Goal: Transaction & Acquisition: Purchase product/service

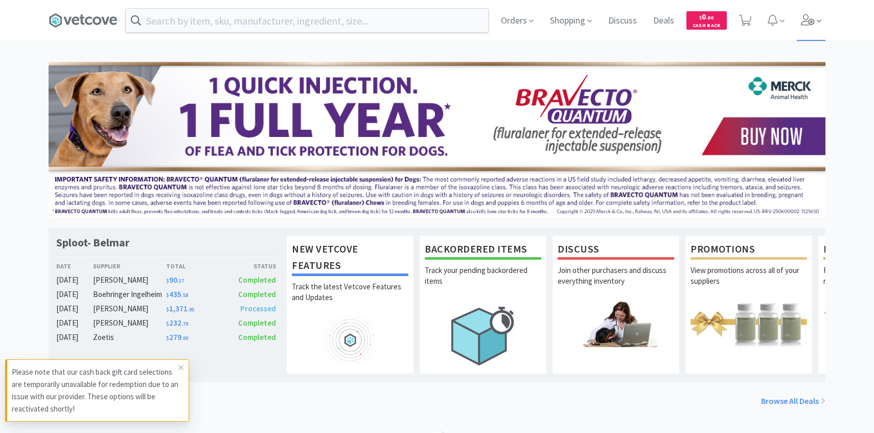
click at [818, 19] on icon at bounding box center [819, 20] width 5 height 9
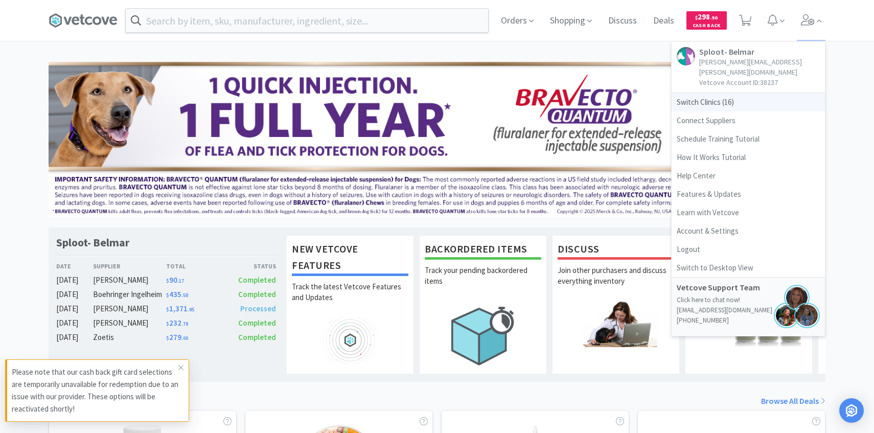
click at [768, 99] on span "Switch Clinics ( 16 )" at bounding box center [748, 102] width 153 height 18
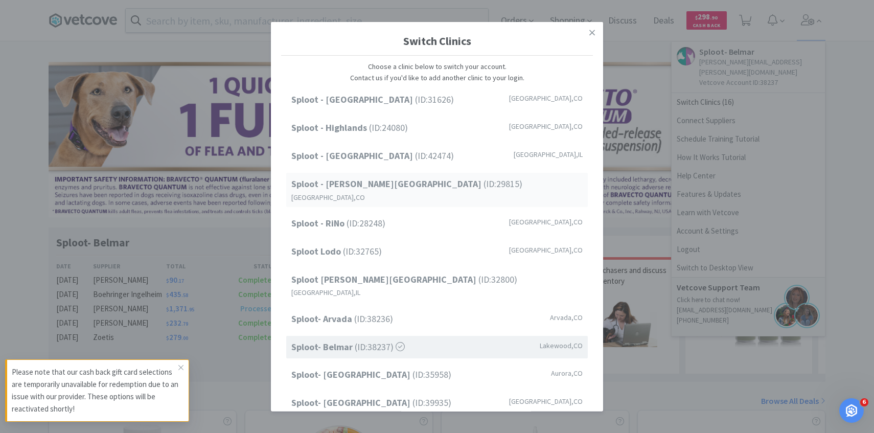
click at [397, 190] on span "Sploot - Platt Park (ID: 29815 )" at bounding box center [406, 184] width 231 height 15
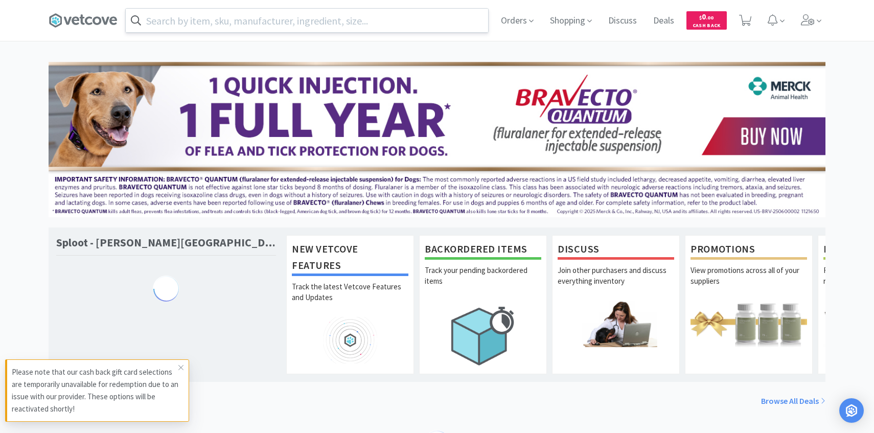
drag, startPoint x: 0, startPoint y: 0, endPoint x: 278, endPoint y: 29, distance: 279.6
click at [278, 29] on input "text" at bounding box center [307, 21] width 362 height 24
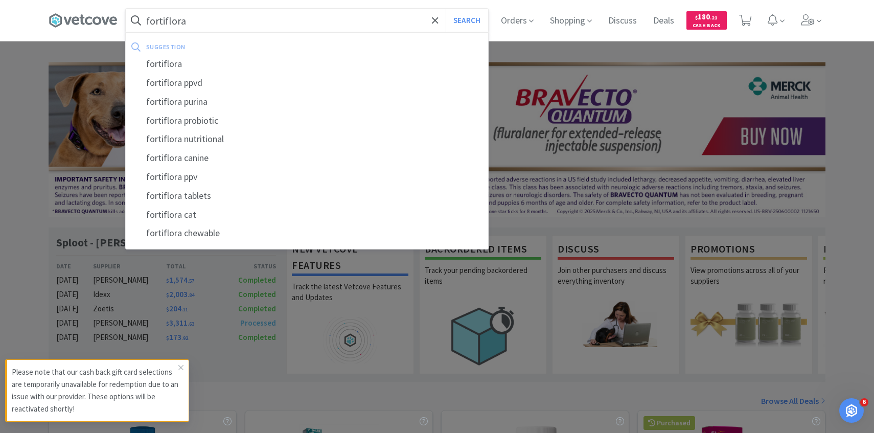
type input "fortiflora"
click at [446, 9] on button "Search" at bounding box center [467, 21] width 42 height 24
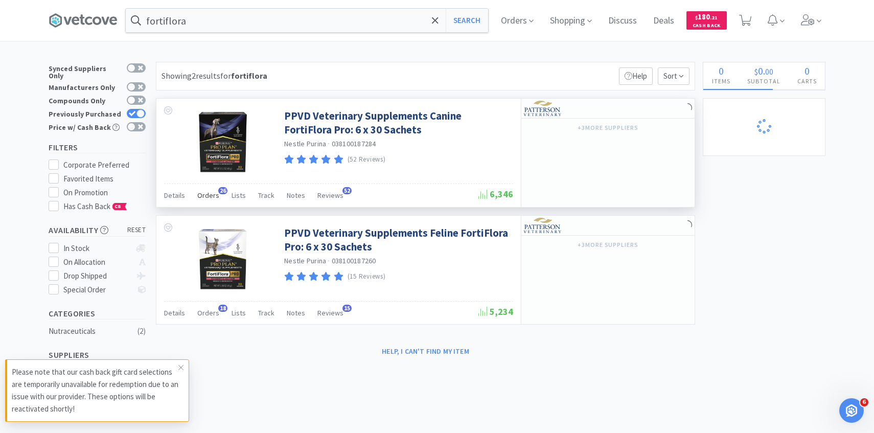
select select "3"
select select "10"
select select "4"
select select "8"
select select "5"
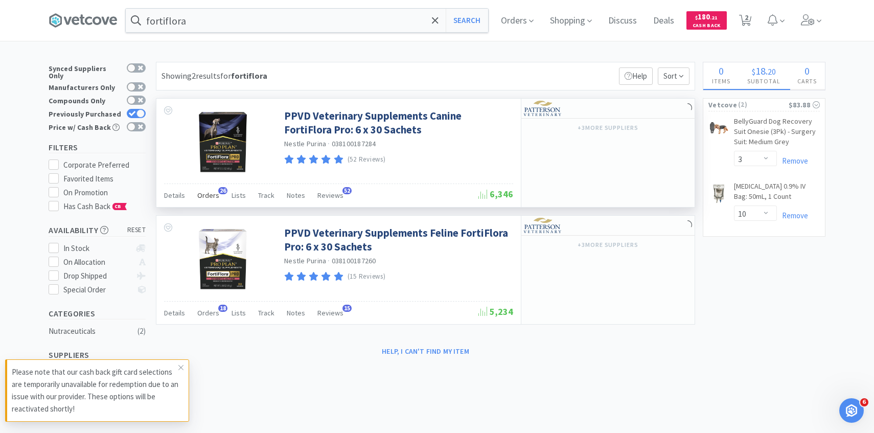
select select "1"
select select "10"
select select "5"
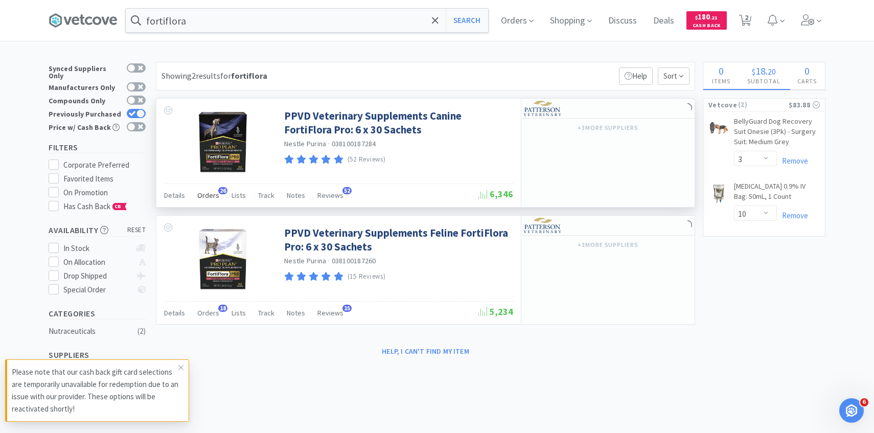
select select "2"
select select "1"
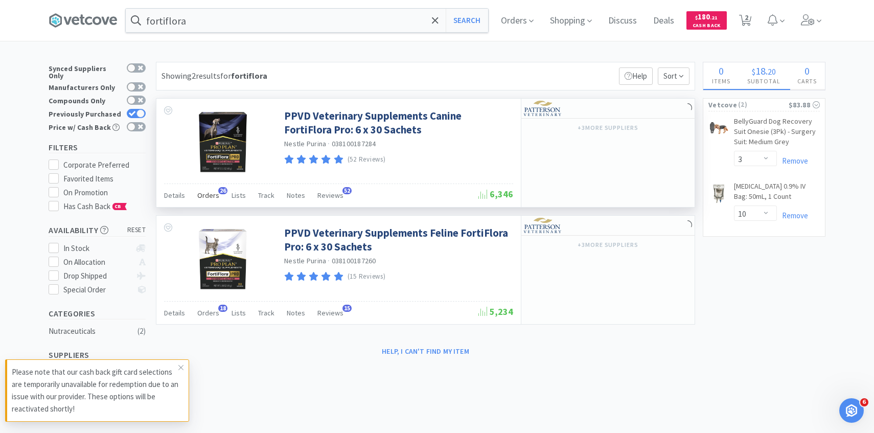
select select "1"
select select "2"
select select "1"
select select "8"
select select "20"
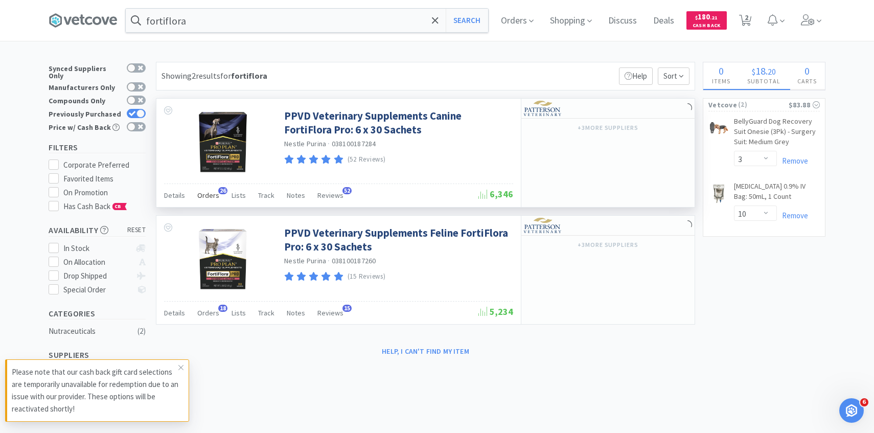
select select "25"
select select "1"
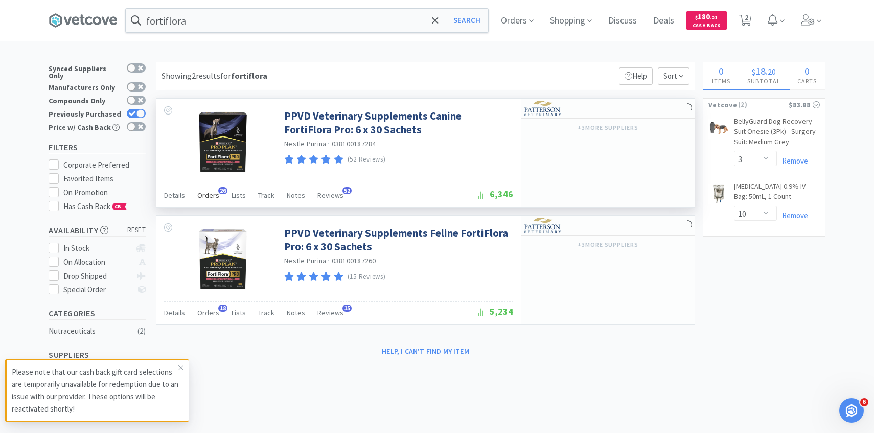
select select "1"
select select "3"
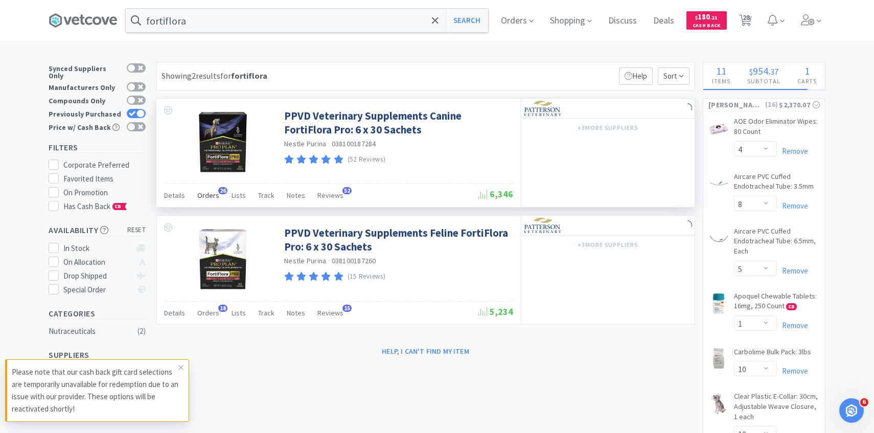
click at [216, 192] on span "Orders" at bounding box center [208, 195] width 22 height 9
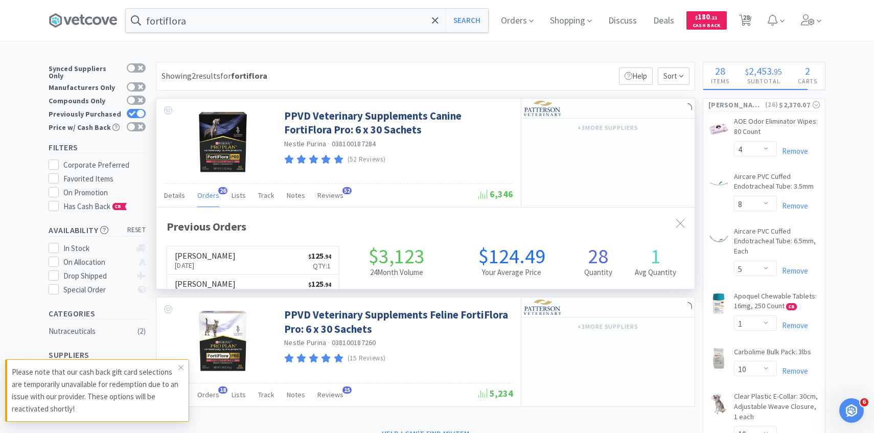
scroll to position [274, 538]
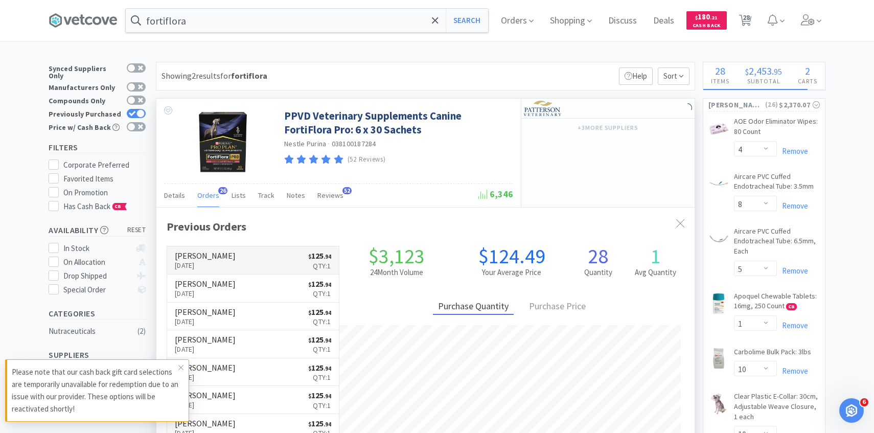
click at [227, 256] on link "Patterson Oct 6th, 2025 $ 125 . 94 Qty: 1" at bounding box center [253, 260] width 172 height 28
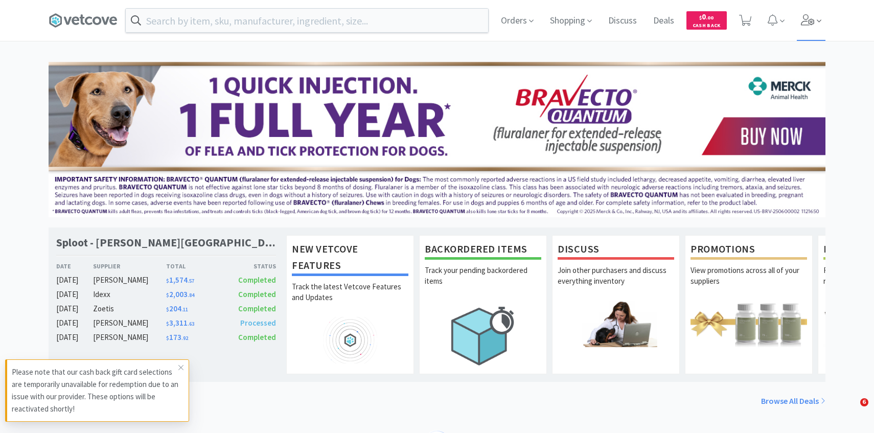
click at [807, 24] on icon at bounding box center [808, 19] width 14 height 11
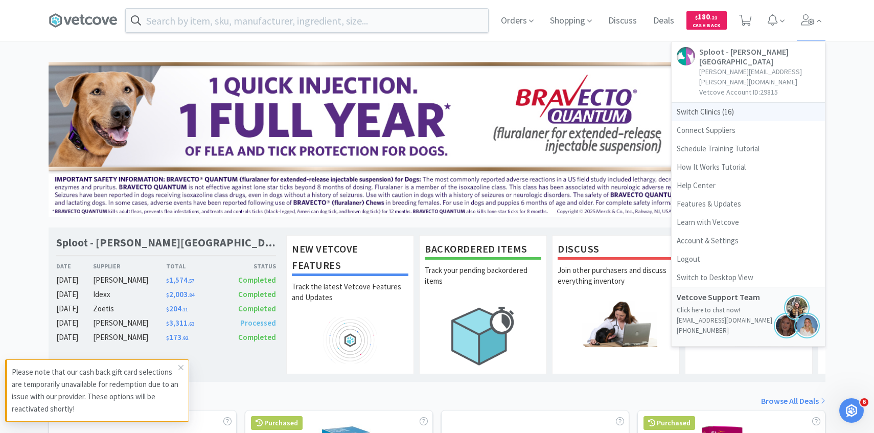
click at [741, 103] on span "Switch Clinics ( 16 )" at bounding box center [748, 112] width 153 height 18
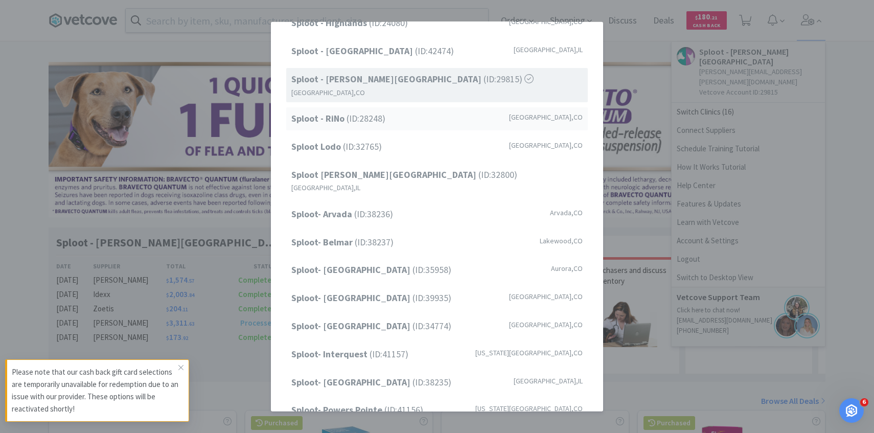
scroll to position [130, 0]
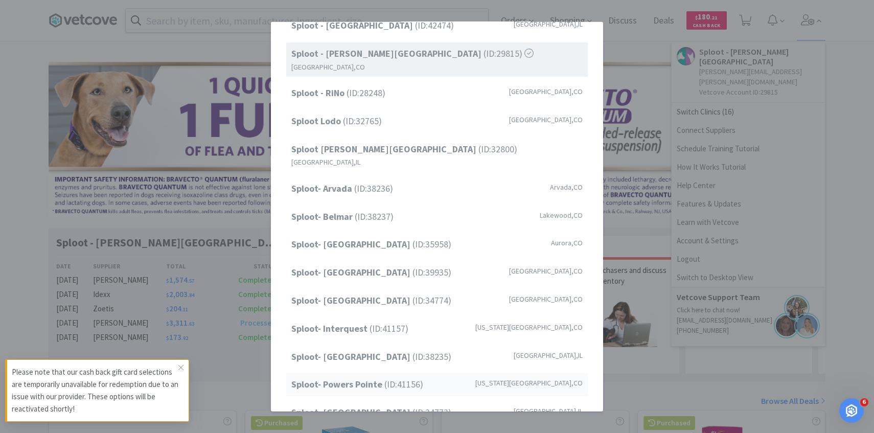
click at [392, 377] on span "Sploot- Powers Pointe (ID: 41156 )" at bounding box center [357, 384] width 132 height 15
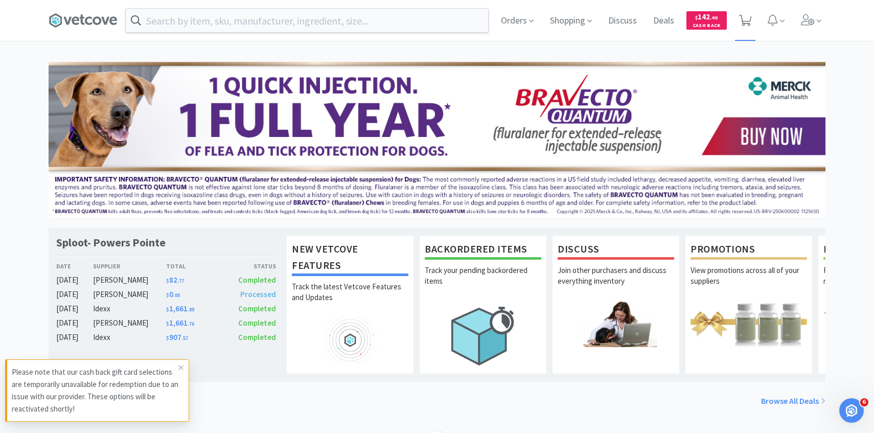
click at [745, 27] on span at bounding box center [745, 20] width 21 height 41
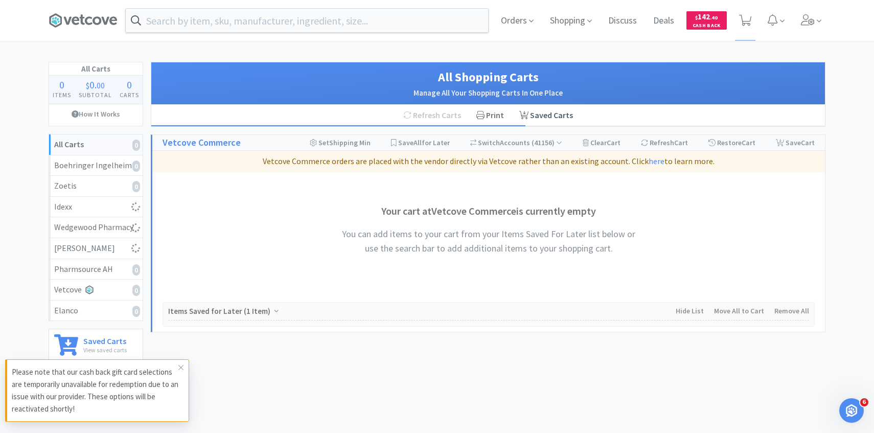
select select "2"
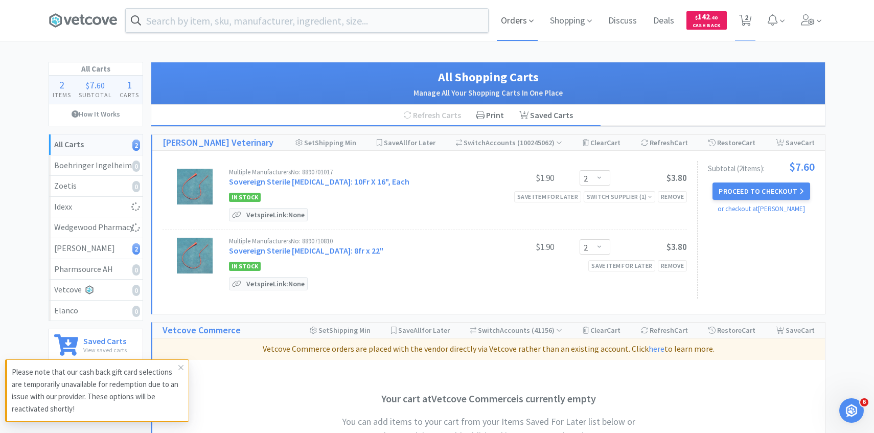
click at [516, 24] on span "Orders" at bounding box center [517, 20] width 41 height 41
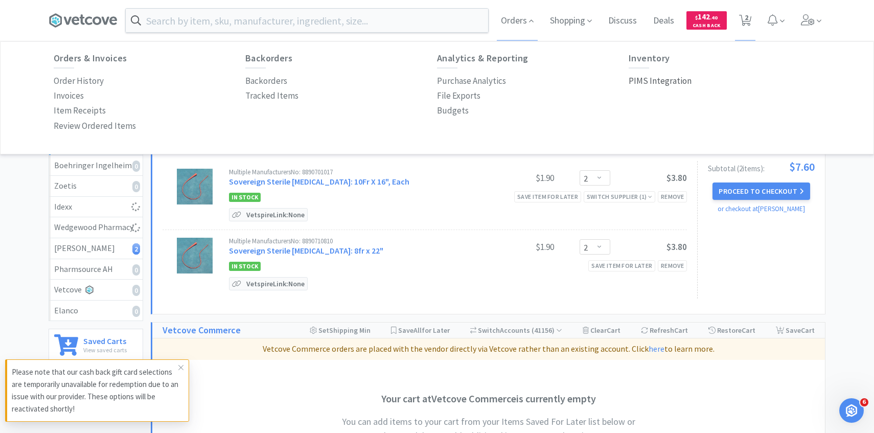
click at [637, 76] on p "PIMS Integration" at bounding box center [660, 81] width 63 height 14
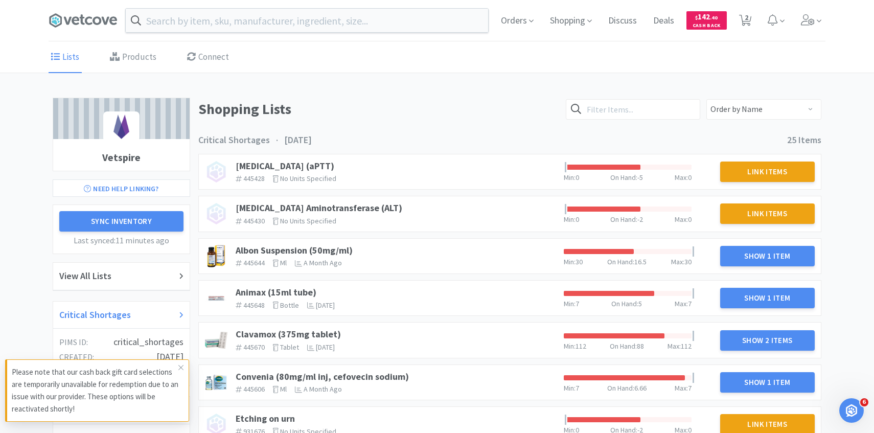
click at [101, 308] on h2 "Critical Shortages" at bounding box center [95, 315] width 72 height 15
click at [321, 248] on link "Albon Suspension (50mg/ml)" at bounding box center [294, 250] width 117 height 12
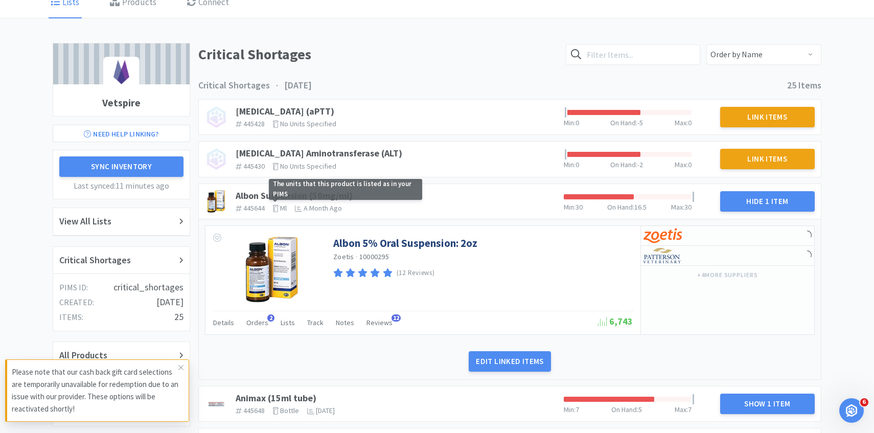
scroll to position [65, 0]
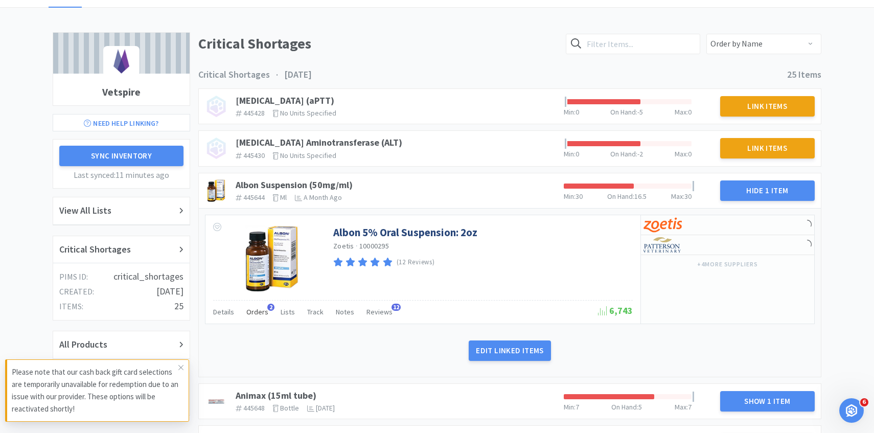
click at [264, 312] on span "Orders" at bounding box center [257, 311] width 22 height 9
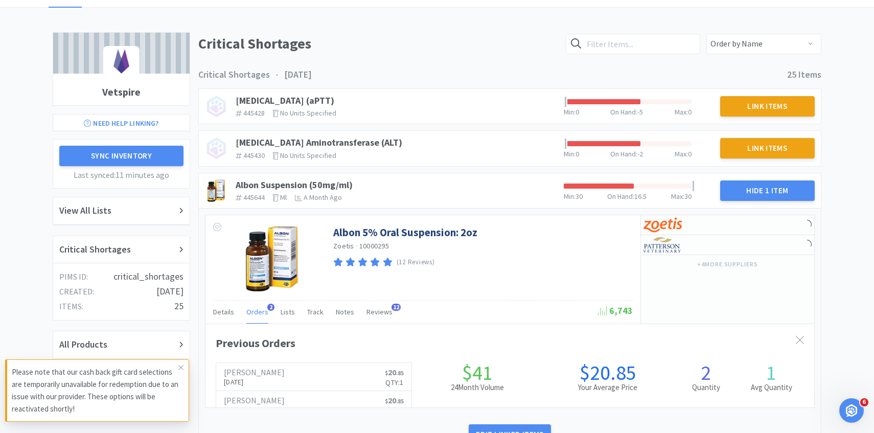
scroll to position [280, 609]
click at [264, 312] on span "Orders" at bounding box center [257, 311] width 22 height 9
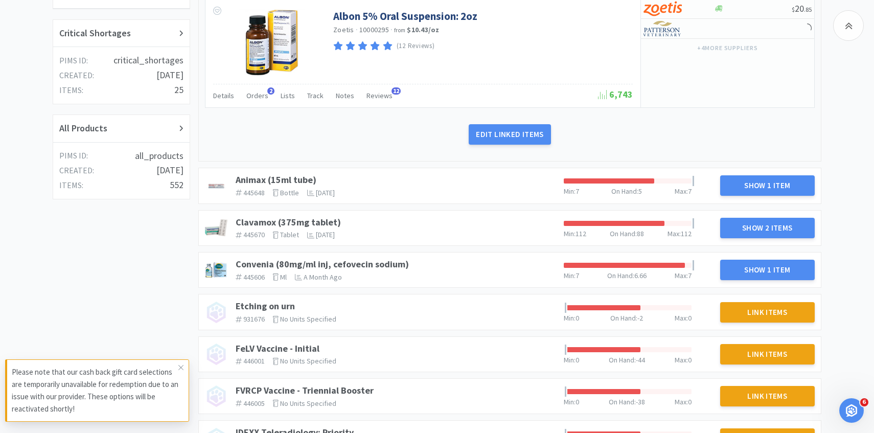
scroll to position [288, 0]
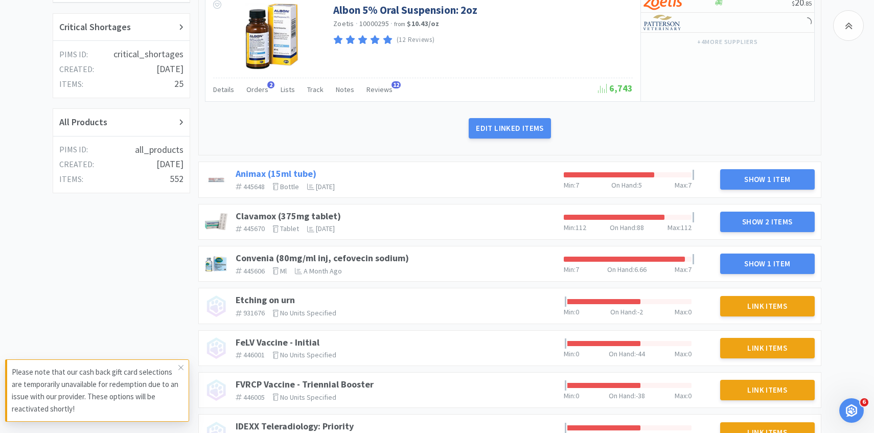
click at [295, 172] on link "Animax (15ml tube)" at bounding box center [276, 174] width 81 height 12
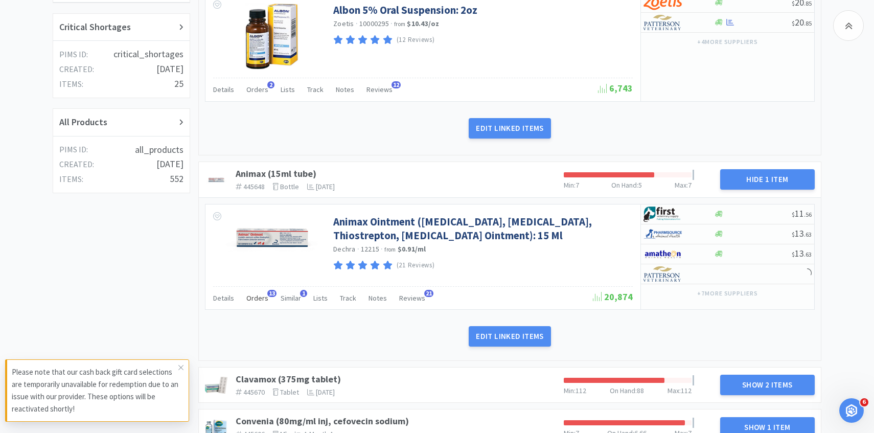
click at [259, 290] on div "Orders 13" at bounding box center [257, 299] width 22 height 19
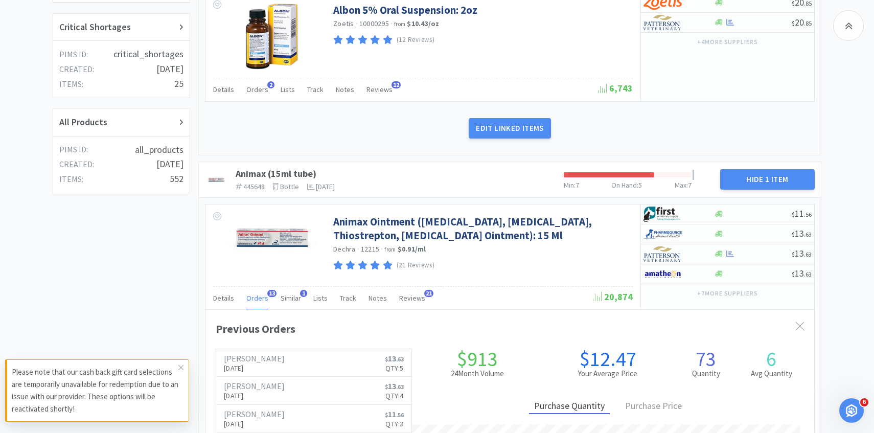
scroll to position [280, 609]
click at [259, 292] on div "Orders 13" at bounding box center [257, 299] width 22 height 19
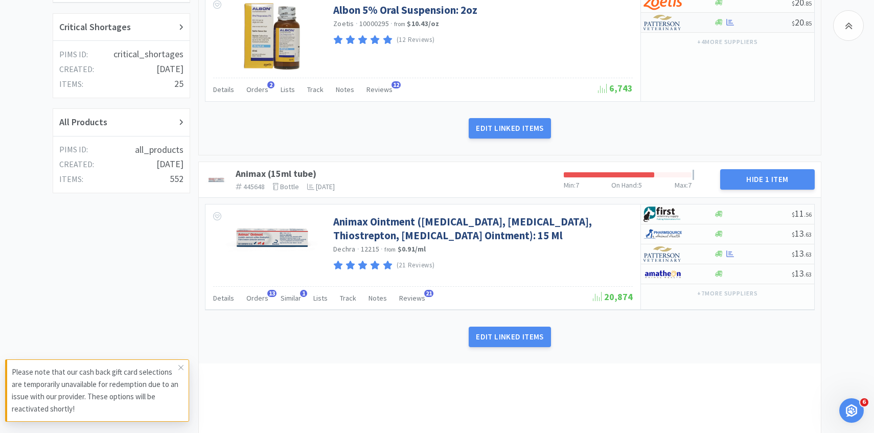
click at [697, 25] on div at bounding box center [672, 22] width 56 height 17
select select "1"
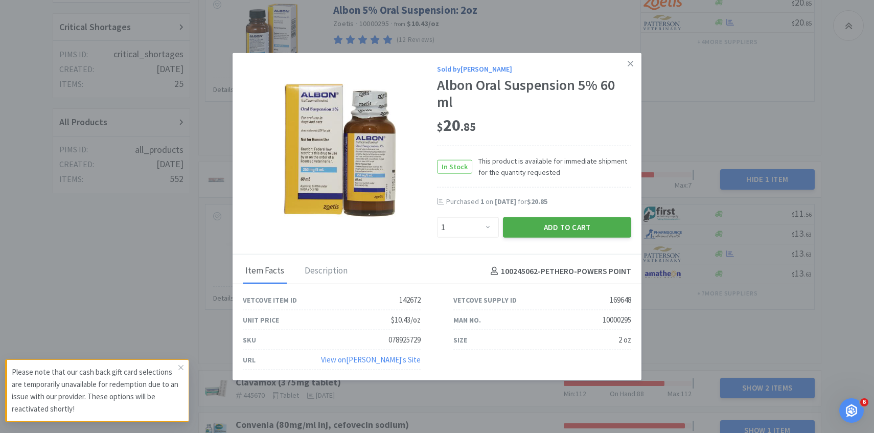
click at [579, 226] on button "Add to Cart" at bounding box center [567, 227] width 128 height 20
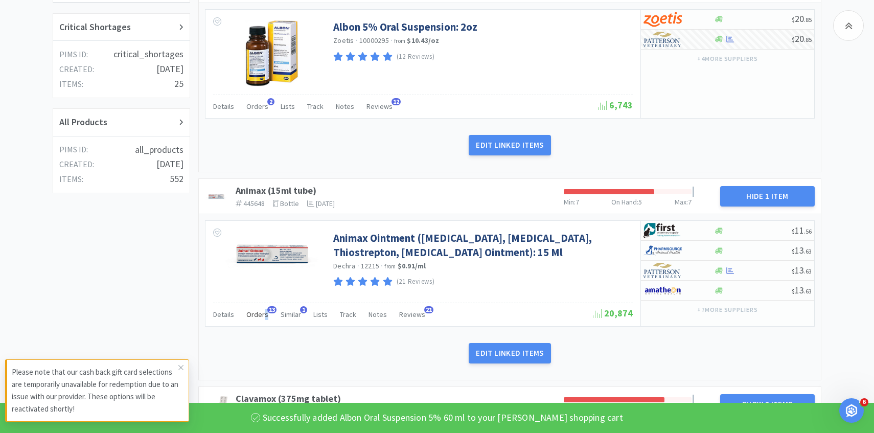
click at [264, 320] on div "Orders 13" at bounding box center [257, 315] width 22 height 19
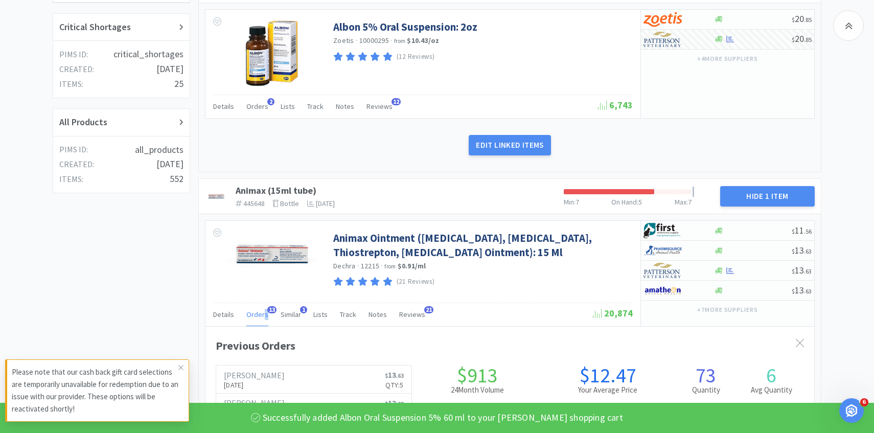
scroll to position [368, 0]
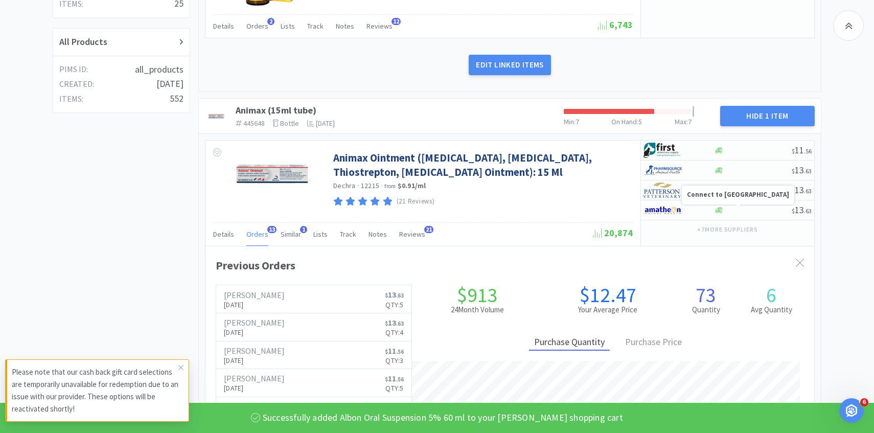
click at [700, 195] on strong "Connect to Amatheon" at bounding box center [738, 194] width 102 height 9
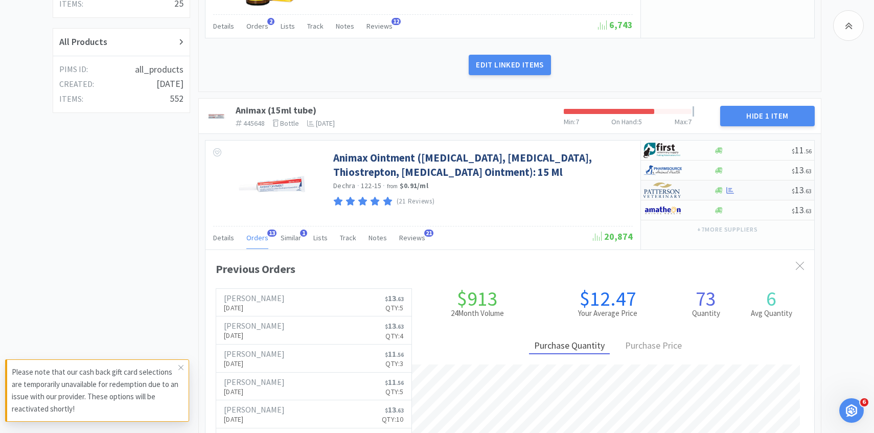
click at [683, 189] on div at bounding box center [672, 189] width 56 height 17
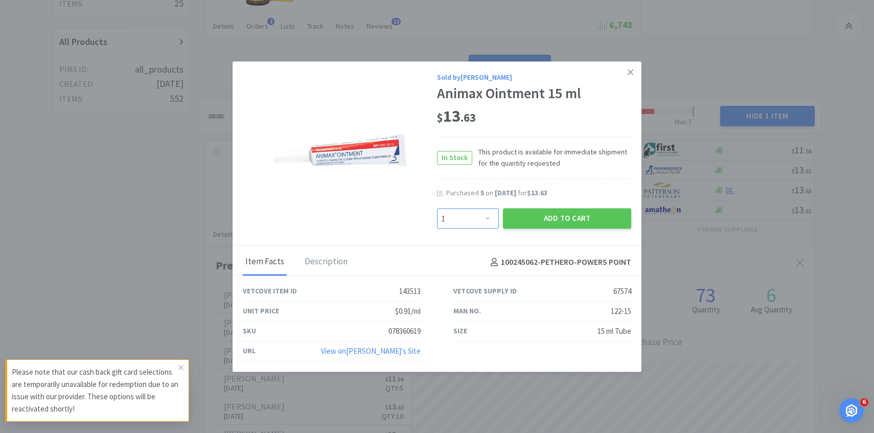
click at [468, 217] on select "Enter Quantity 1 2 3 4 5 6 7 8 9 10 11 12 13 14 15 16 17 18 19 20 Enter Quantity" at bounding box center [468, 219] width 62 height 20
select select "5"
click at [437, 209] on select "Enter Quantity 1 2 3 4 5 6 7 8 9 10 11 12 13 14 15 16 17 18 19 20 Enter Quantity" at bounding box center [468, 219] width 62 height 20
click at [560, 213] on button "Add to Cart" at bounding box center [567, 219] width 128 height 20
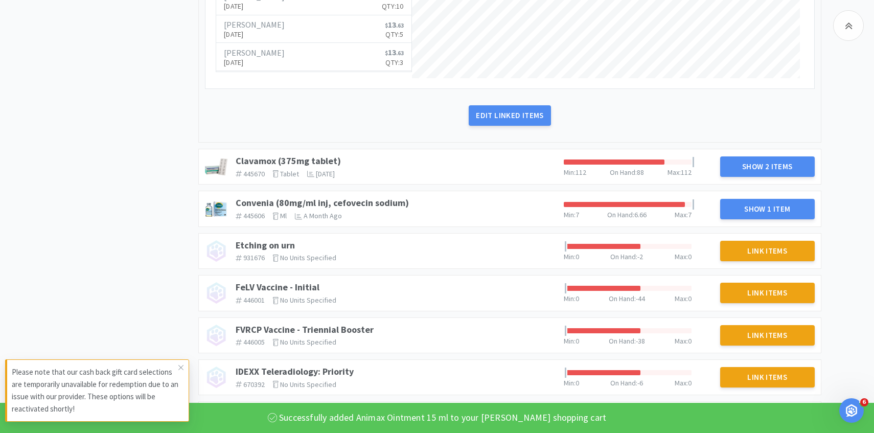
scroll to position [829, 0]
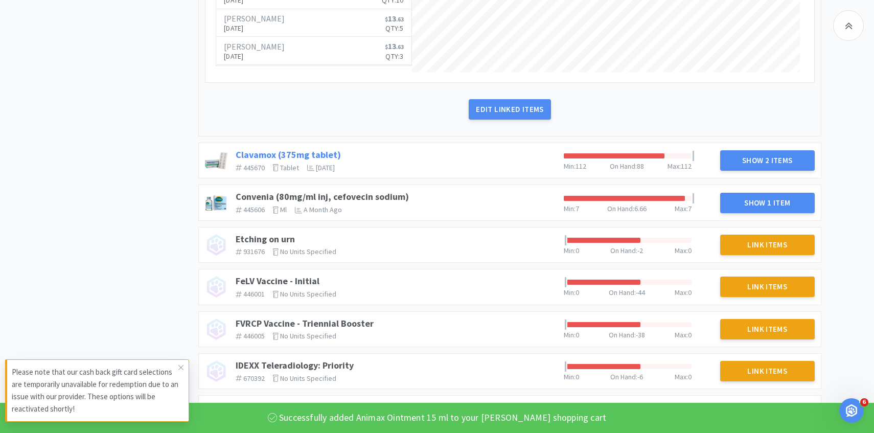
click at [294, 157] on link "Clavamox (375mg tablet)" at bounding box center [288, 155] width 105 height 12
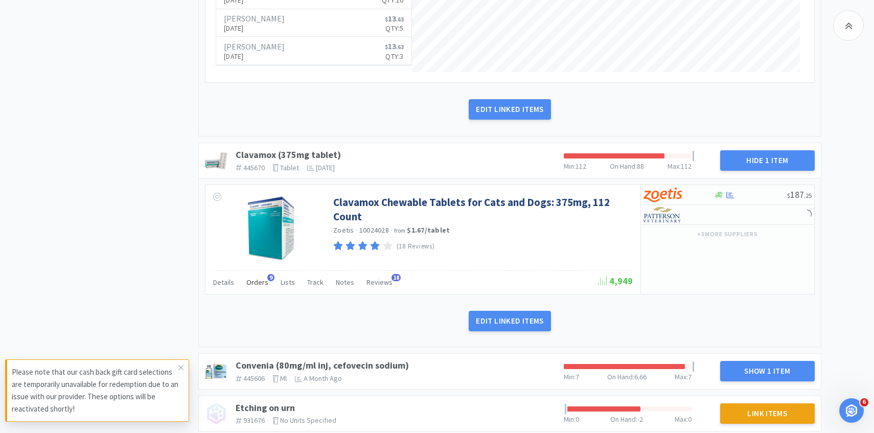
click at [254, 284] on span "Orders" at bounding box center [257, 282] width 22 height 9
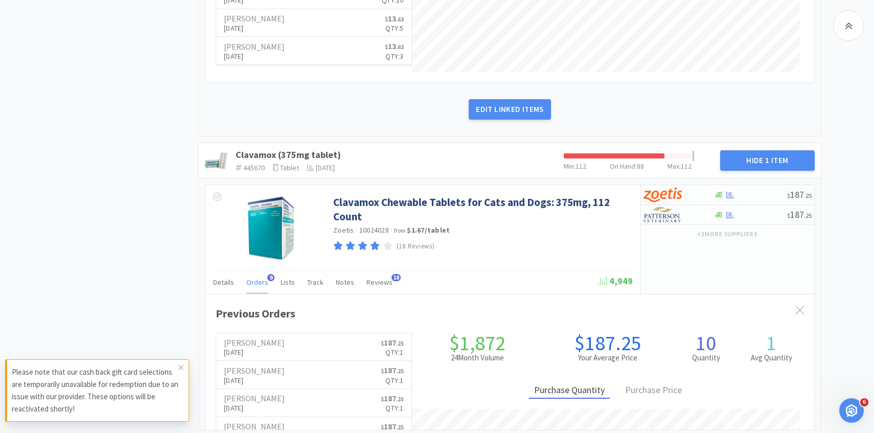
scroll to position [280, 609]
click at [250, 344] on h6 "[PERSON_NAME]" at bounding box center [254, 342] width 61 height 8
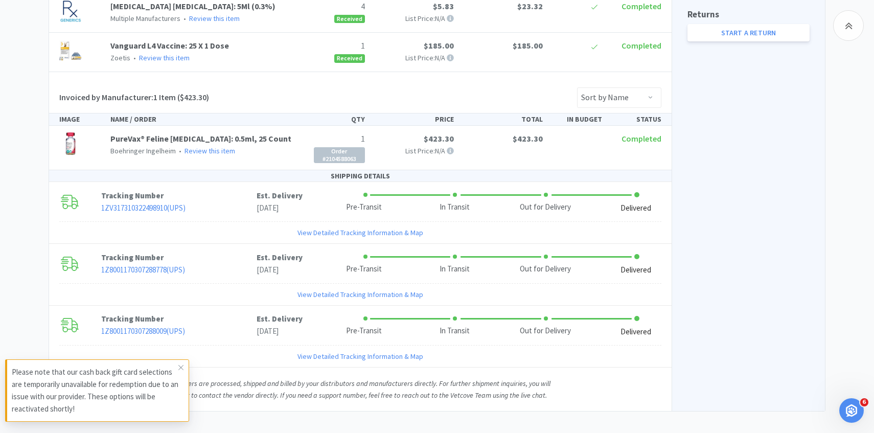
scroll to position [484, 0]
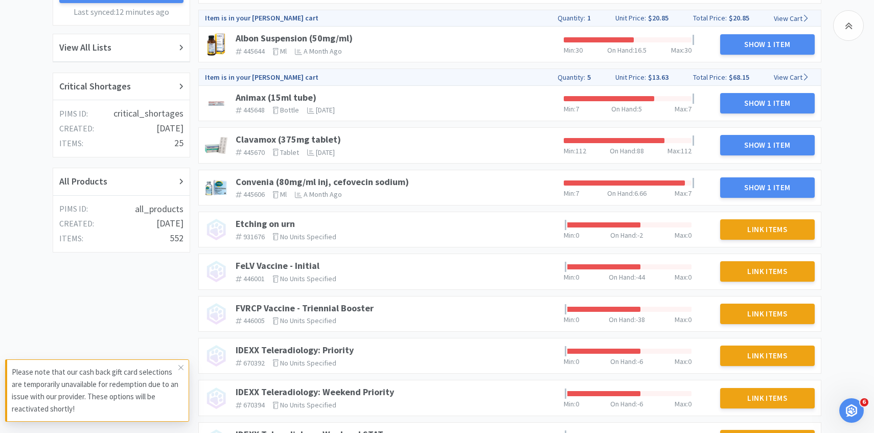
scroll to position [215, 0]
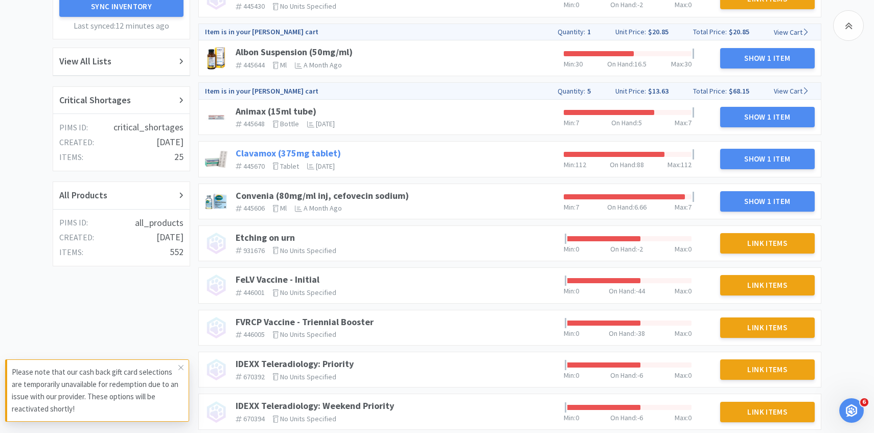
click at [322, 151] on link "Clavamox (375mg tablet)" at bounding box center [288, 153] width 105 height 12
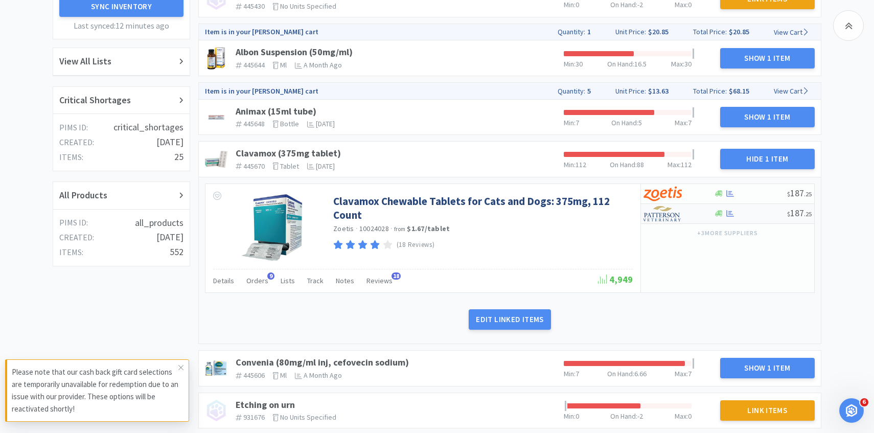
click at [673, 210] on img at bounding box center [663, 213] width 38 height 15
select select "1"
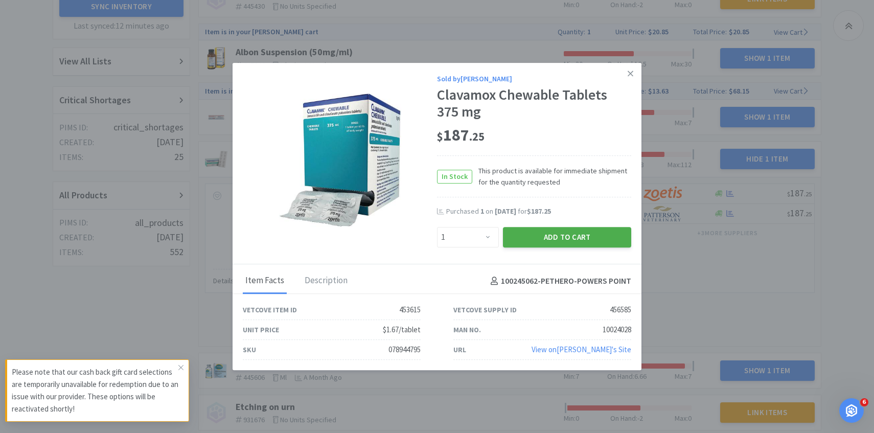
click at [531, 234] on button "Add to Cart" at bounding box center [567, 237] width 128 height 20
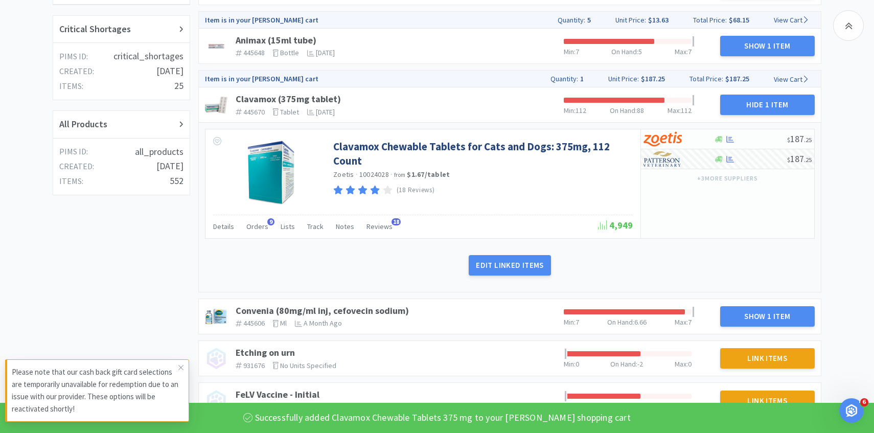
scroll to position [357, 0]
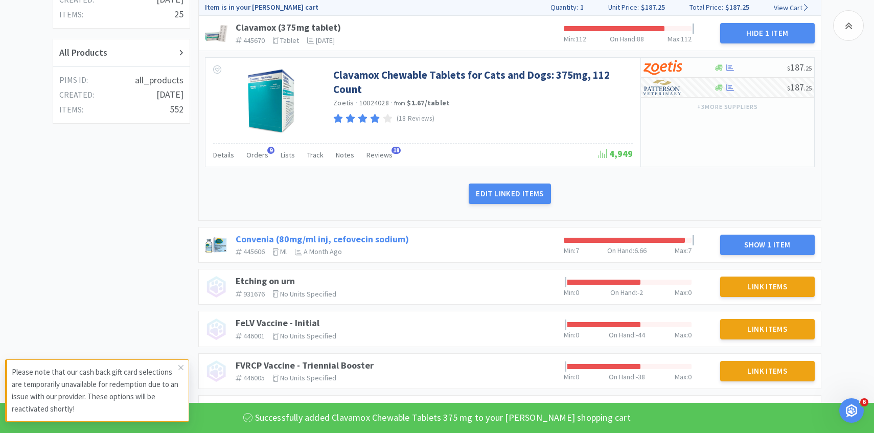
click at [361, 237] on link "Convenia (80mg/ml inj, cefovecin sodium)" at bounding box center [322, 239] width 173 height 12
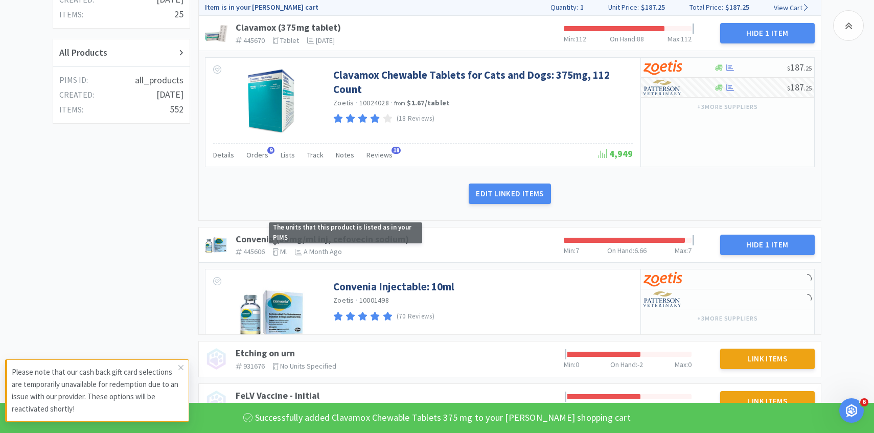
scroll to position [449, 0]
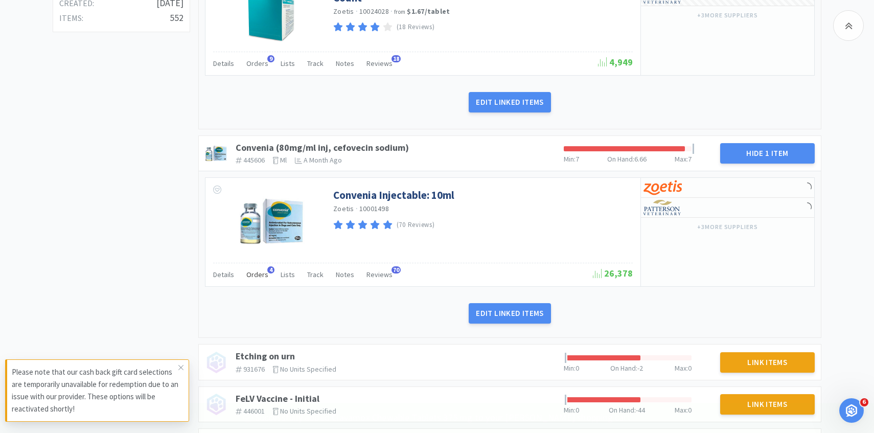
click at [260, 276] on span "Orders" at bounding box center [257, 274] width 22 height 9
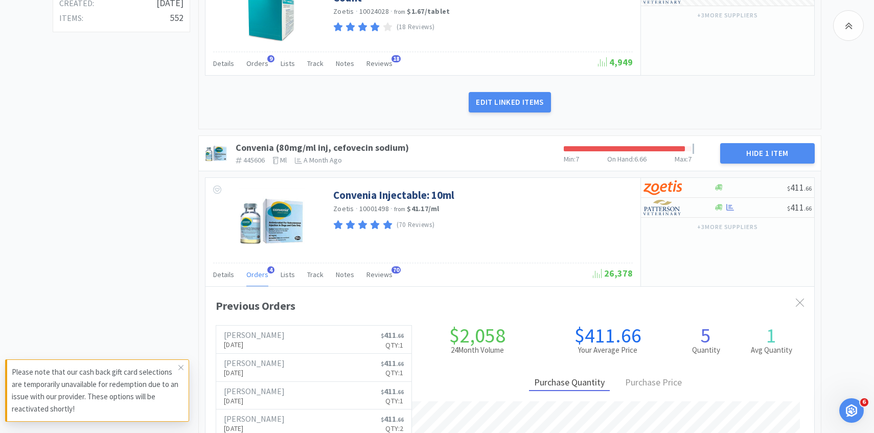
scroll to position [280, 609]
click at [260, 277] on span "Orders" at bounding box center [257, 274] width 22 height 9
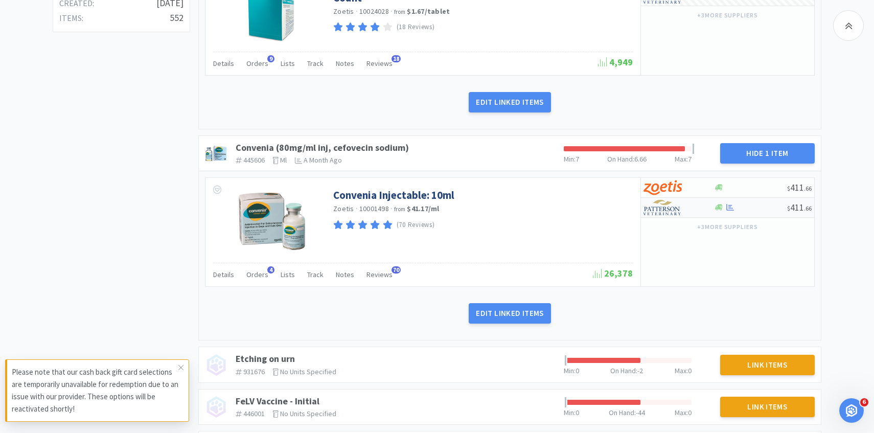
click at [679, 211] on img at bounding box center [663, 207] width 38 height 15
select select "1"
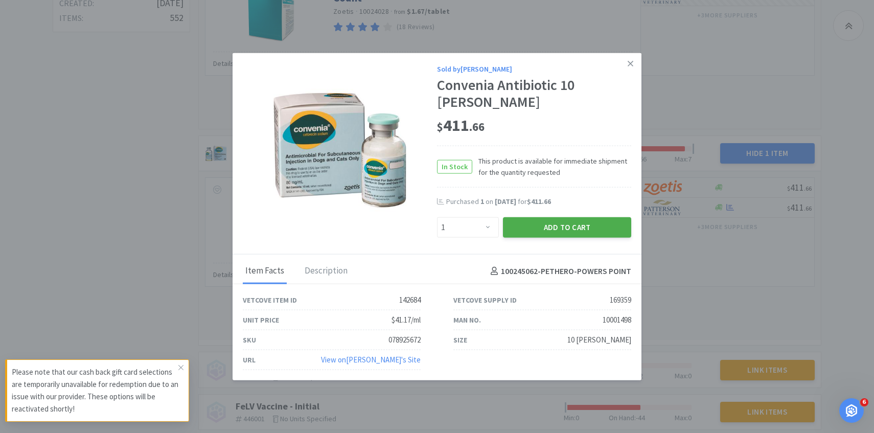
click at [575, 221] on button "Add to Cart" at bounding box center [567, 227] width 128 height 20
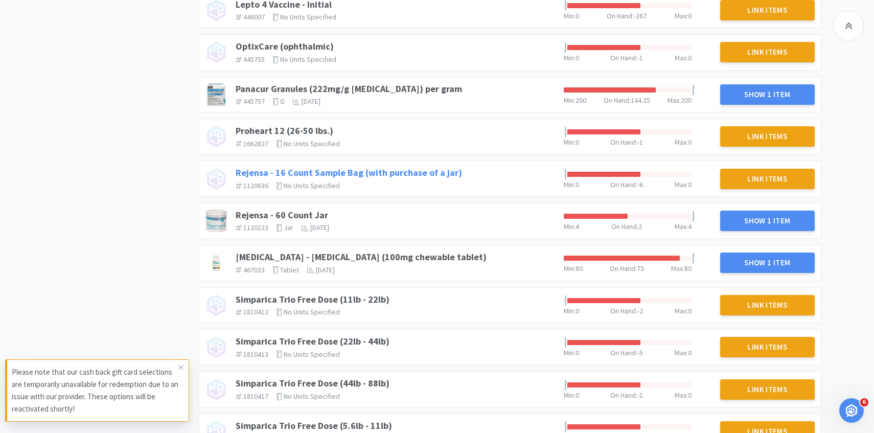
scroll to position [1131, 0]
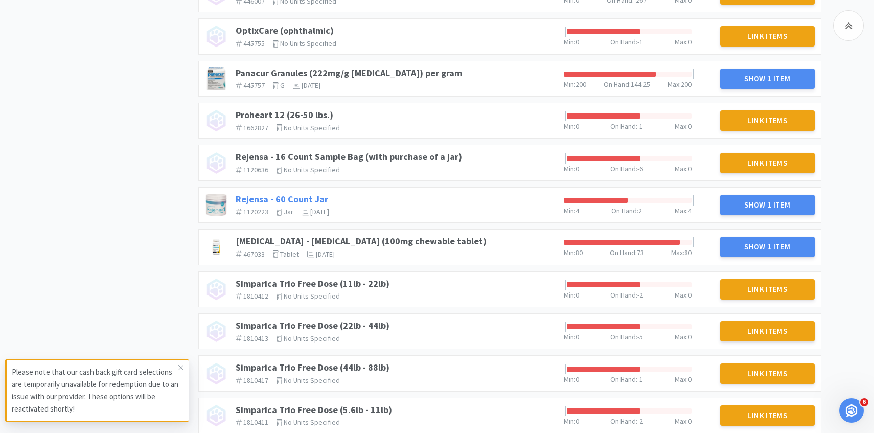
click at [320, 196] on link "Rejensa - 60 Count Jar" at bounding box center [282, 199] width 93 height 12
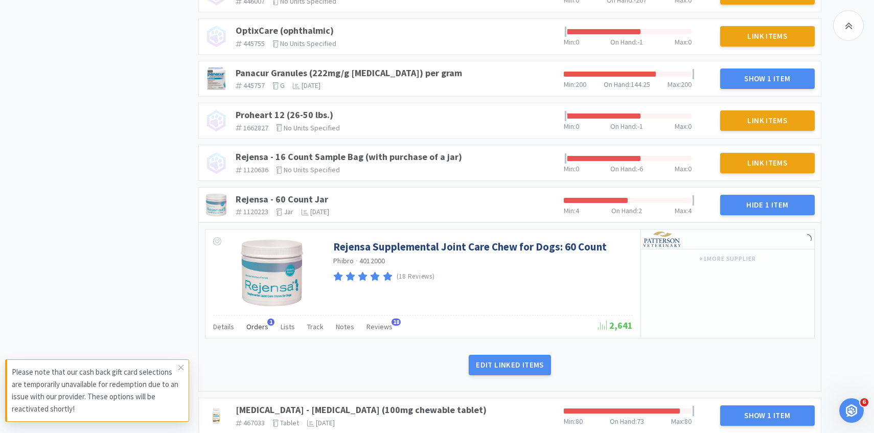
click at [259, 326] on span "Orders" at bounding box center [257, 326] width 22 height 9
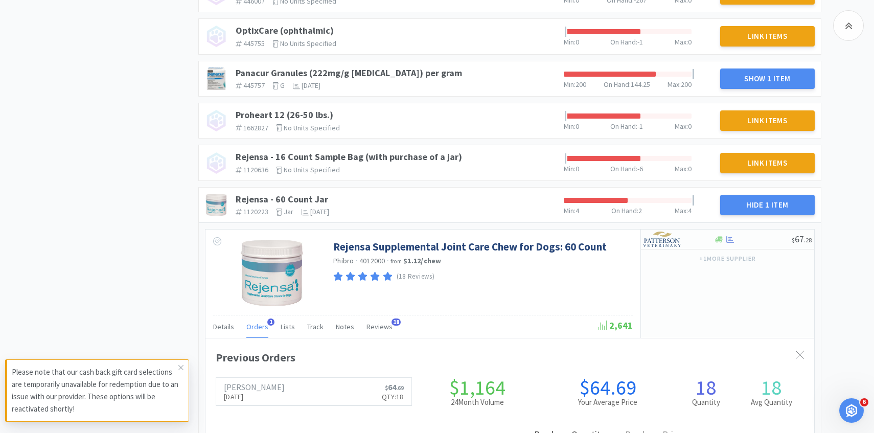
scroll to position [280, 609]
click at [259, 326] on span "Orders" at bounding box center [257, 326] width 22 height 9
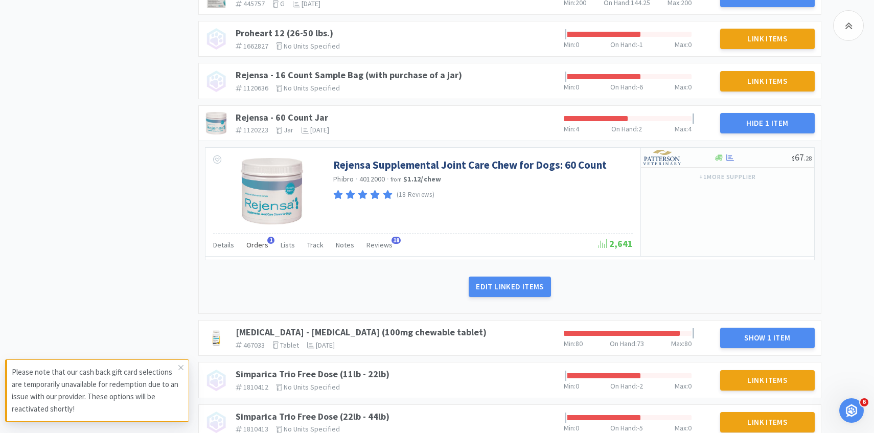
scroll to position [1247, 0]
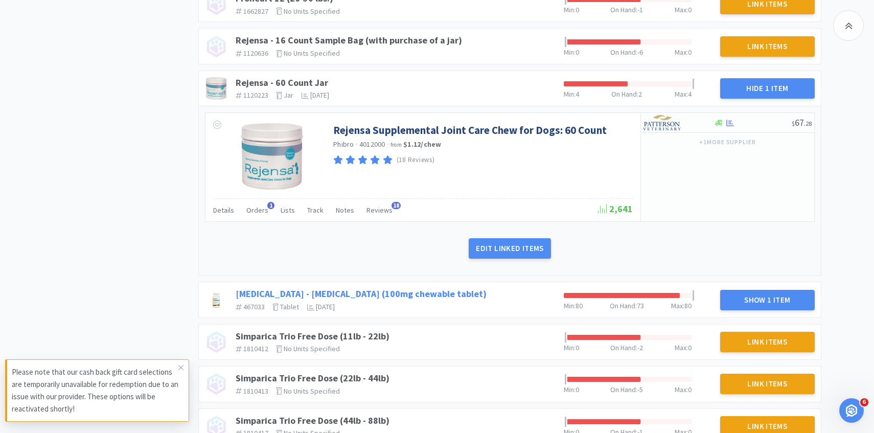
click at [356, 291] on link "Rimadyl - Carprofen (100mg chewable tablet)" at bounding box center [361, 294] width 251 height 12
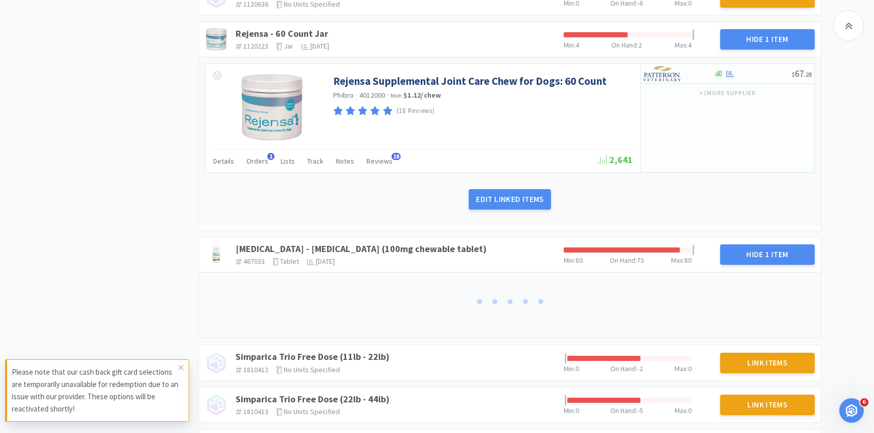
scroll to position [1369, 0]
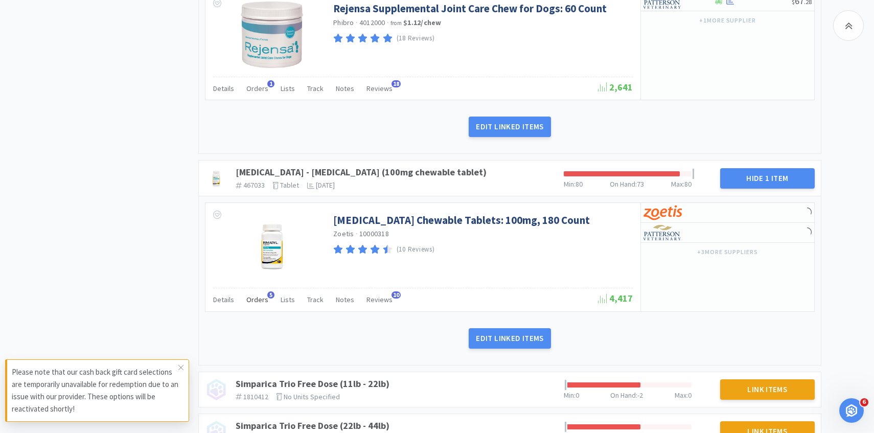
click at [261, 298] on span "Orders" at bounding box center [257, 299] width 22 height 9
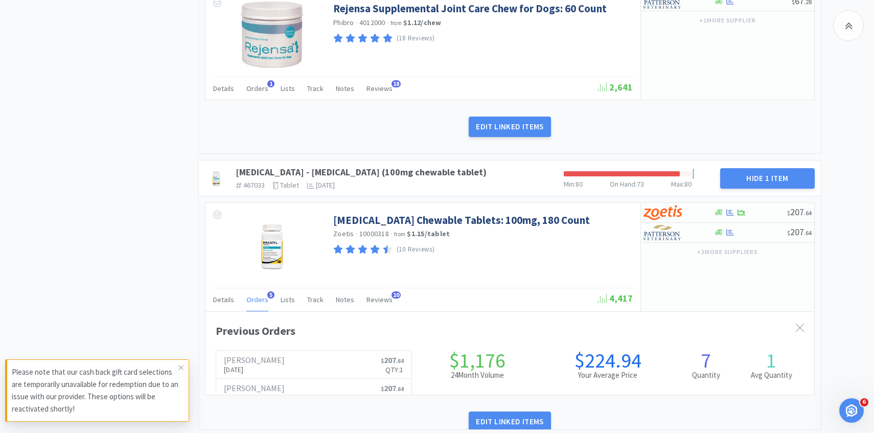
scroll to position [280, 609]
click at [261, 298] on span "Orders" at bounding box center [257, 299] width 22 height 9
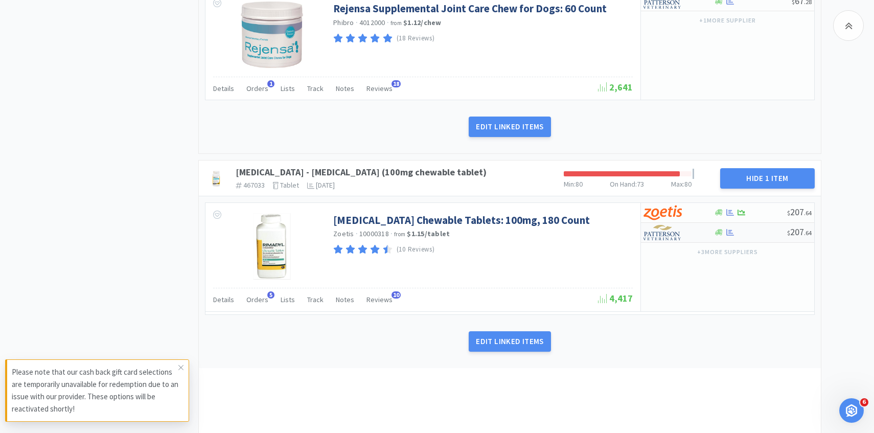
click at [670, 240] on div at bounding box center [672, 232] width 56 height 17
select select "1"
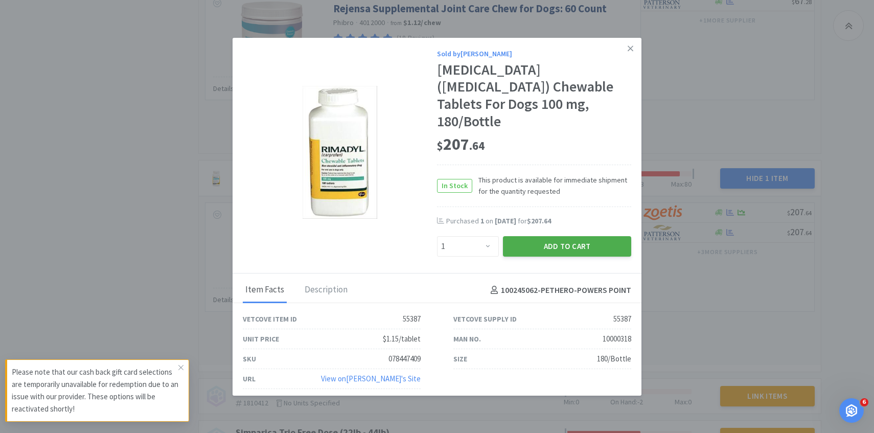
click at [560, 241] on button "Add to Cart" at bounding box center [567, 246] width 128 height 20
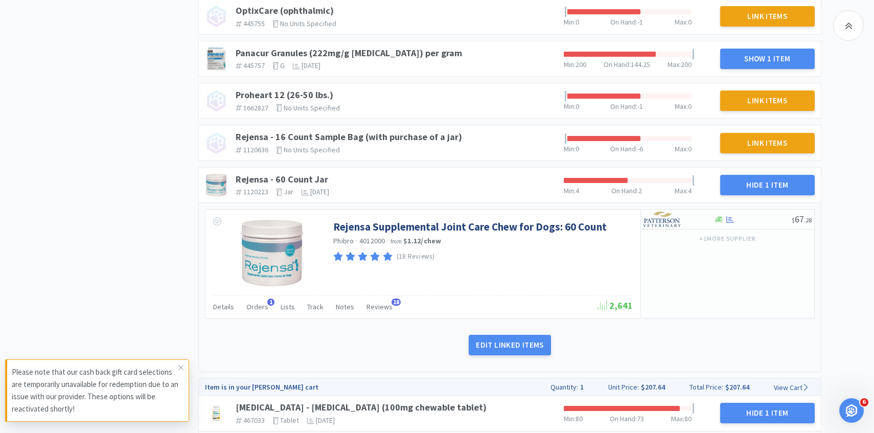
scroll to position [1150, 0]
click at [261, 307] on span "Orders" at bounding box center [257, 307] width 22 height 9
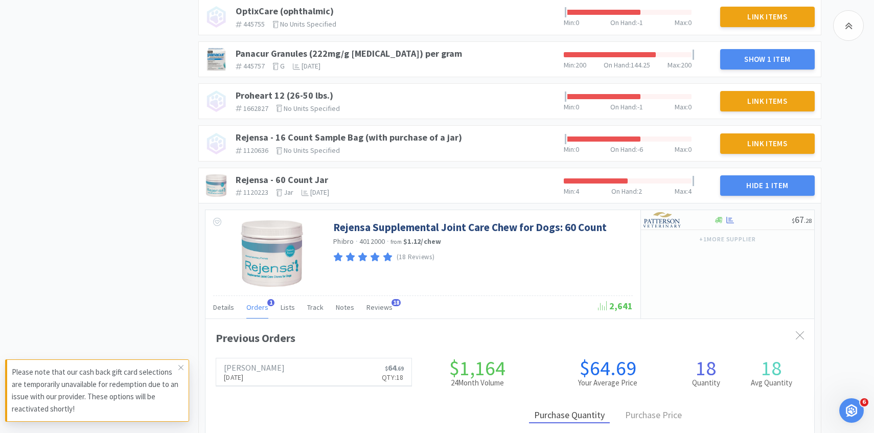
scroll to position [280, 609]
click at [683, 218] on div at bounding box center [672, 219] width 56 height 17
select select "1"
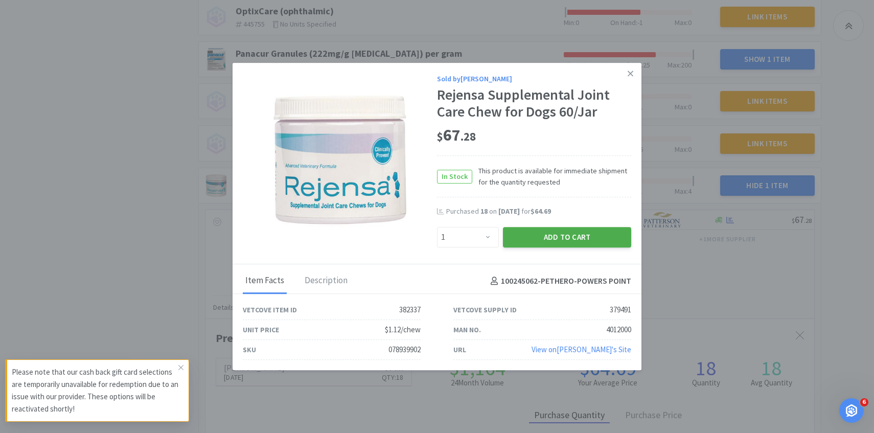
click at [588, 234] on button "Add to Cart" at bounding box center [567, 237] width 128 height 20
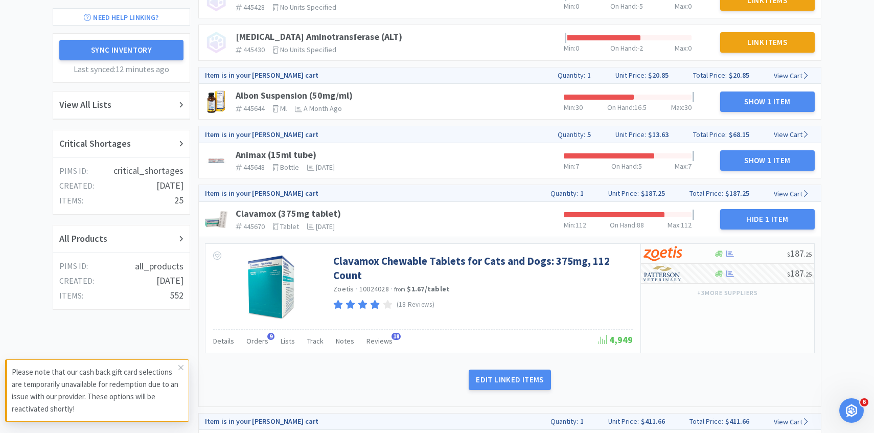
scroll to position [0, 0]
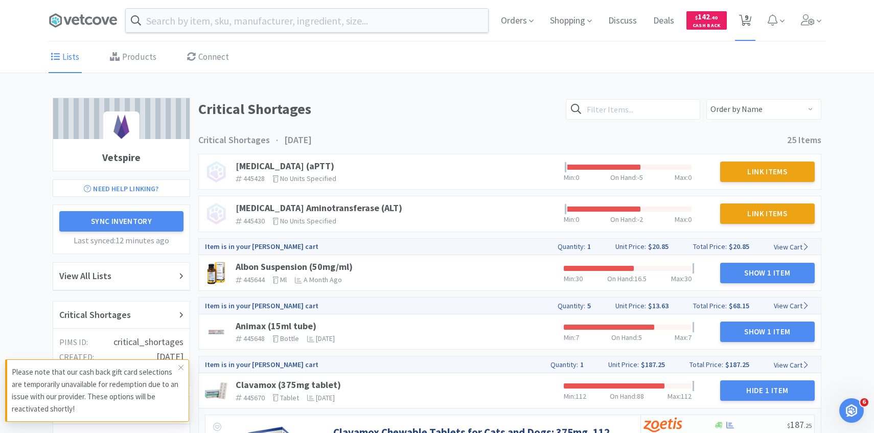
click at [743, 15] on icon at bounding box center [745, 20] width 13 height 11
select select "1"
select select "5"
select select "1"
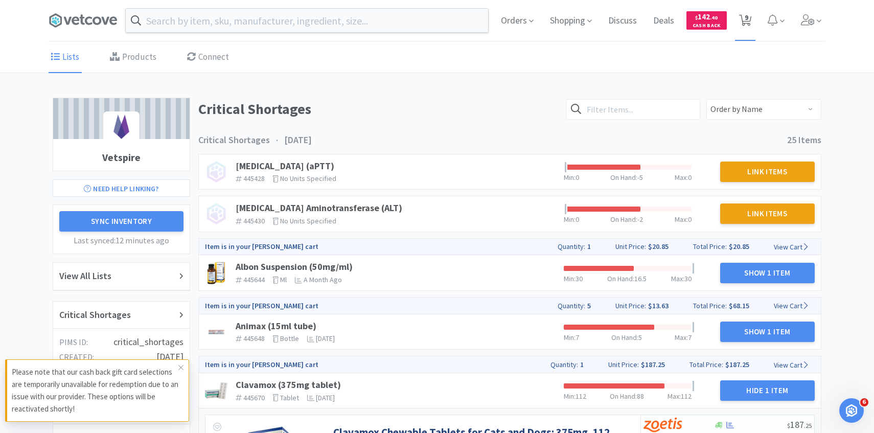
select select "1"
select select "2"
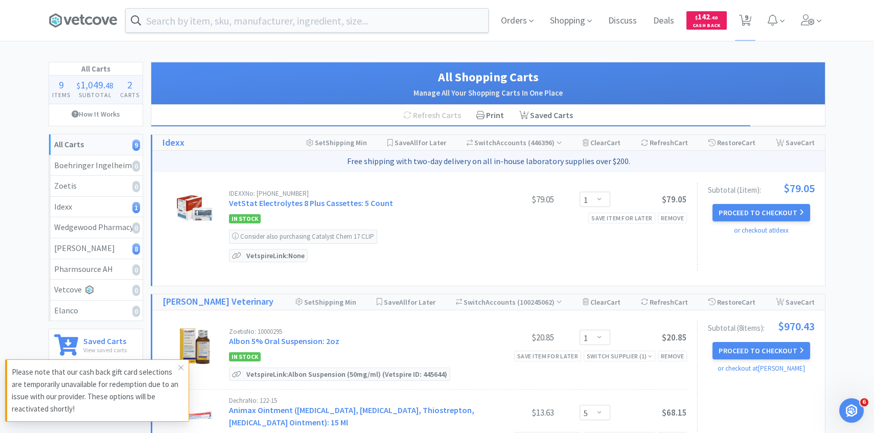
scroll to position [9, 0]
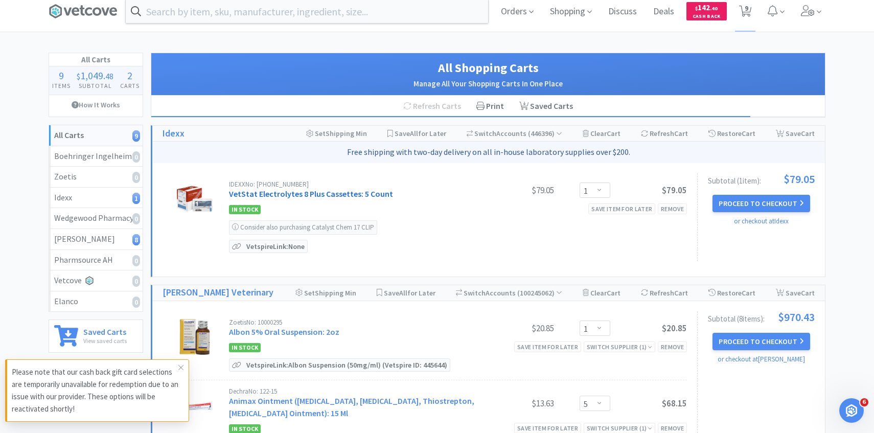
click at [358, 191] on link "VetStat Electrolytes 8 Plus Cassettes: 5 Count" at bounding box center [311, 194] width 164 height 10
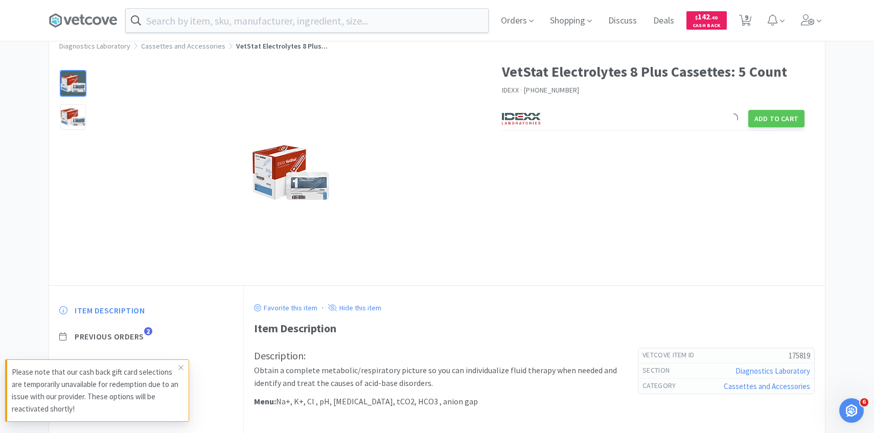
scroll to position [84, 0]
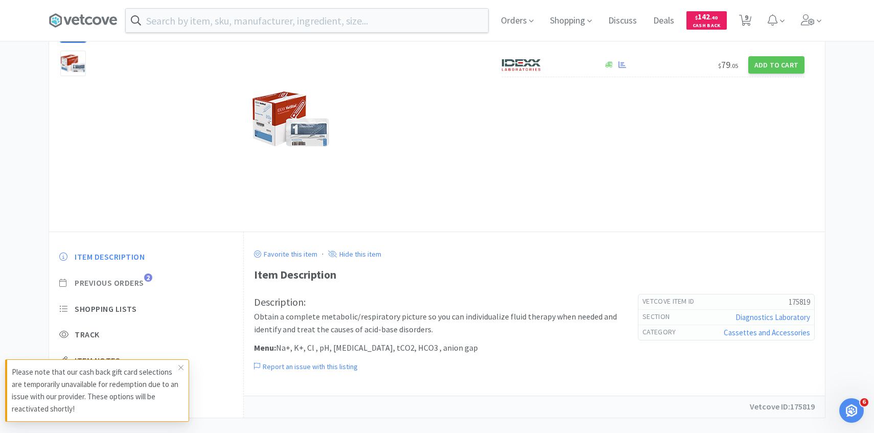
click at [140, 283] on span "Previous Orders" at bounding box center [110, 283] width 70 height 11
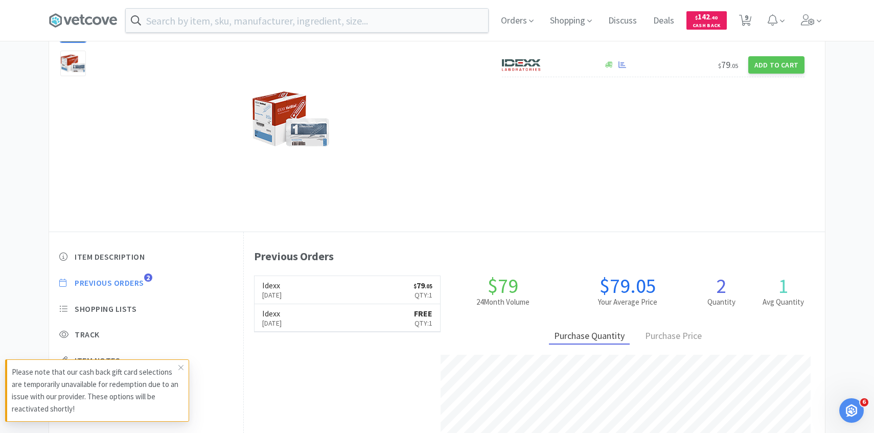
scroll to position [281, 581]
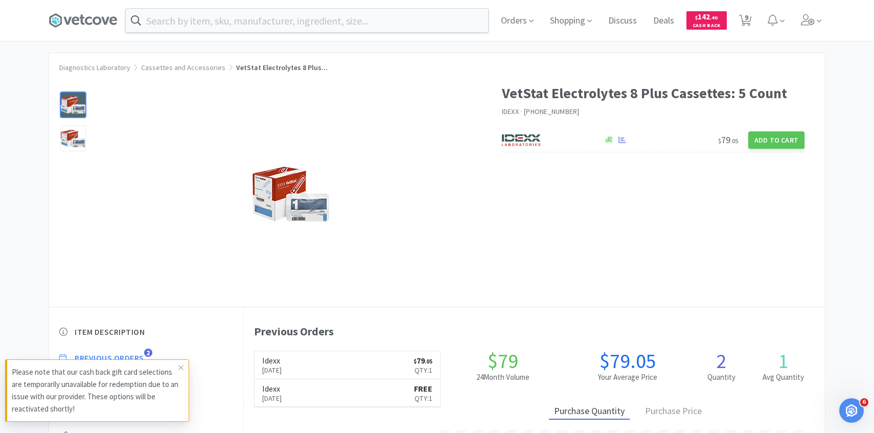
select select "1"
select select "5"
select select "1"
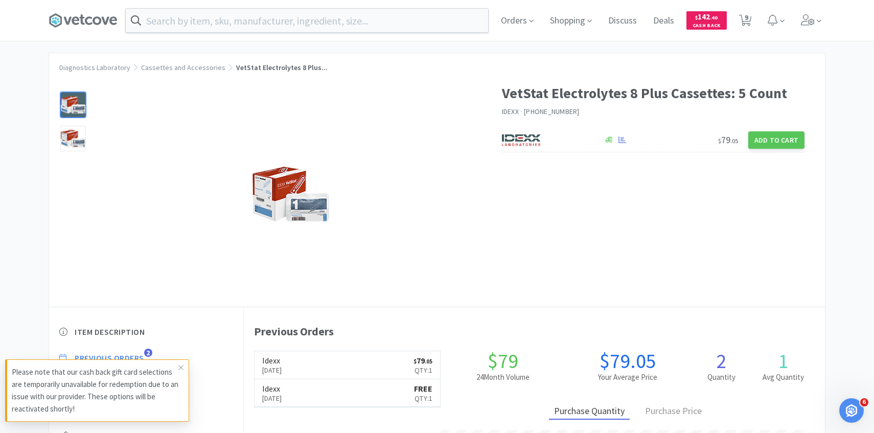
select select "1"
select select "2"
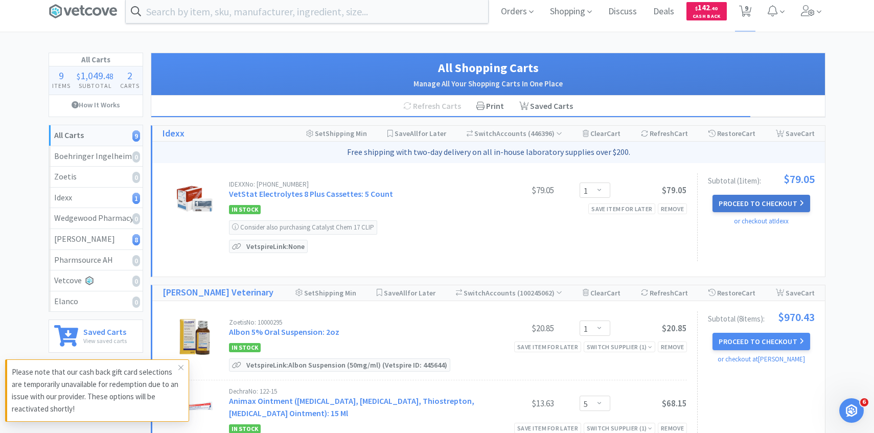
click at [739, 198] on button "Proceed to Checkout" at bounding box center [761, 203] width 97 height 17
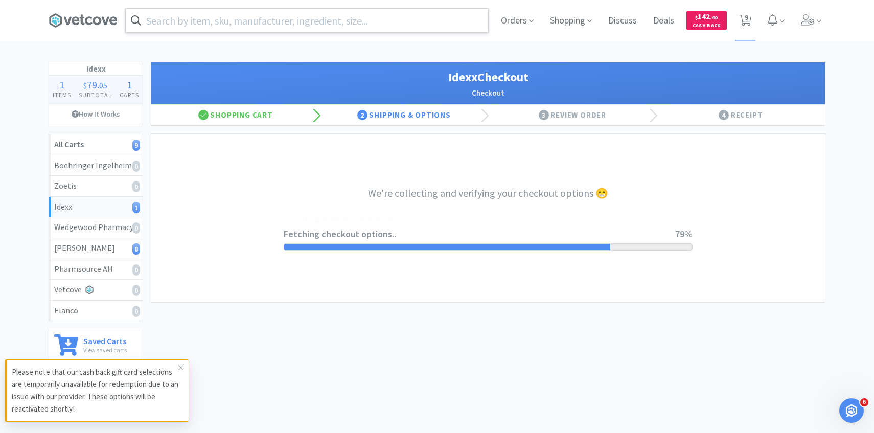
select select "904"
select select "003"
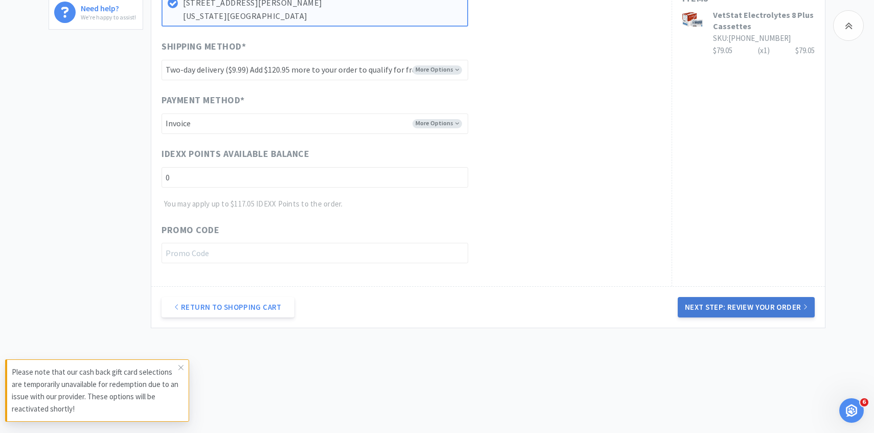
click at [725, 297] on button "Next Step: Review Your Order" at bounding box center [746, 307] width 137 height 20
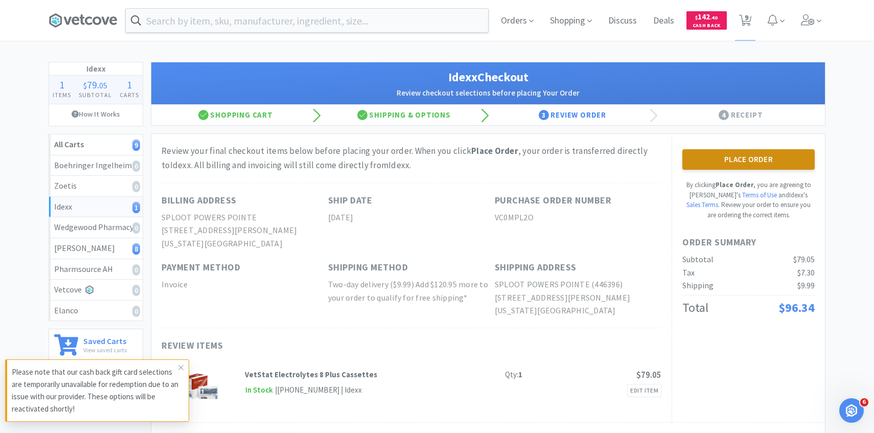
click at [701, 158] on button "Place Order" at bounding box center [748, 159] width 132 height 20
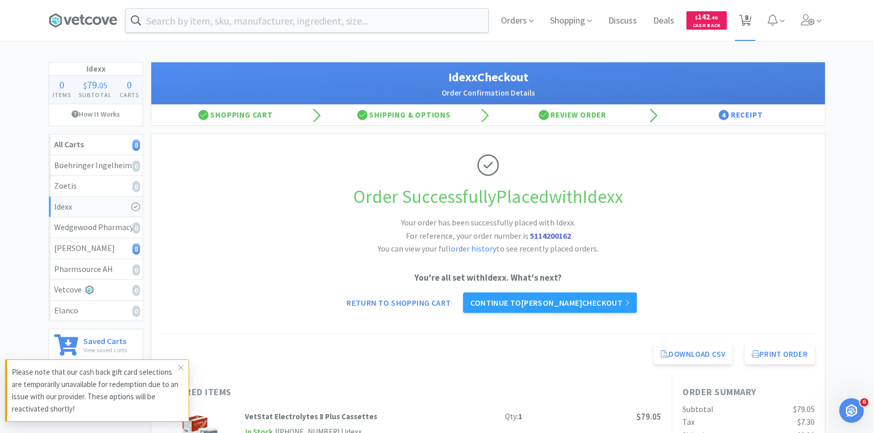
click at [741, 18] on icon at bounding box center [745, 20] width 13 height 11
select select "1"
select select "5"
select select "1"
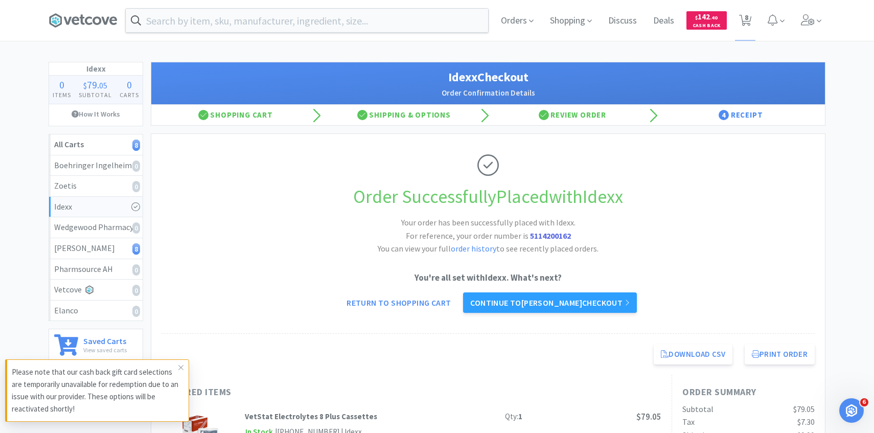
select select "1"
select select "2"
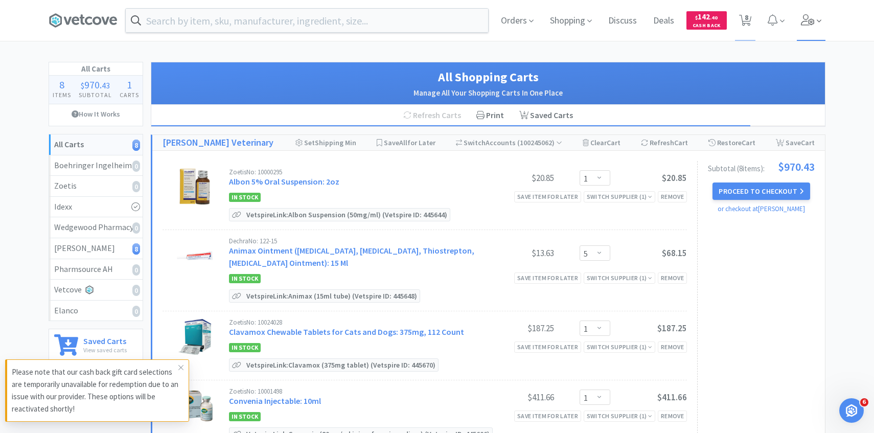
click at [821, 20] on icon at bounding box center [819, 21] width 5 height 3
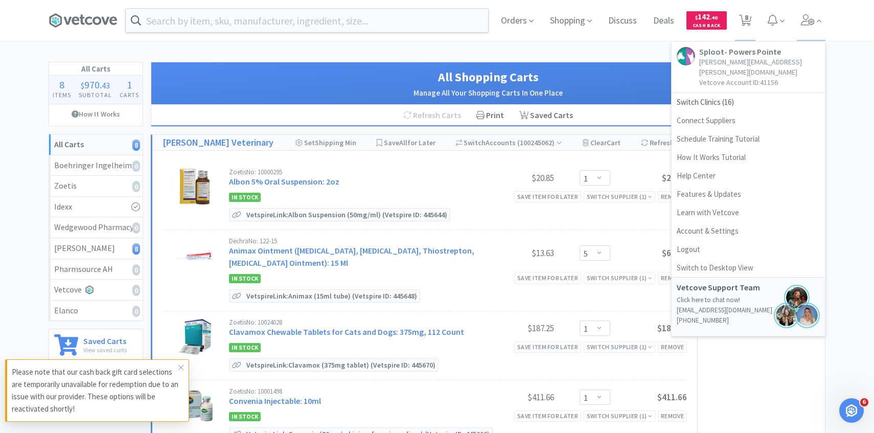
click at [617, 62] on div "All Shopping Carts Manage All Your Shopping Carts In One Place" at bounding box center [488, 83] width 674 height 42
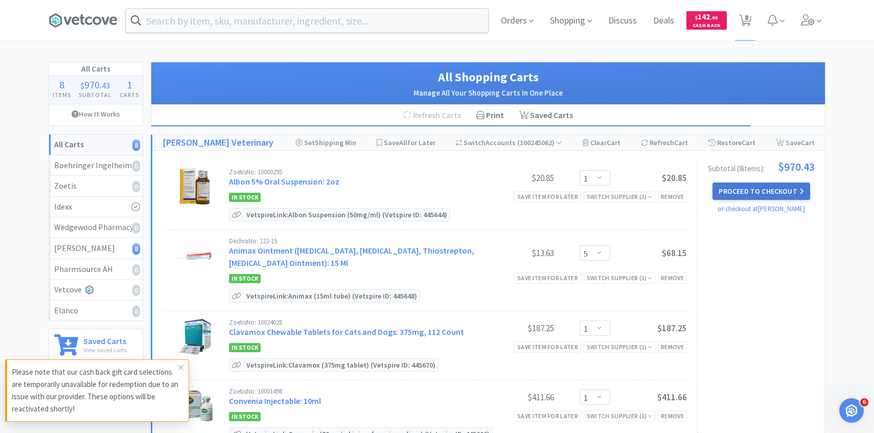
click at [732, 192] on button "Proceed to Checkout" at bounding box center [761, 191] width 97 height 17
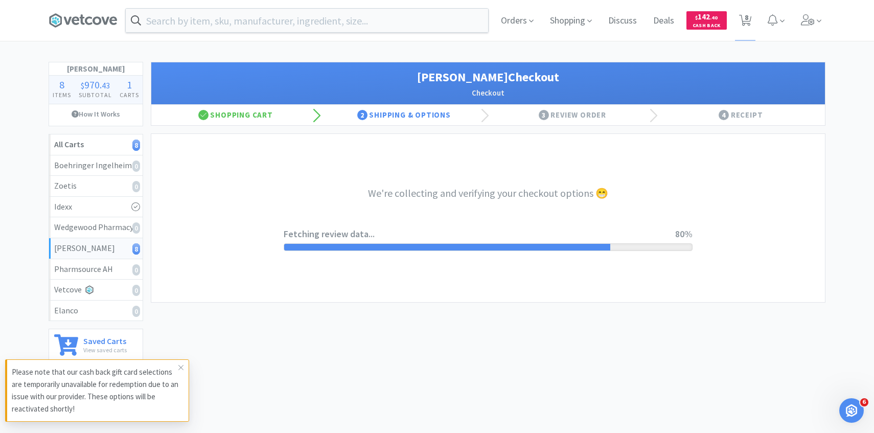
select select "1"
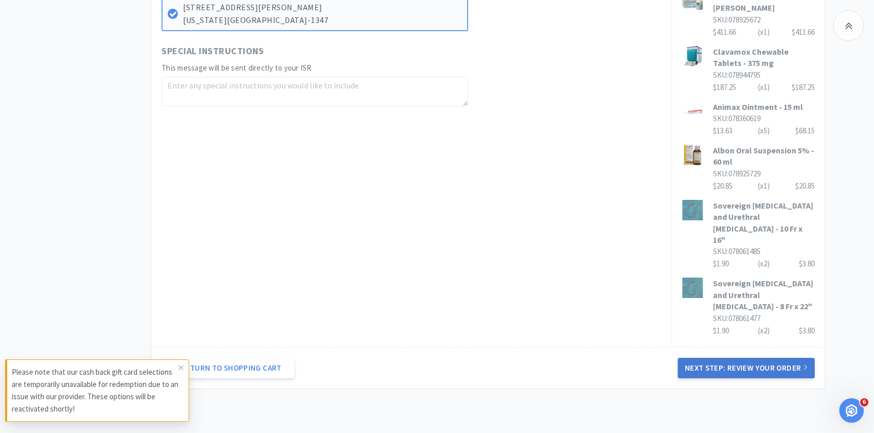
click at [722, 358] on button "Next Step: Review Your Order" at bounding box center [746, 368] width 137 height 20
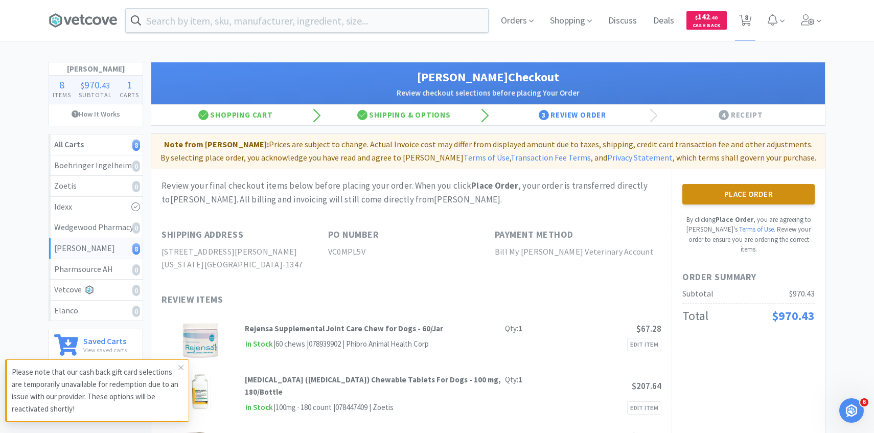
click at [757, 186] on button "Place Order" at bounding box center [748, 194] width 132 height 20
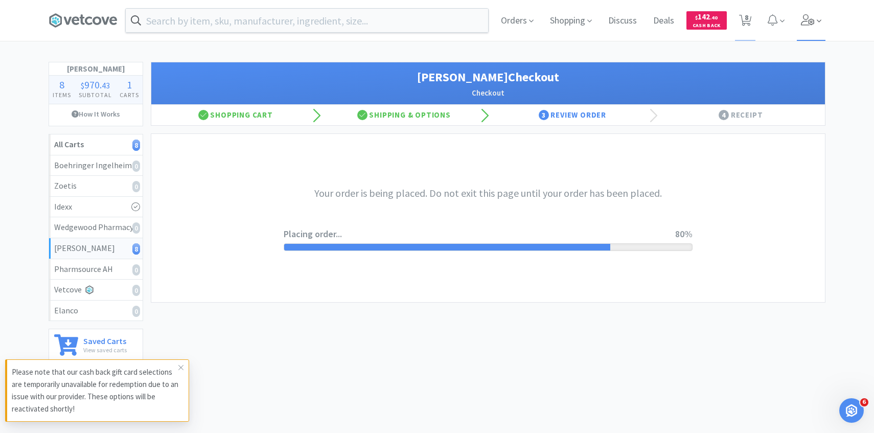
click at [811, 18] on icon at bounding box center [808, 19] width 14 height 11
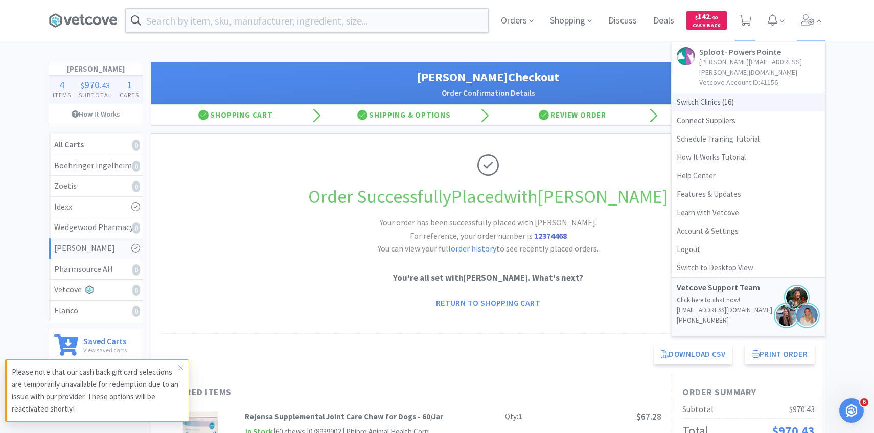
click at [741, 95] on span "Switch Clinics ( 16 )" at bounding box center [748, 102] width 153 height 18
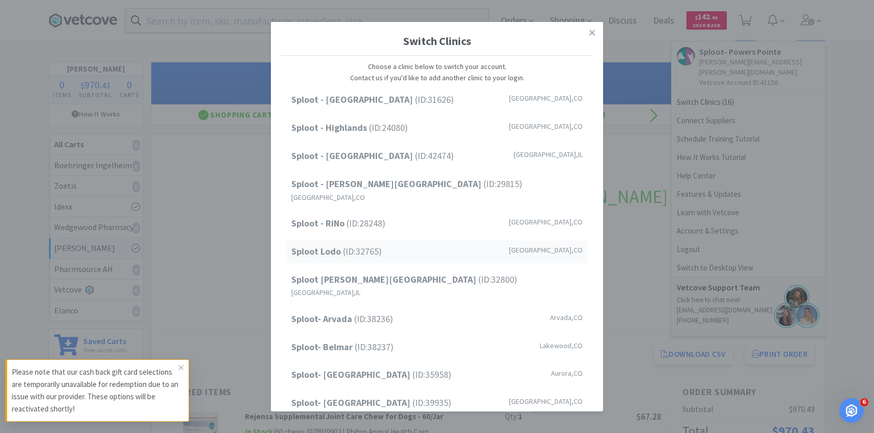
scroll to position [130, 0]
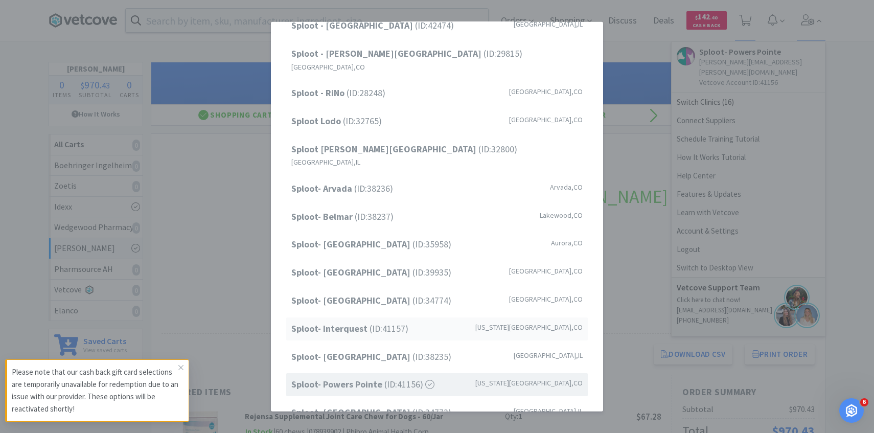
click at [406, 317] on div "Sploot- Interquest (ID: 41157 ) Colorado Springs , CO" at bounding box center [437, 328] width 302 height 23
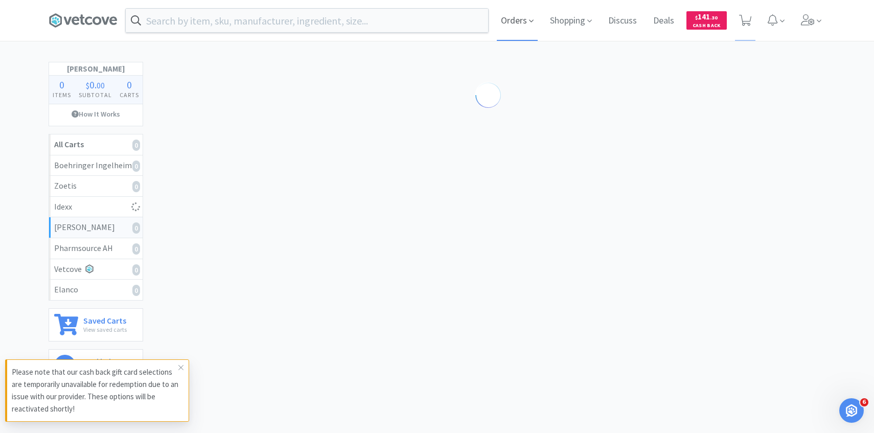
click at [521, 21] on span "Orders" at bounding box center [517, 20] width 41 height 41
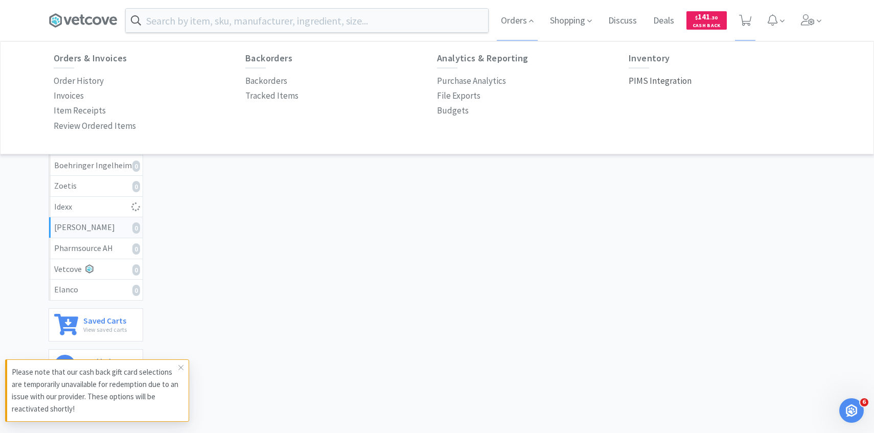
click at [654, 82] on p "PIMS Integration" at bounding box center [660, 81] width 63 height 14
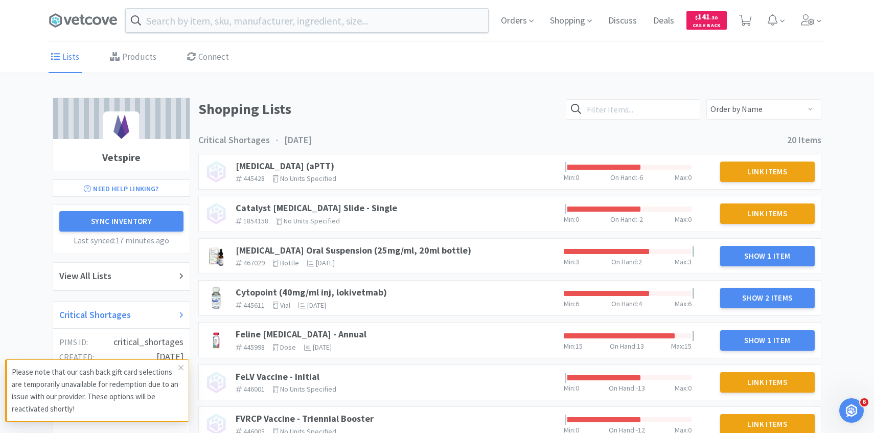
click at [142, 313] on div "Critical Shortages" at bounding box center [121, 315] width 124 height 15
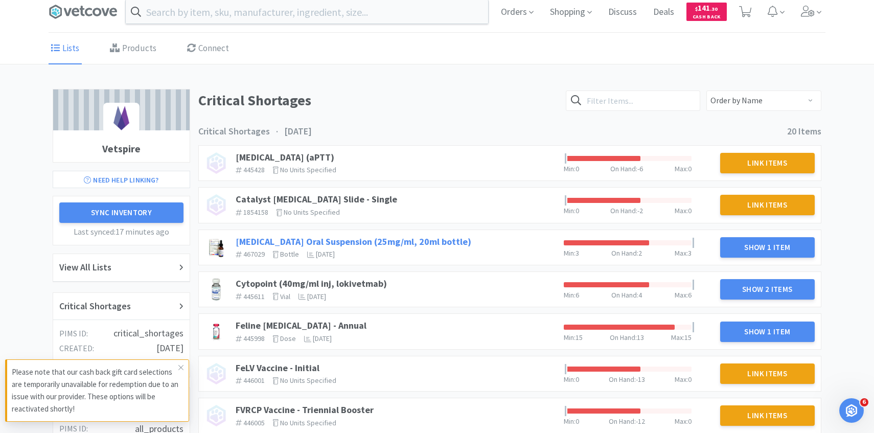
click at [369, 243] on link "[MEDICAL_DATA] Oral Suspension (25mg/ml, 20ml bottle)" at bounding box center [354, 242] width 236 height 12
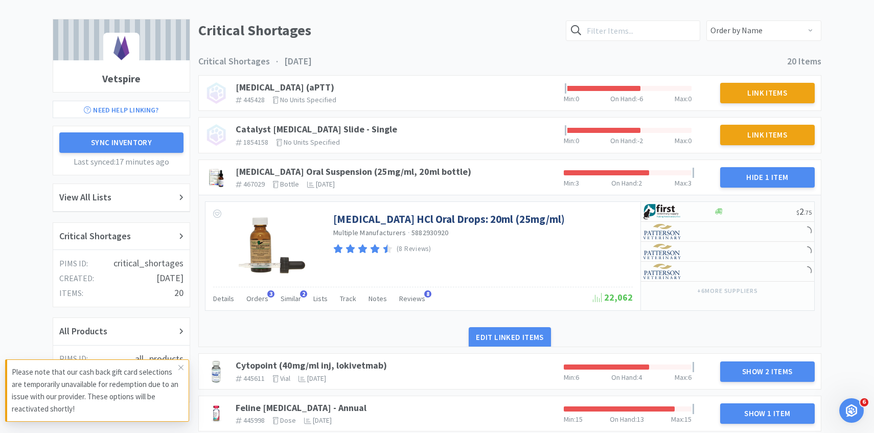
scroll to position [83, 0]
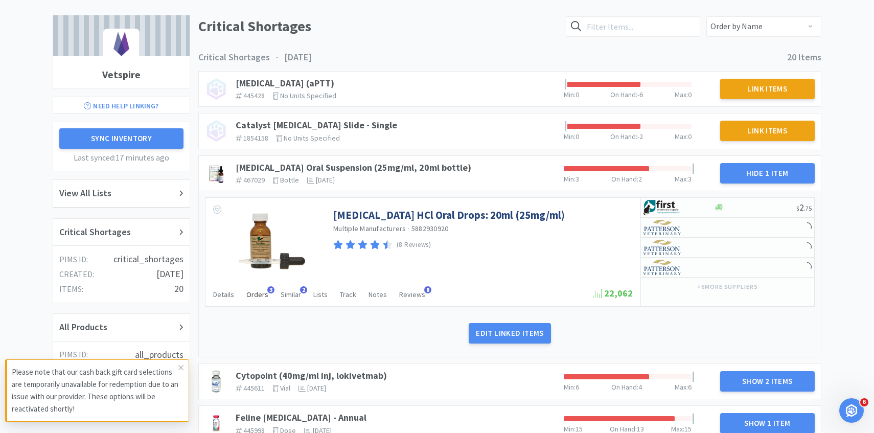
click at [261, 296] on span "Orders" at bounding box center [257, 294] width 22 height 9
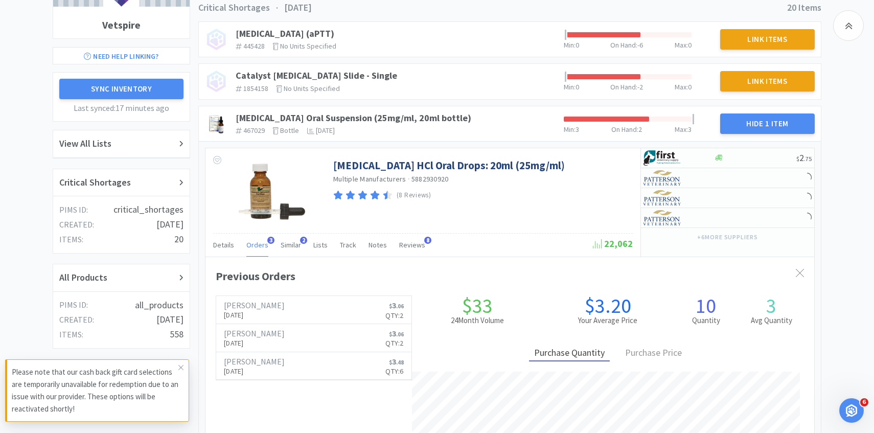
scroll to position [134, 0]
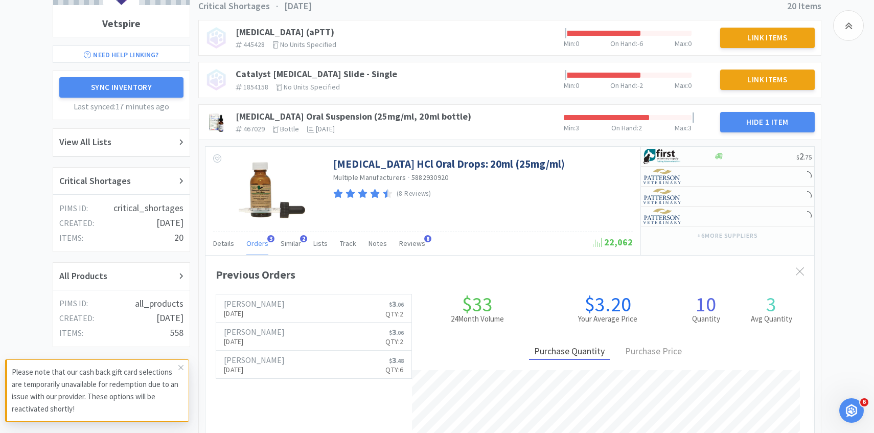
click at [260, 243] on span "Orders" at bounding box center [257, 243] width 22 height 9
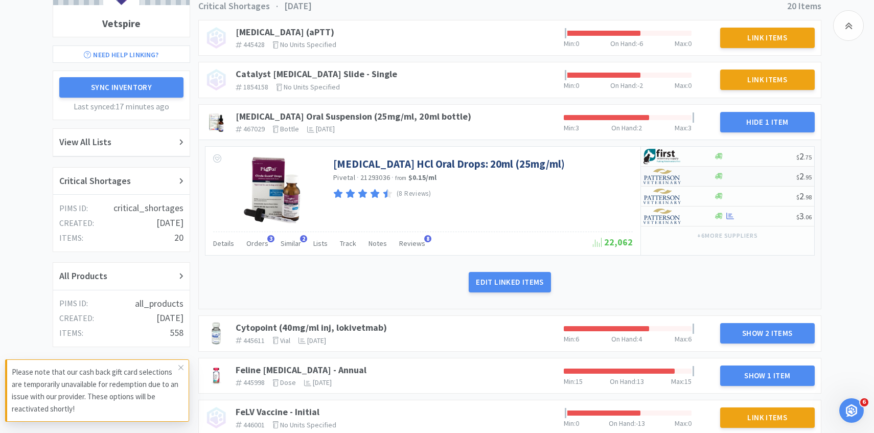
click at [680, 181] on img at bounding box center [663, 176] width 38 height 15
select select "1"
click at [695, 199] on div at bounding box center [672, 196] width 56 height 17
select select "1"
click at [682, 223] on div at bounding box center [672, 216] width 56 height 17
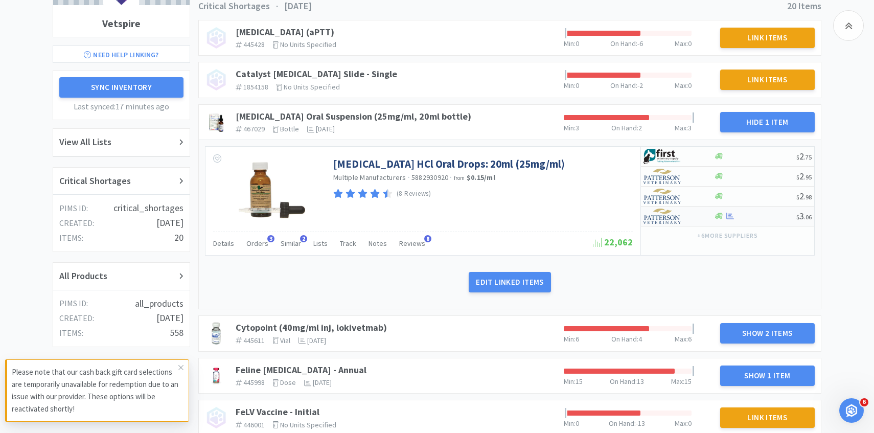
select select "1"
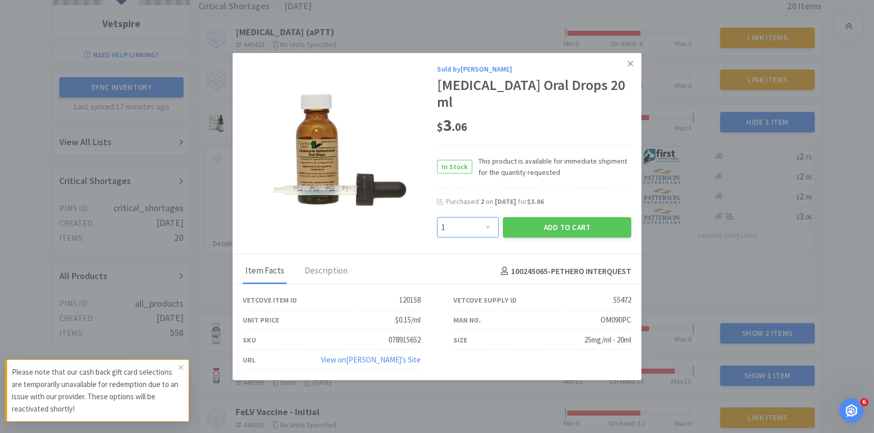
click at [489, 217] on select "Enter Quantity 1 2 3 4 5 6 7 8 9 10 11 12 13 14 15 16 17 18 19 20 Enter Quantity" at bounding box center [468, 227] width 62 height 20
click at [437, 217] on select "Enter Quantity 1 2 3 4 5 6 7 8 9 10 11 12 13 14 15 16 17 18 19 20 Enter Quantity" at bounding box center [468, 227] width 62 height 20
click at [549, 217] on button "Add to Cart" at bounding box center [567, 227] width 128 height 20
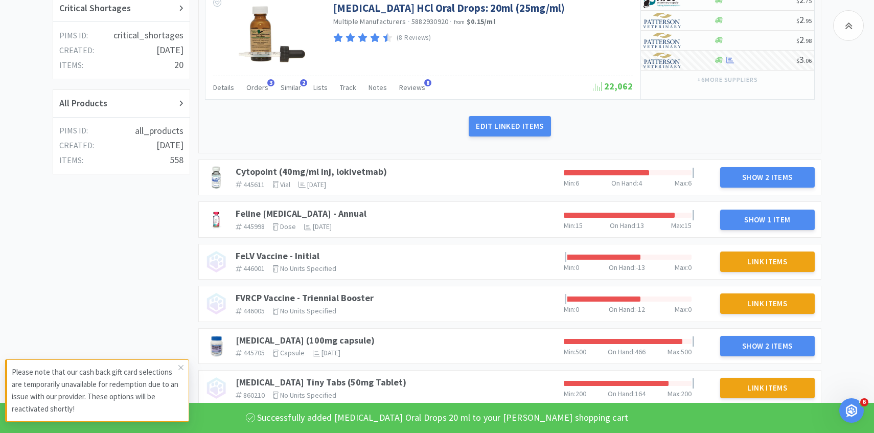
scroll to position [323, 0]
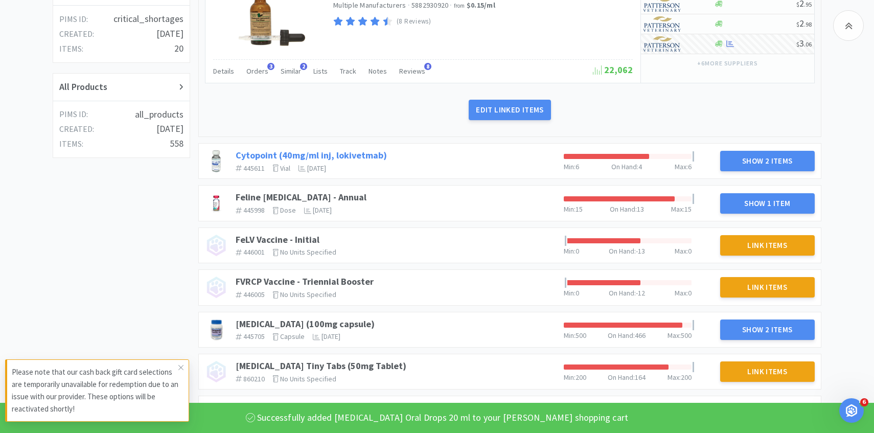
click at [370, 155] on link "Cytopoint (40mg/ml inj, lokivetmab)" at bounding box center [311, 155] width 151 height 12
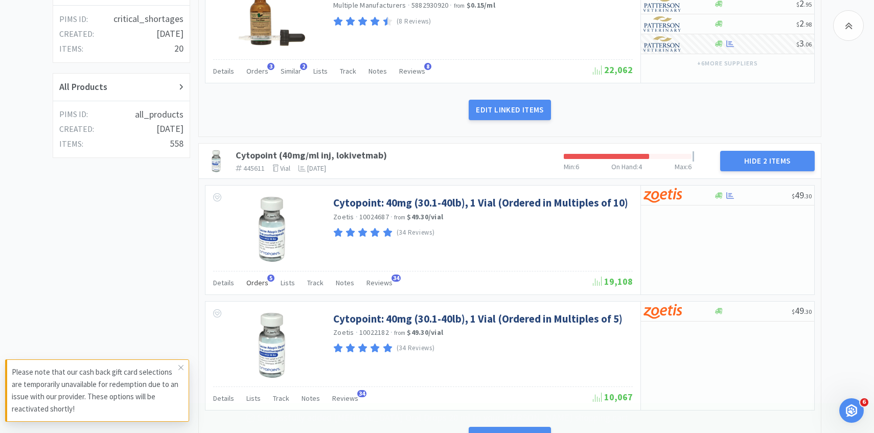
click at [258, 284] on span "Orders" at bounding box center [257, 282] width 22 height 9
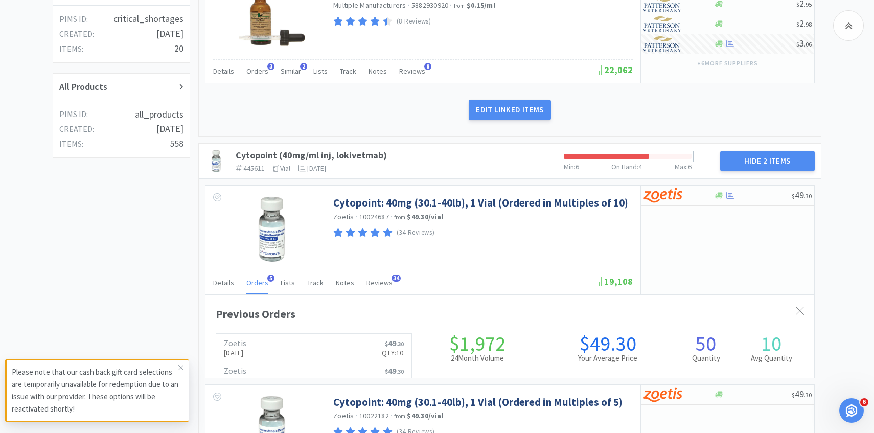
scroll to position [280, 609]
click at [258, 284] on span "Orders" at bounding box center [257, 282] width 22 height 9
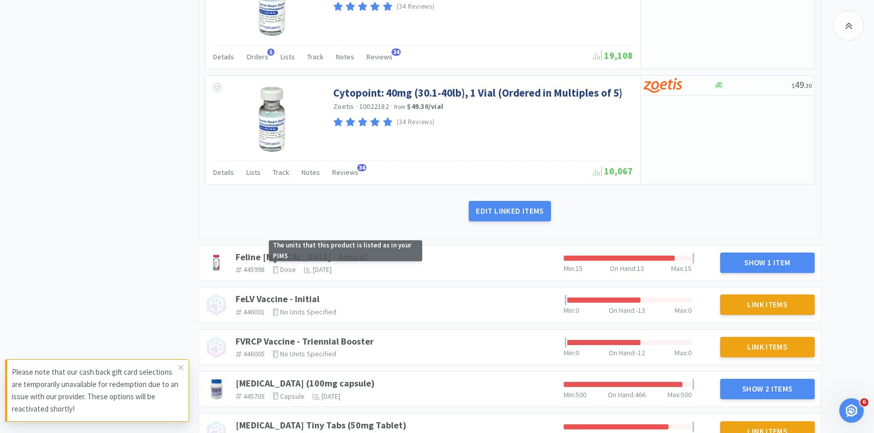
scroll to position [558, 0]
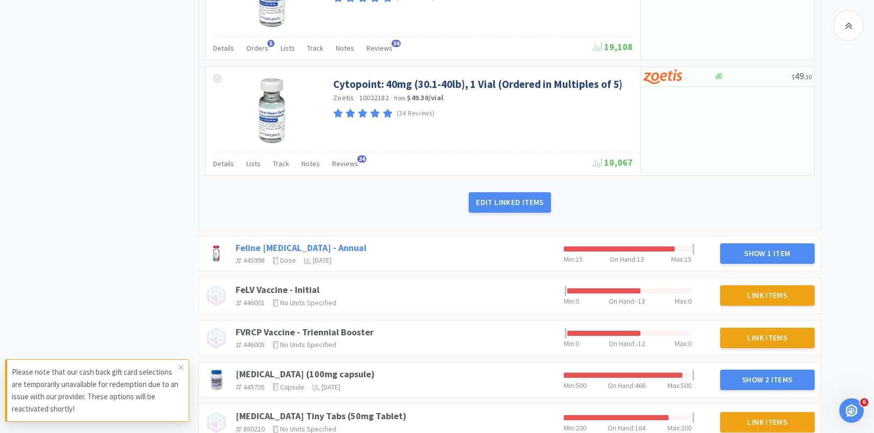
click at [254, 246] on link "Feline [MEDICAL_DATA] - Annual" at bounding box center [301, 248] width 131 height 12
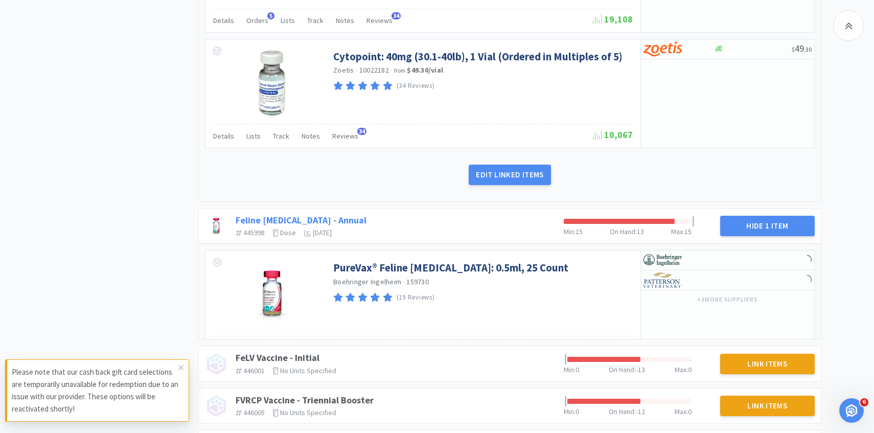
scroll to position [638, 0]
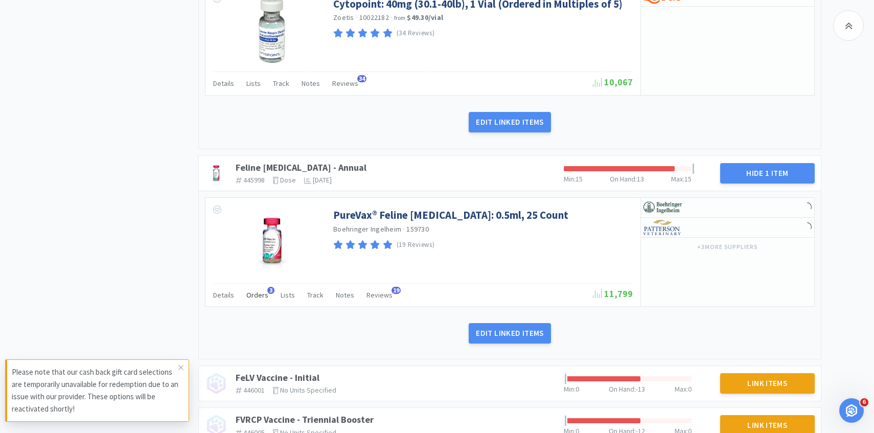
click at [256, 290] on span "Orders" at bounding box center [257, 294] width 22 height 9
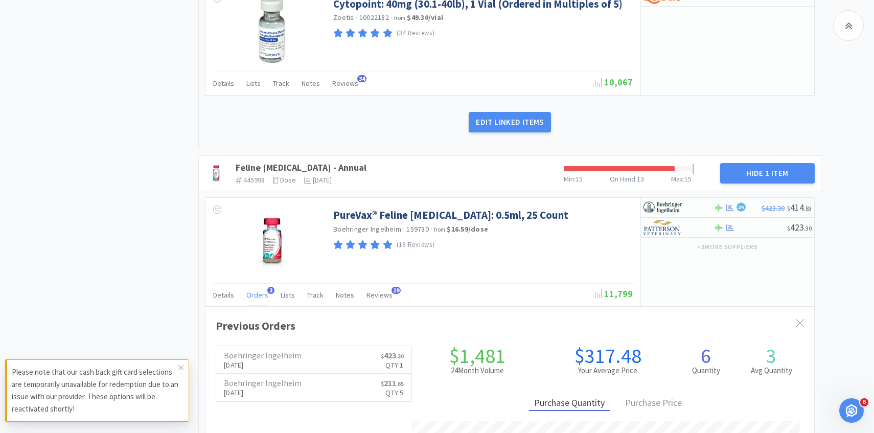
scroll to position [280, 609]
click at [256, 296] on span "Orders" at bounding box center [257, 294] width 22 height 9
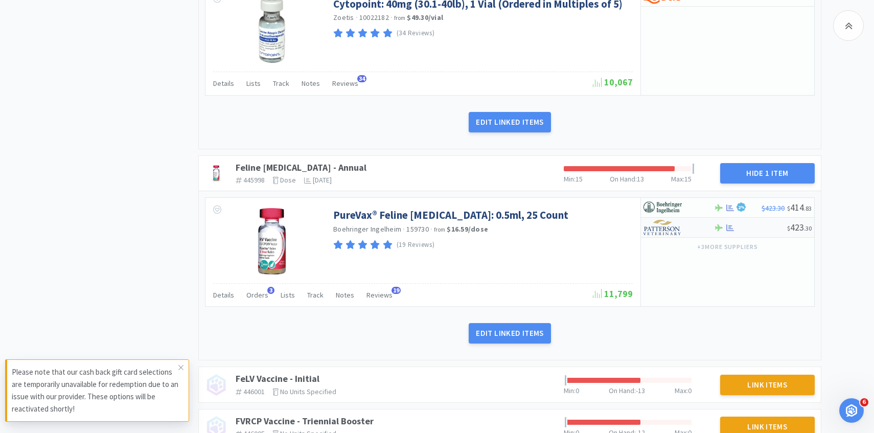
click at [662, 231] on img at bounding box center [663, 227] width 38 height 15
select select "1"
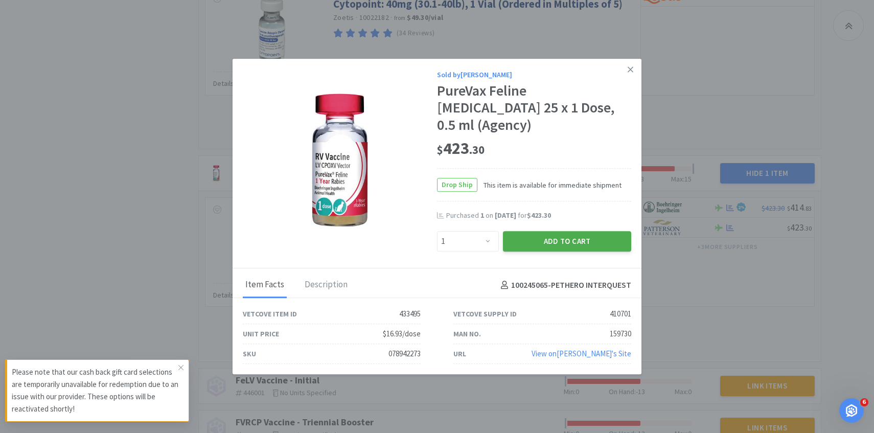
click at [567, 231] on button "Add to Cart" at bounding box center [567, 241] width 128 height 20
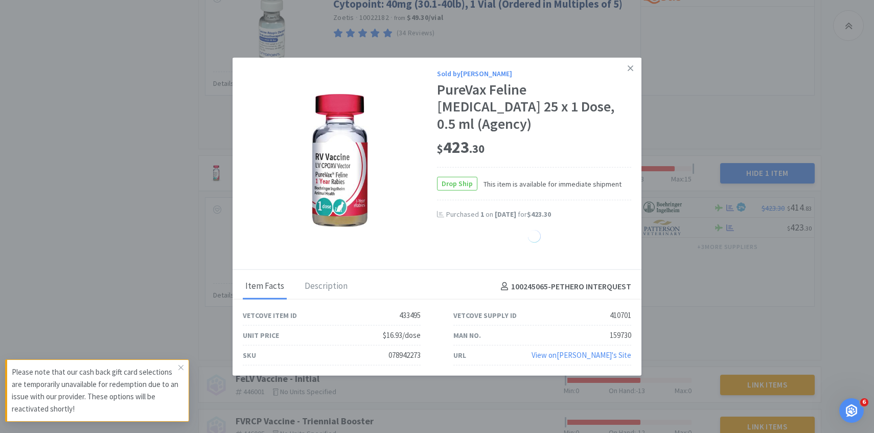
select select "1"
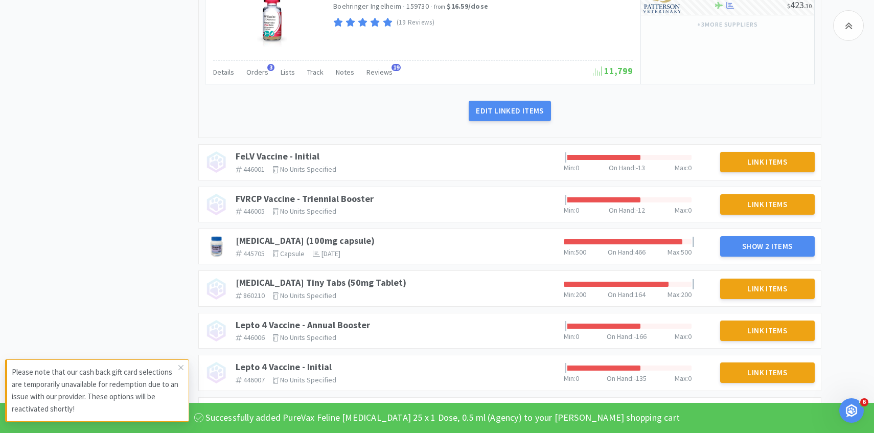
scroll to position [882, 0]
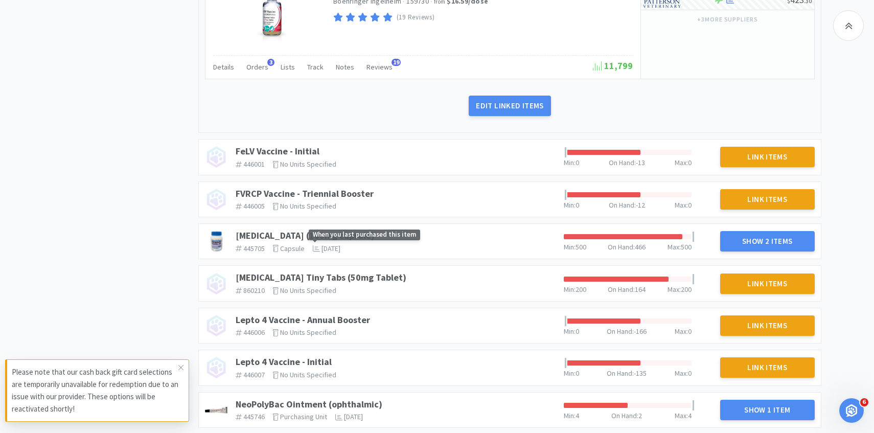
click at [346, 234] on span "When you last purchased this item" at bounding box center [364, 235] width 111 height 11
click at [262, 234] on link "[MEDICAL_DATA] (100mg capsule)" at bounding box center [305, 236] width 139 height 12
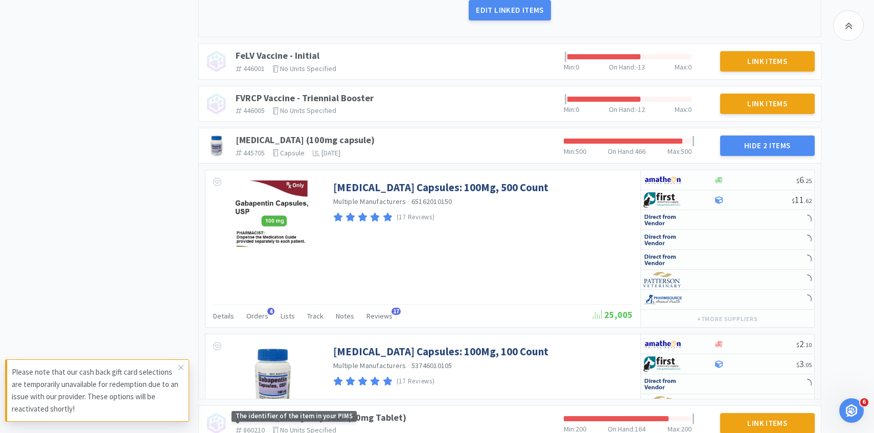
scroll to position [994, 0]
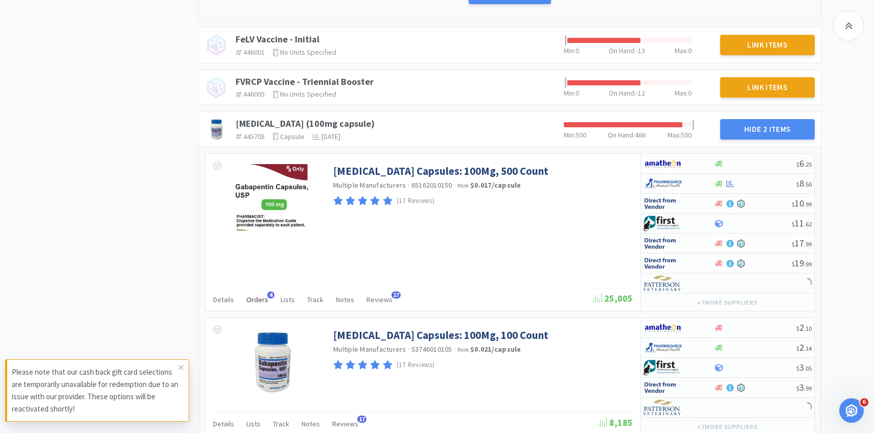
click at [254, 296] on span "Orders" at bounding box center [257, 299] width 22 height 9
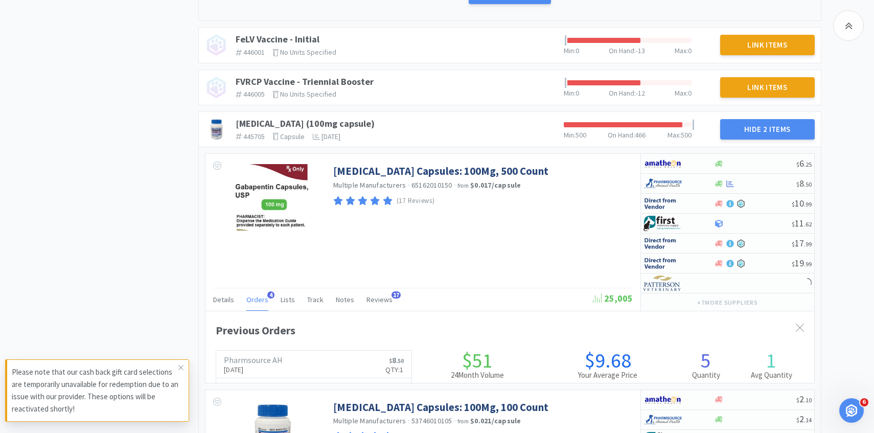
scroll to position [280, 609]
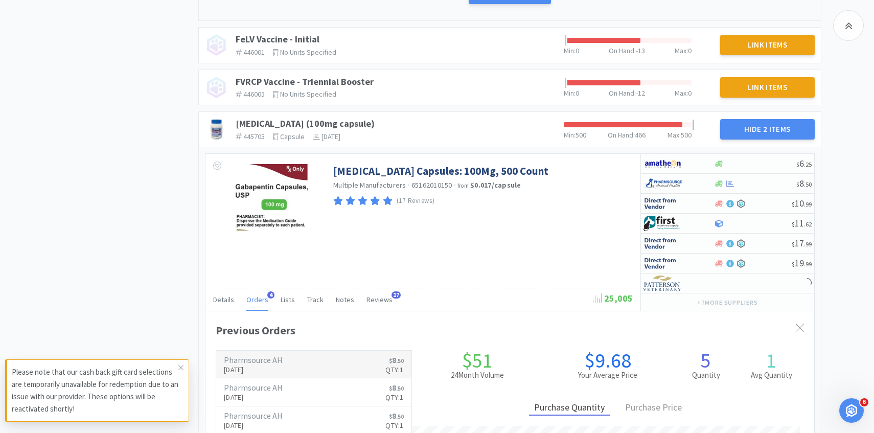
click at [257, 357] on h6 "Pharmsource AH" at bounding box center [253, 360] width 59 height 8
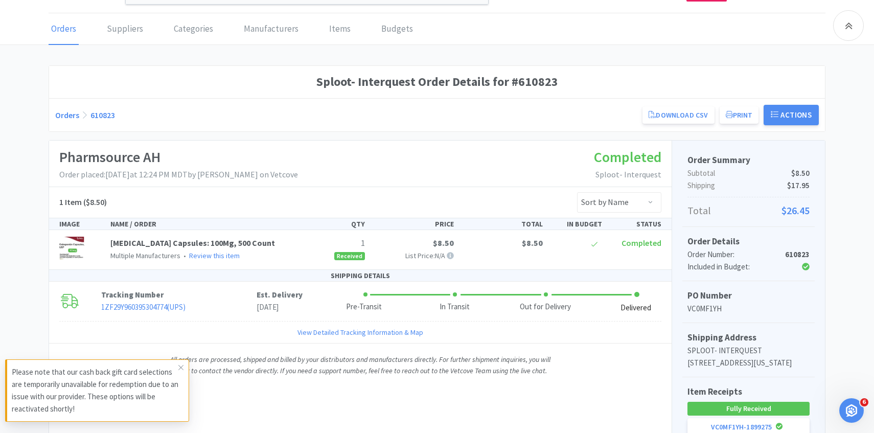
scroll to position [134, 0]
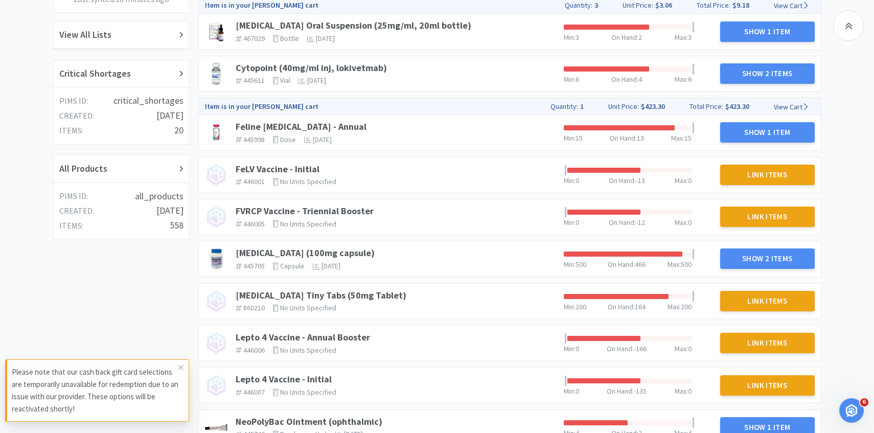
scroll to position [271, 0]
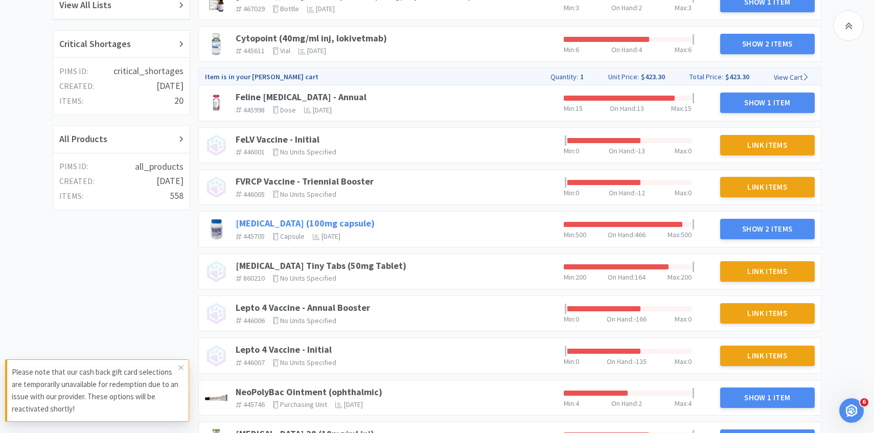
click at [293, 223] on link "[MEDICAL_DATA] (100mg capsule)" at bounding box center [305, 223] width 139 height 12
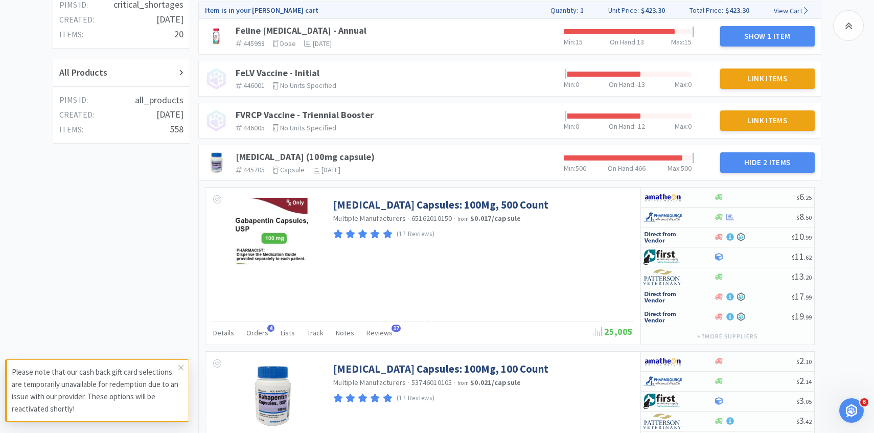
scroll to position [367, 0]
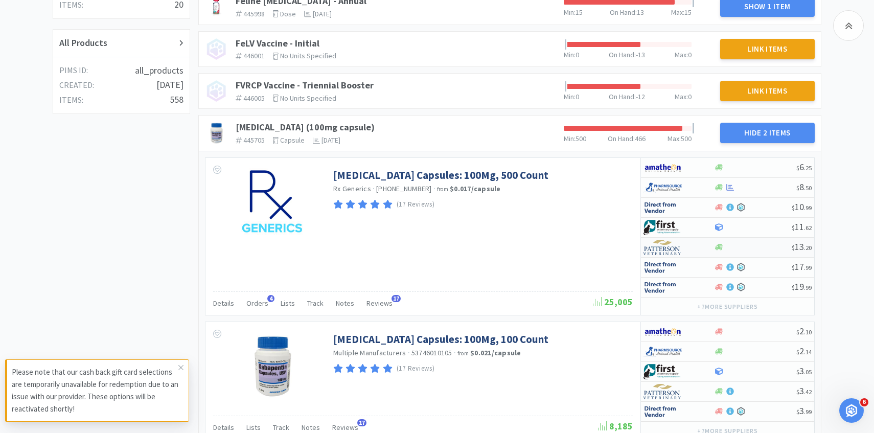
click at [681, 248] on img at bounding box center [663, 247] width 38 height 15
select select "1"
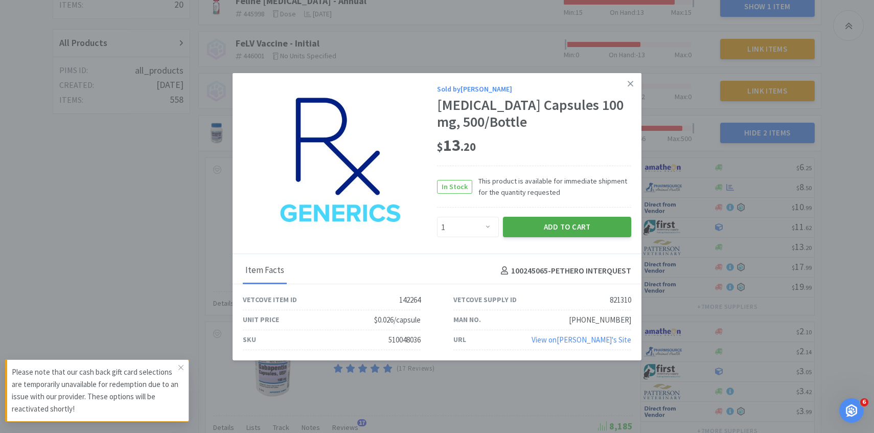
click at [579, 234] on button "Add to Cart" at bounding box center [567, 227] width 128 height 20
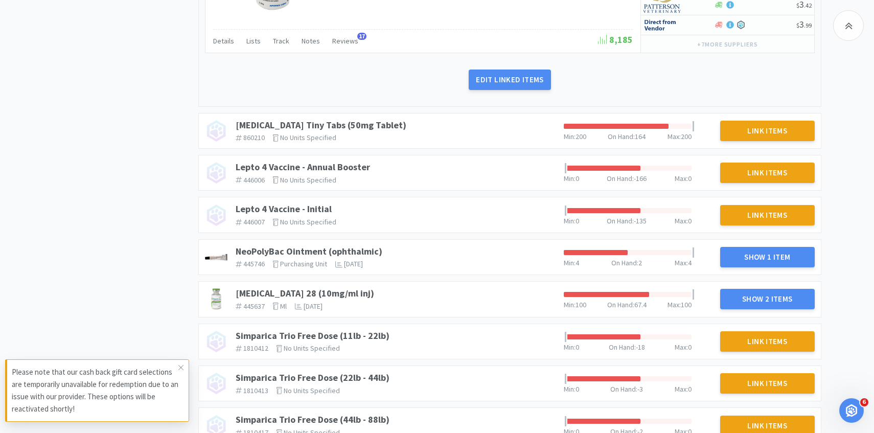
scroll to position [805, 0]
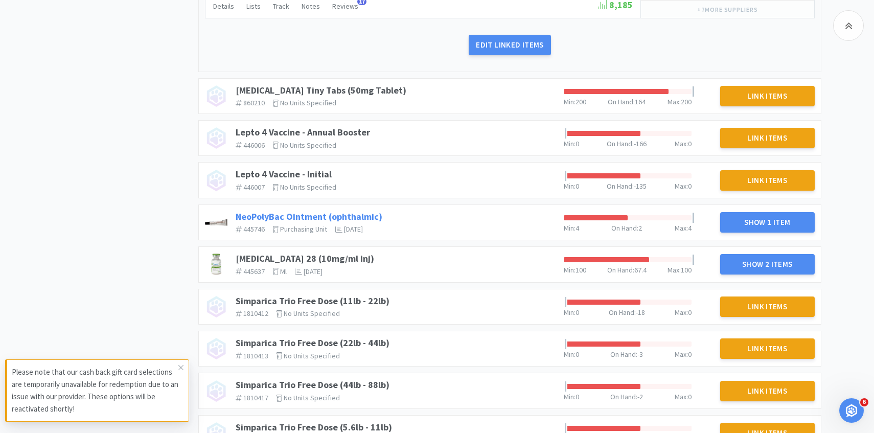
click at [294, 211] on link "NeoPolyBac Ointment (ophthalmic)" at bounding box center [309, 217] width 147 height 12
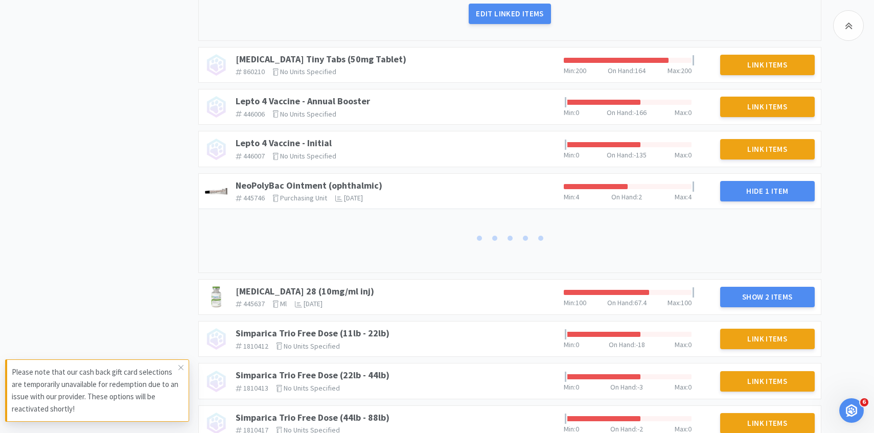
scroll to position [879, 0]
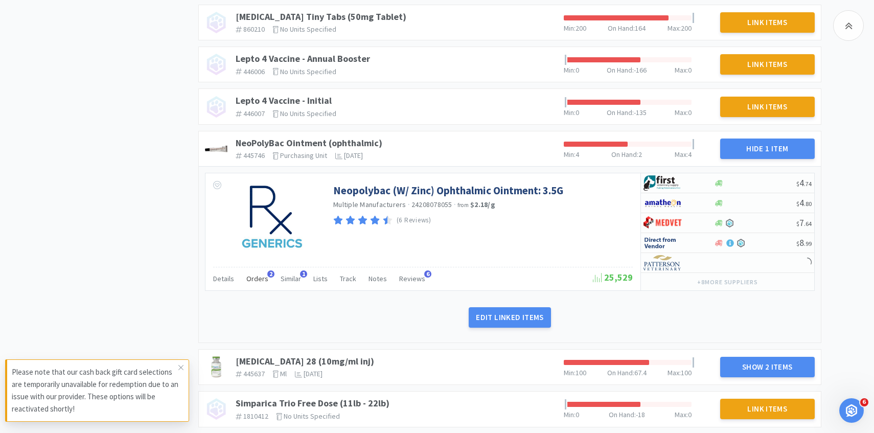
click at [259, 277] on span "Orders" at bounding box center [257, 278] width 22 height 9
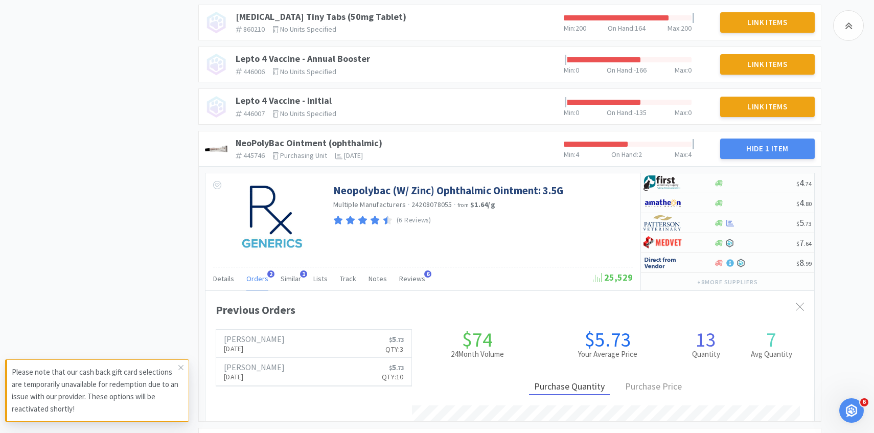
scroll to position [280, 609]
click at [680, 223] on img at bounding box center [663, 222] width 38 height 15
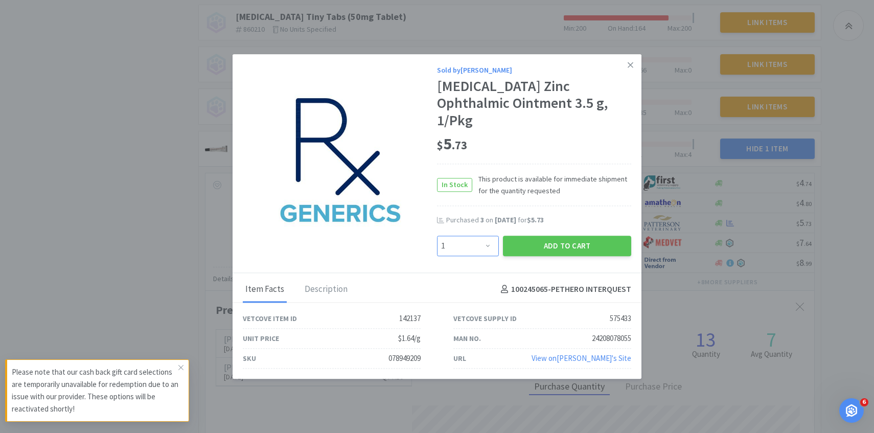
click at [485, 236] on select "Enter Quantity 1 2 3 4 5 6 7 8 9 10 11 12 13 14 15 16 17 18 19 20 Enter Quantity" at bounding box center [468, 246] width 62 height 20
select select "3"
click at [437, 236] on select "Enter Quantity 1 2 3 4 5 6 7 8 9 10 11 12 13 14 15 16 17 18 19 20 Enter Quantity" at bounding box center [468, 246] width 62 height 20
click at [534, 237] on button "Add to Cart" at bounding box center [567, 246] width 128 height 20
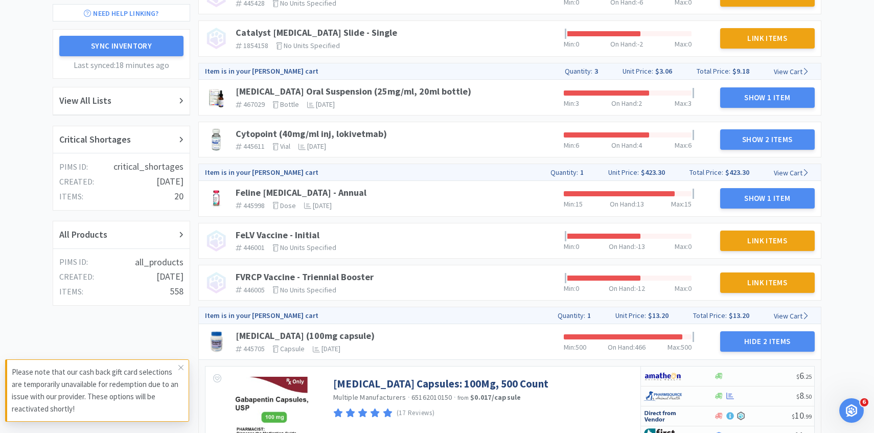
scroll to position [0, 0]
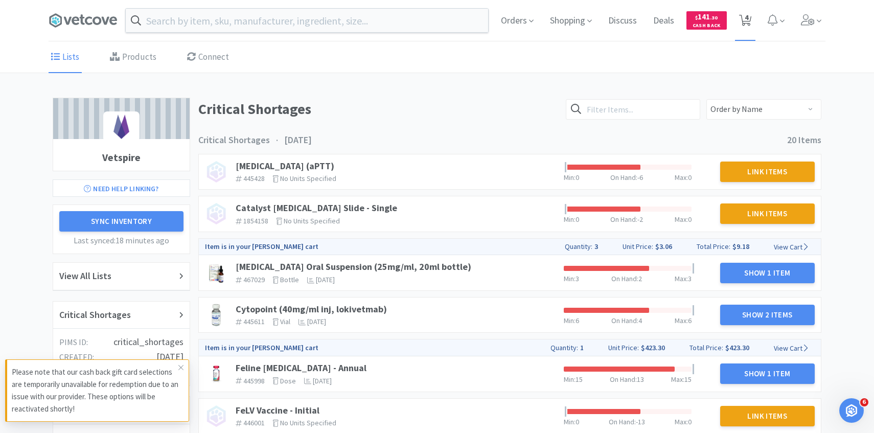
click at [747, 27] on span "4" at bounding box center [747, 17] width 4 height 41
select select "3"
select select "1"
select select "3"
select select "1"
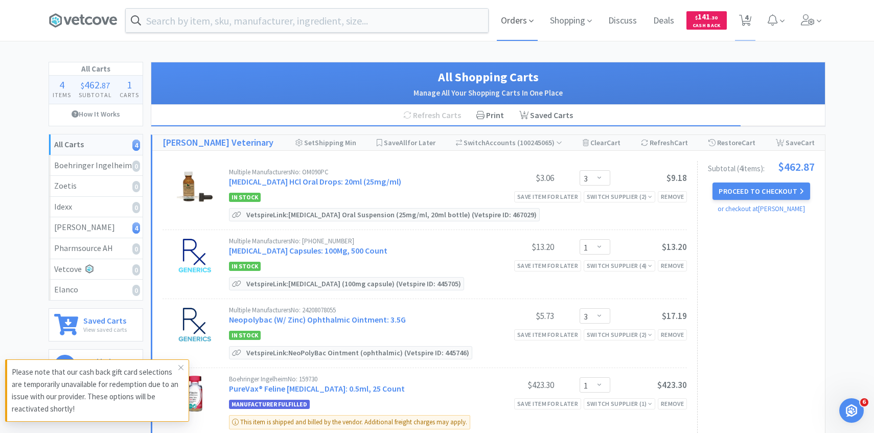
click at [512, 15] on span "Orders" at bounding box center [517, 20] width 41 height 41
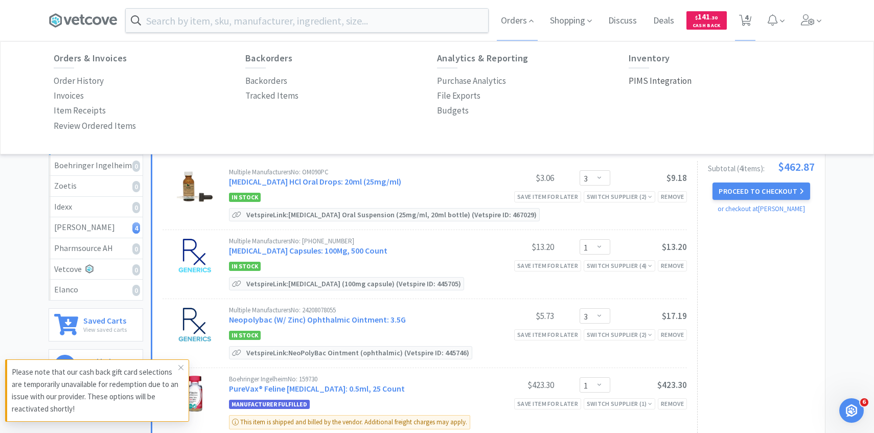
click at [667, 79] on p "PIMS Integration" at bounding box center [660, 81] width 63 height 14
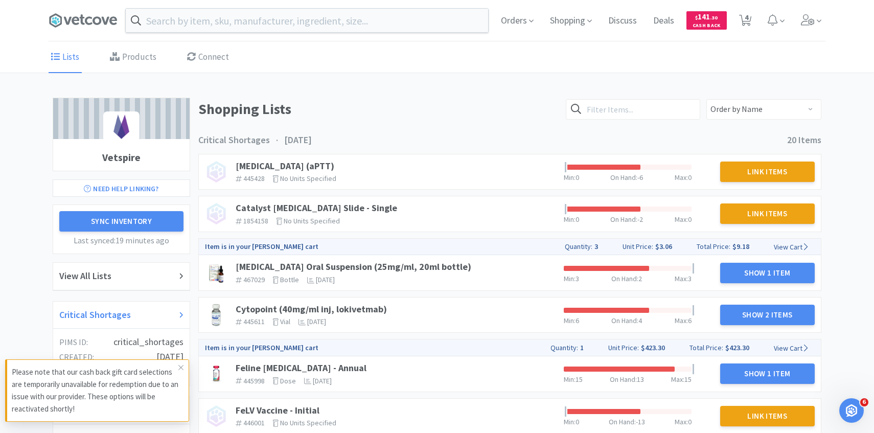
click at [132, 316] on div "Critical Shortages" at bounding box center [121, 315] width 124 height 15
click at [377, 271] on link "[MEDICAL_DATA] Oral Suspension (25mg/ml, 20ml bottle)" at bounding box center [354, 267] width 236 height 12
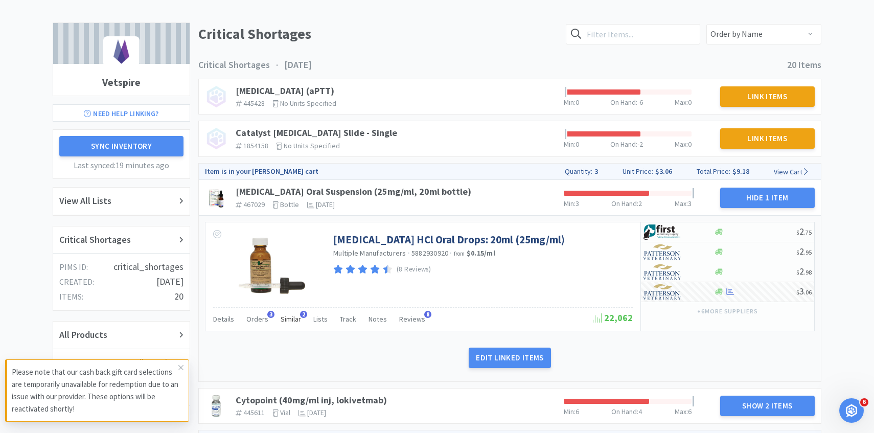
scroll to position [89, 0]
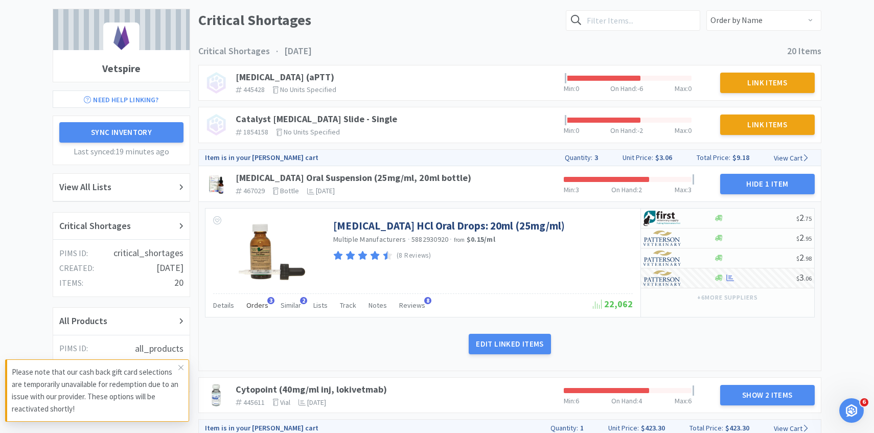
click at [262, 305] on span "Orders" at bounding box center [257, 305] width 22 height 9
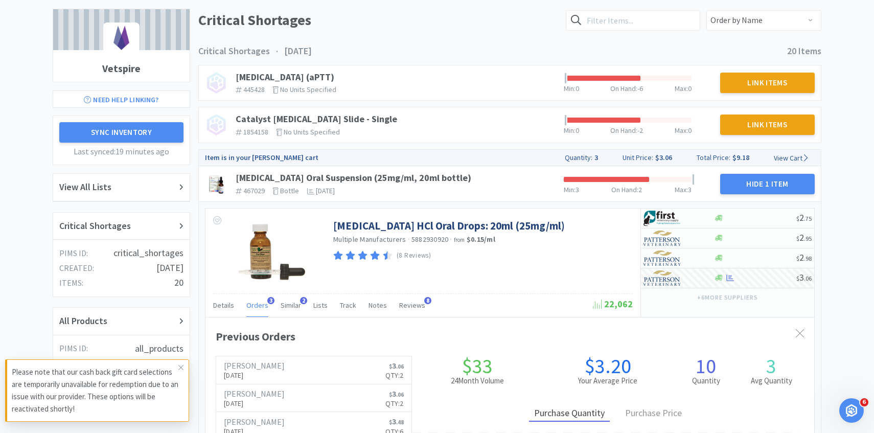
scroll to position [280, 609]
click at [262, 305] on span "Orders" at bounding box center [257, 305] width 22 height 9
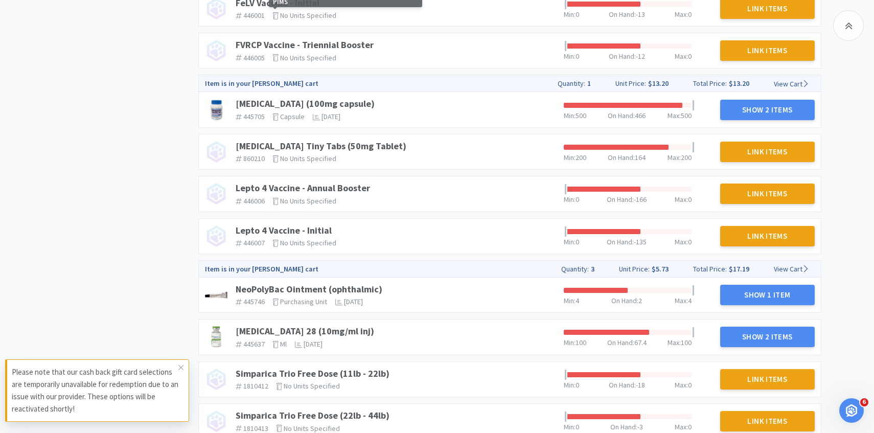
scroll to position [573, 0]
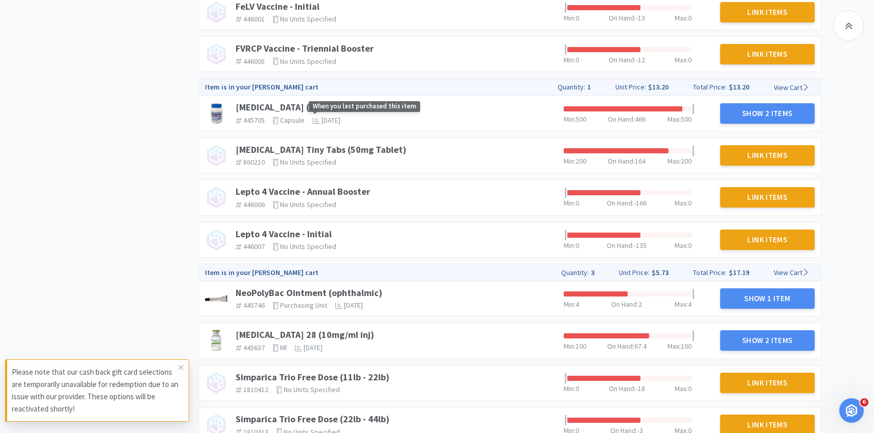
click at [330, 105] on span "When you last purchased this item" at bounding box center [364, 106] width 111 height 11
click at [294, 108] on link "[MEDICAL_DATA] (100mg capsule)" at bounding box center [305, 107] width 139 height 12
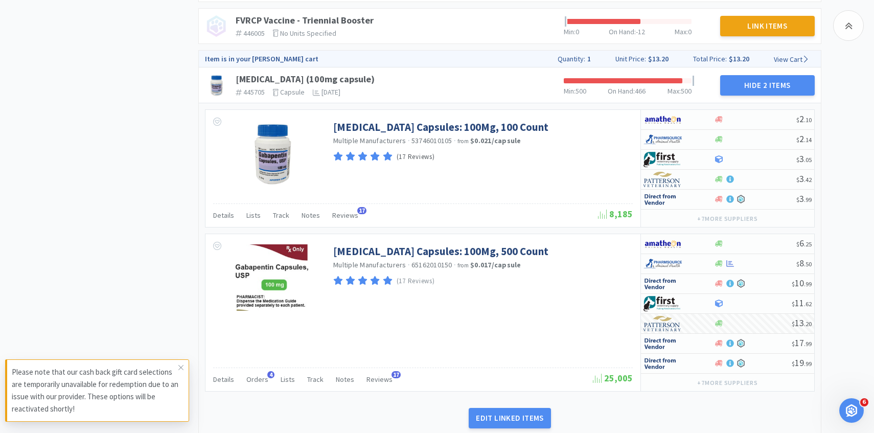
scroll to position [0, 0]
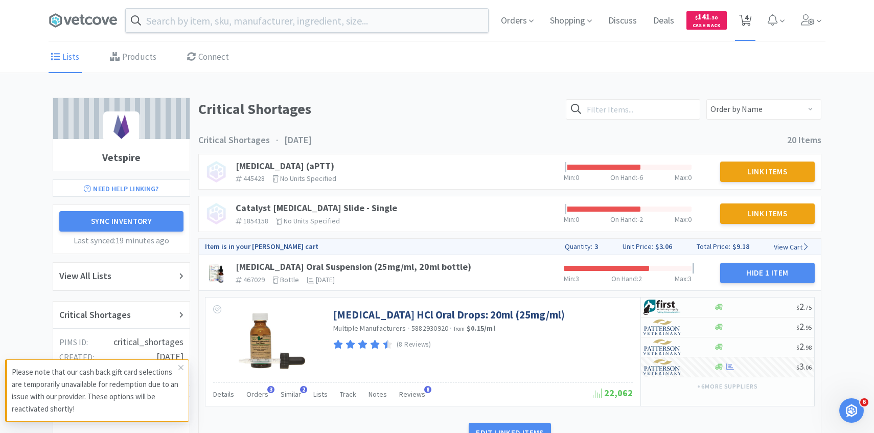
click at [751, 13] on span "4" at bounding box center [745, 20] width 13 height 14
select select "3"
select select "1"
select select "3"
select select "1"
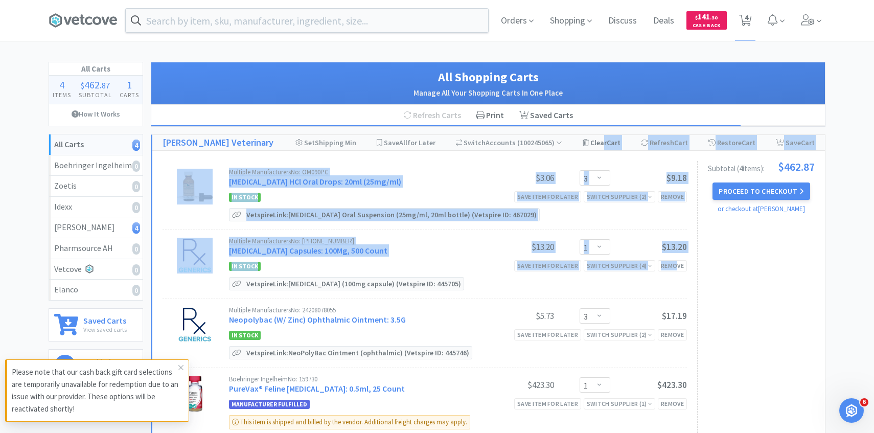
drag, startPoint x: 675, startPoint y: 262, endPoint x: 603, endPoint y: 143, distance: 139.9
click at [603, 143] on div "[PERSON_NAME] Veterinary Set Shipping Min Save All for Later Switch Accounts ( …" at bounding box center [488, 302] width 675 height 337
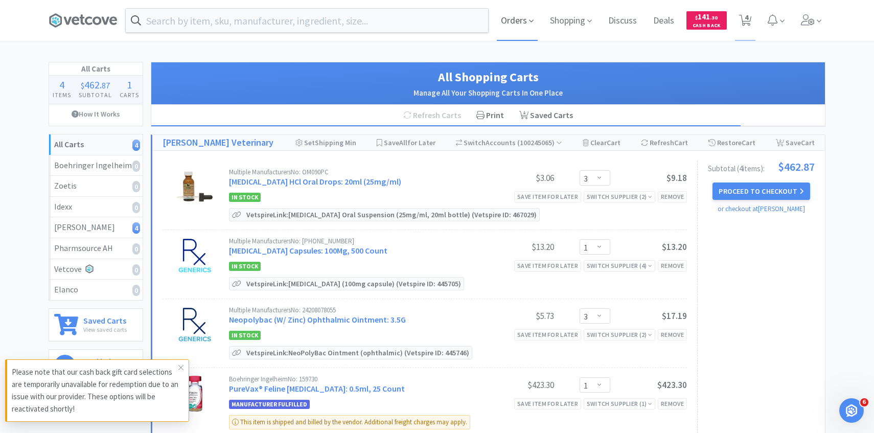
click at [515, 8] on span "Orders" at bounding box center [517, 20] width 41 height 41
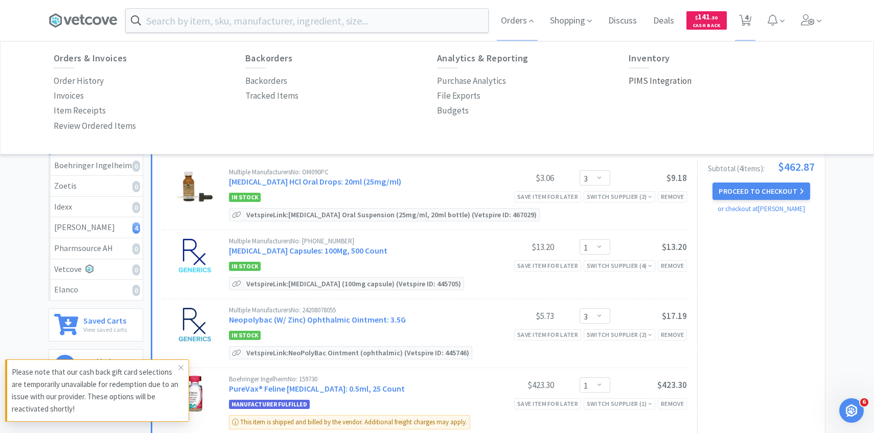
click at [643, 81] on p "PIMS Integration" at bounding box center [660, 81] width 63 height 14
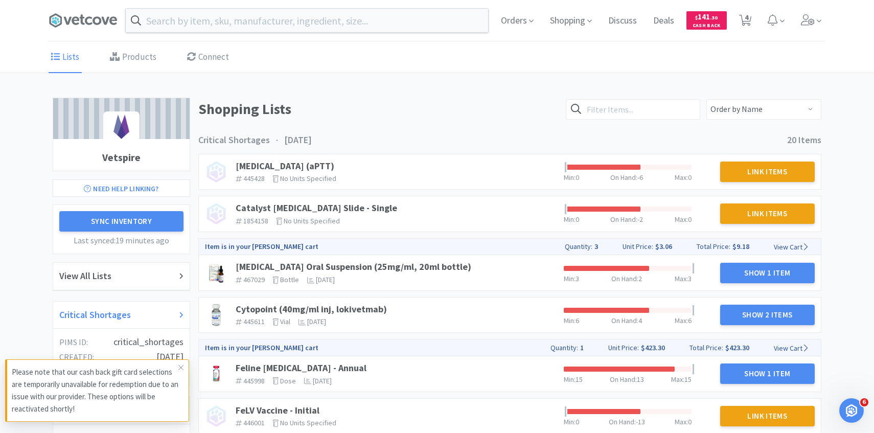
click at [145, 325] on div "Critical Shortages" at bounding box center [121, 316] width 136 height 28
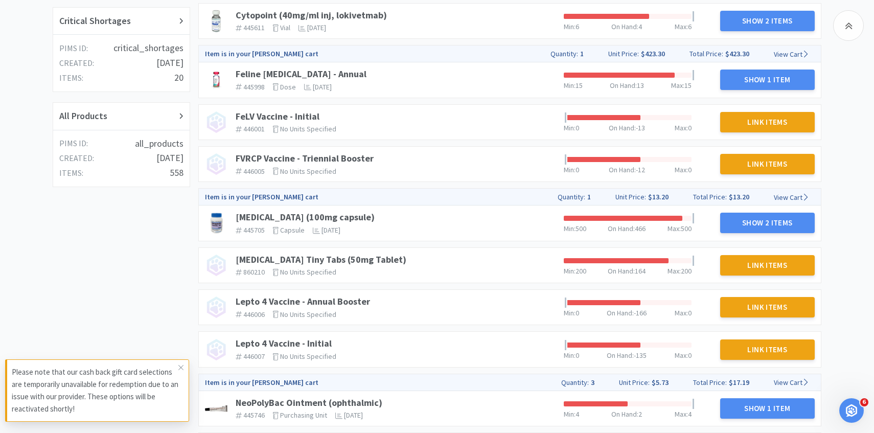
scroll to position [295, 0]
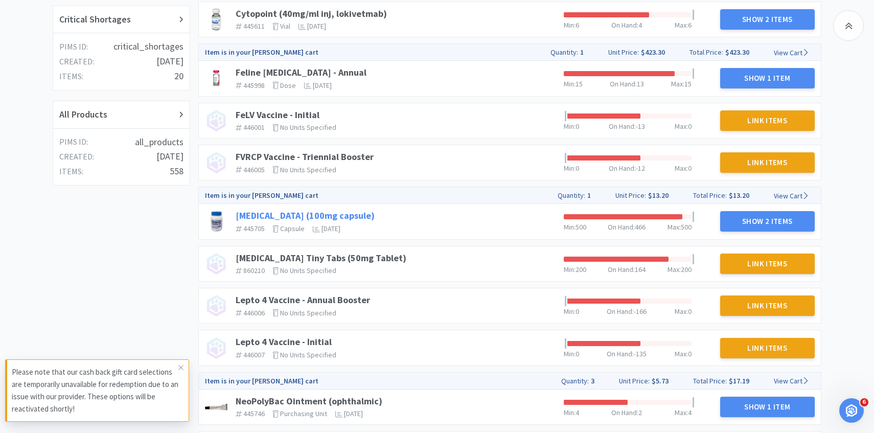
click at [330, 212] on link "[MEDICAL_DATA] (100mg capsule)" at bounding box center [305, 216] width 139 height 12
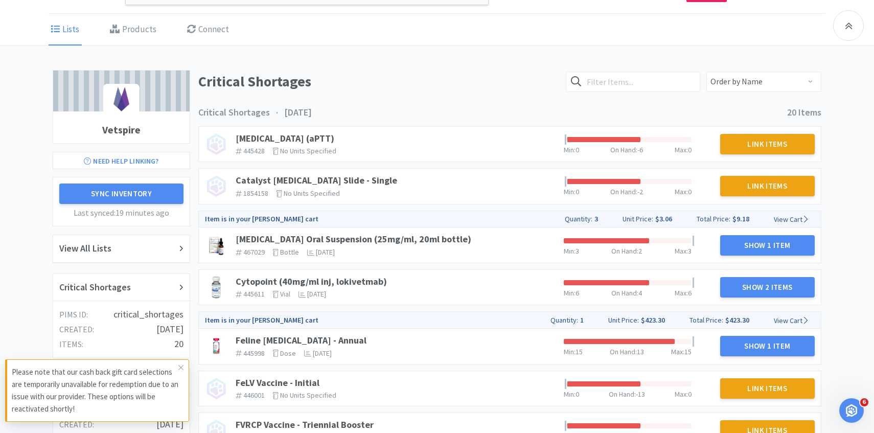
scroll to position [0, 0]
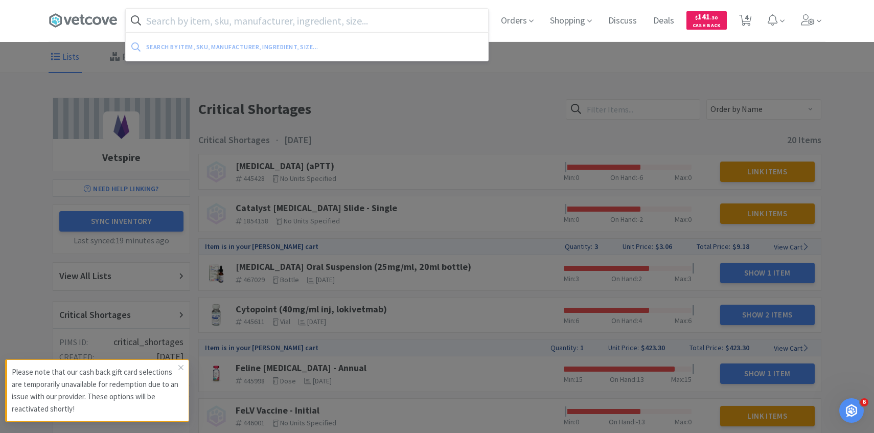
click at [321, 12] on input "text" at bounding box center [307, 21] width 362 height 24
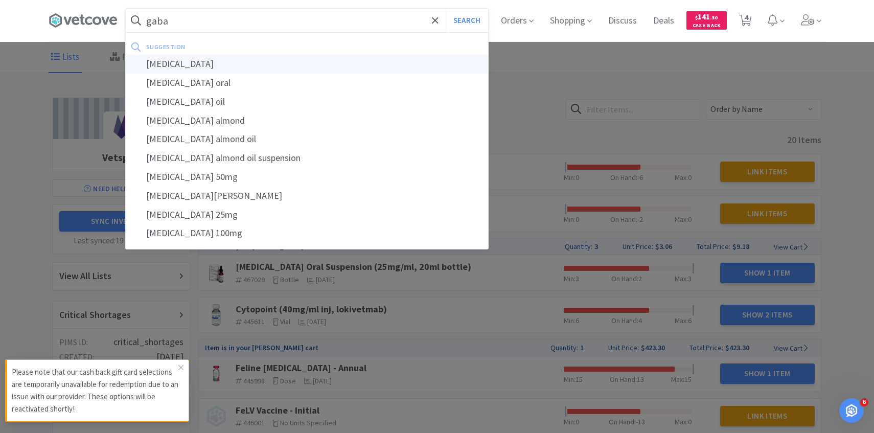
click at [303, 62] on div "[MEDICAL_DATA]" at bounding box center [307, 64] width 362 height 19
type input "[MEDICAL_DATA]"
select select "3"
select select "1"
select select "3"
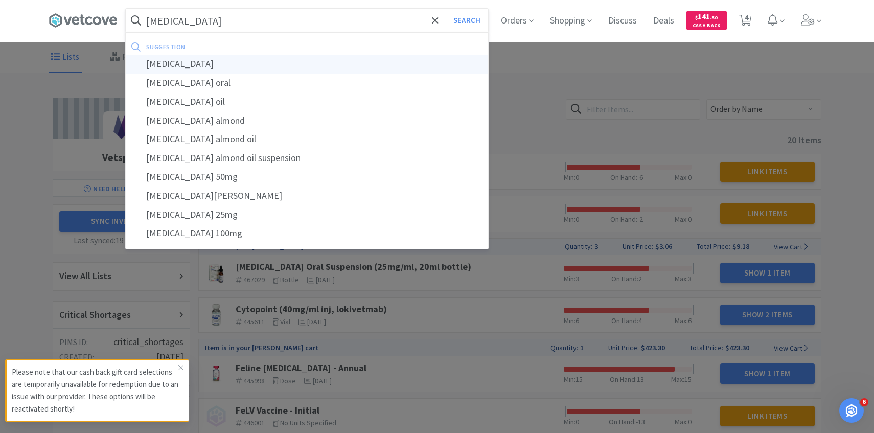
select select "1"
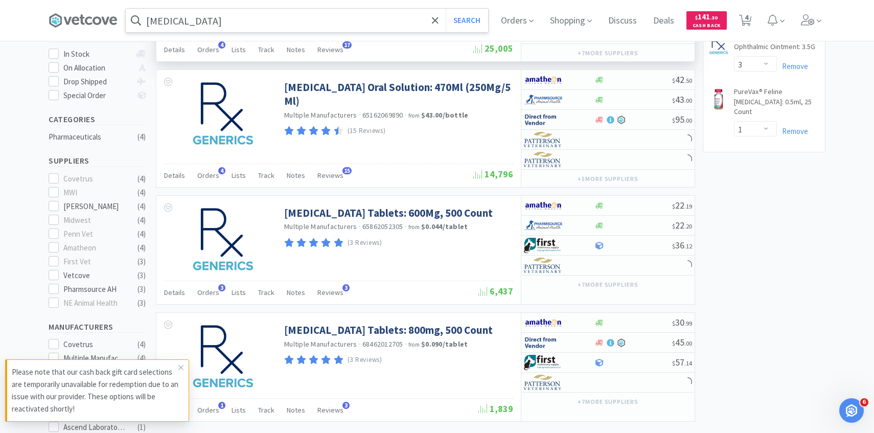
scroll to position [199, 0]
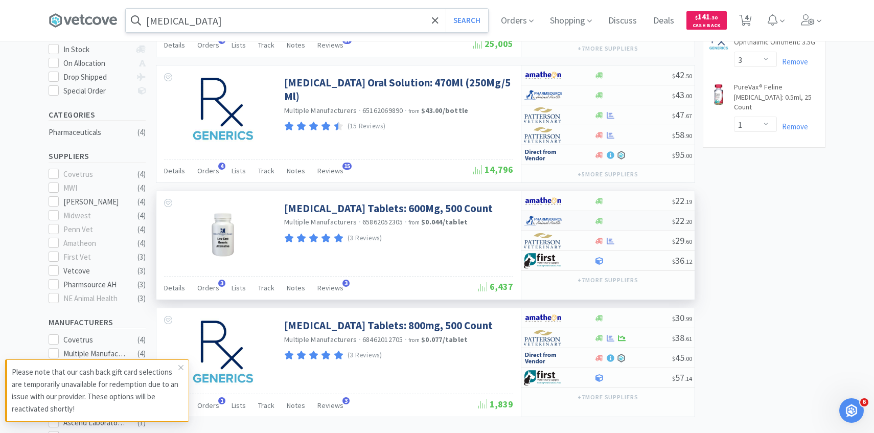
click at [548, 224] on img at bounding box center [543, 220] width 38 height 15
select select "1"
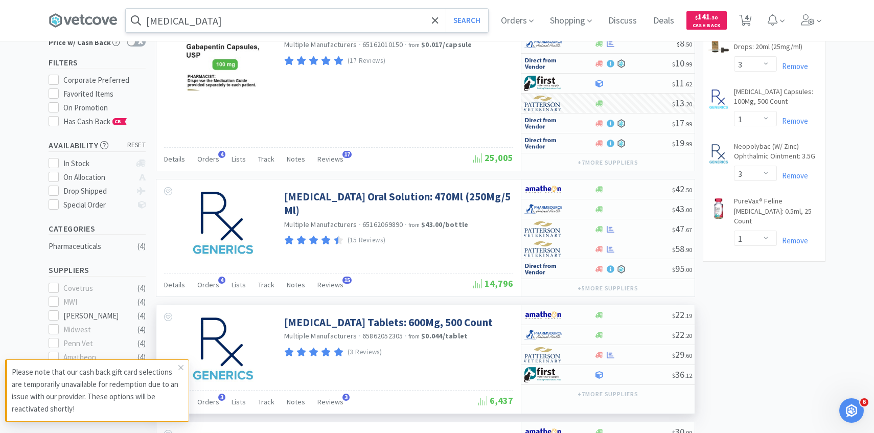
scroll to position [0, 0]
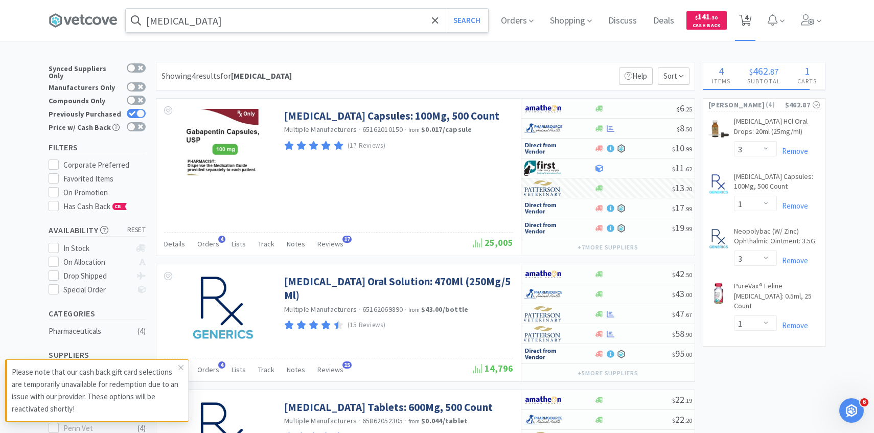
click at [743, 24] on icon at bounding box center [745, 20] width 13 height 11
select select "3"
select select "1"
select select "3"
select select "1"
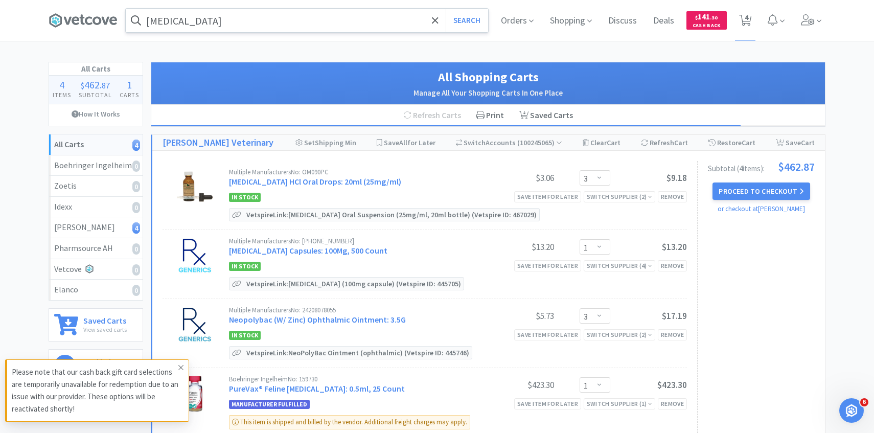
click at [179, 368] on icon at bounding box center [181, 367] width 6 height 8
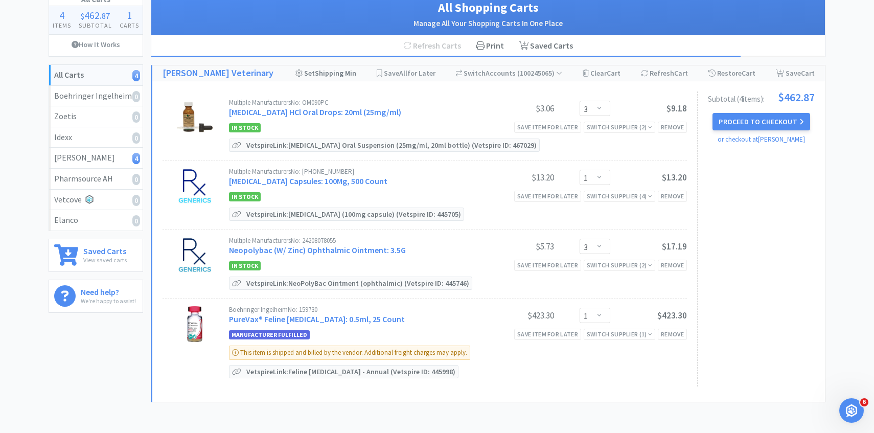
scroll to position [69, 0]
click at [741, 128] on button "Proceed to Checkout" at bounding box center [761, 121] width 97 height 17
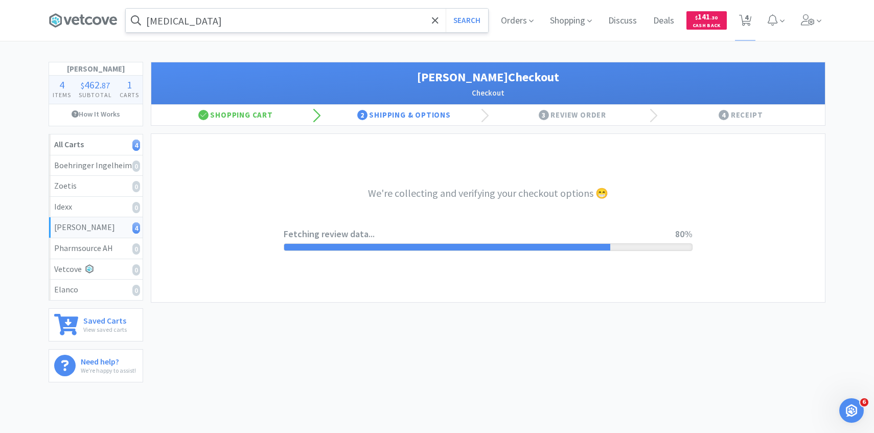
select select "1"
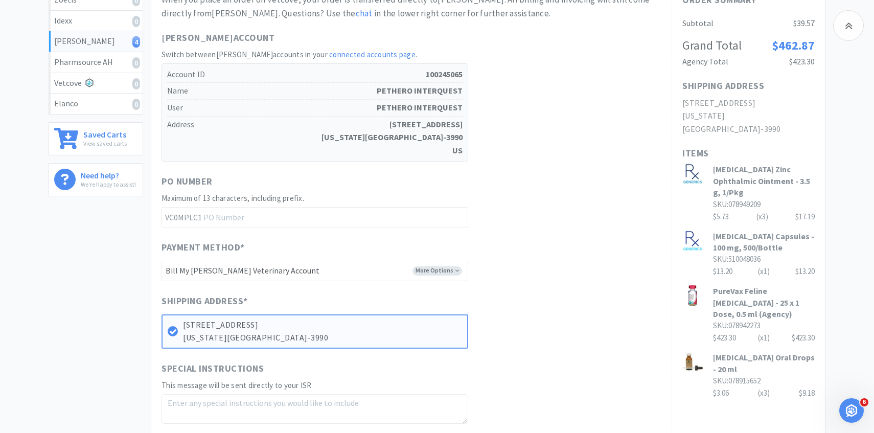
scroll to position [346, 0]
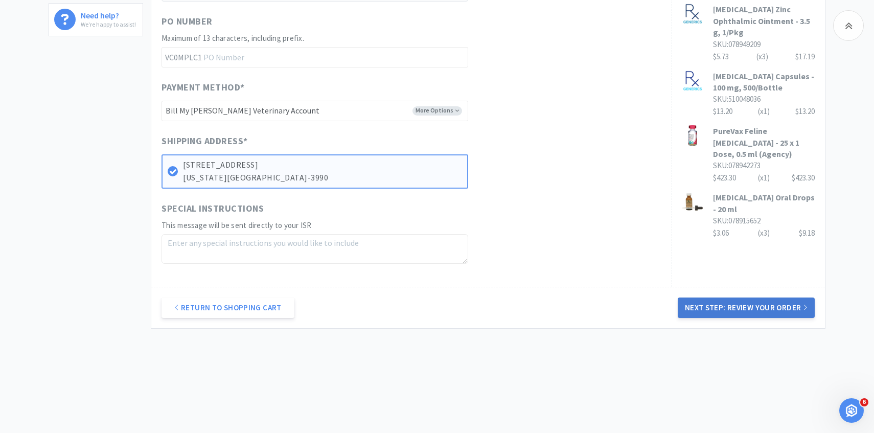
click at [694, 310] on button "Next Step: Review Your Order" at bounding box center [746, 308] width 137 height 20
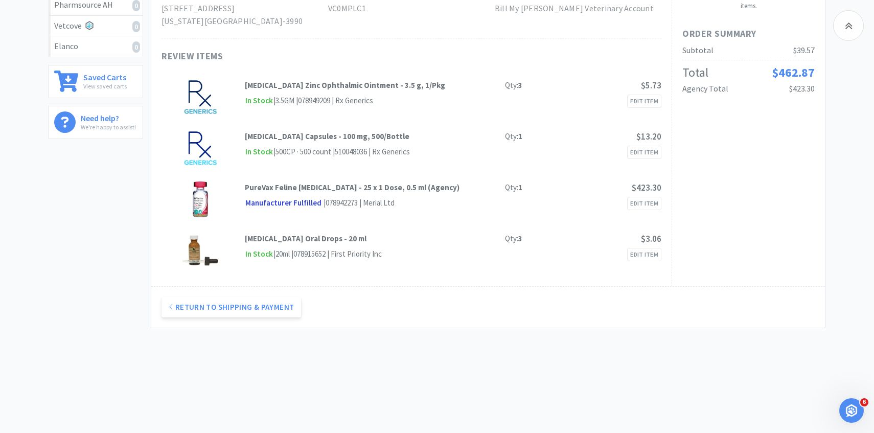
scroll to position [0, 0]
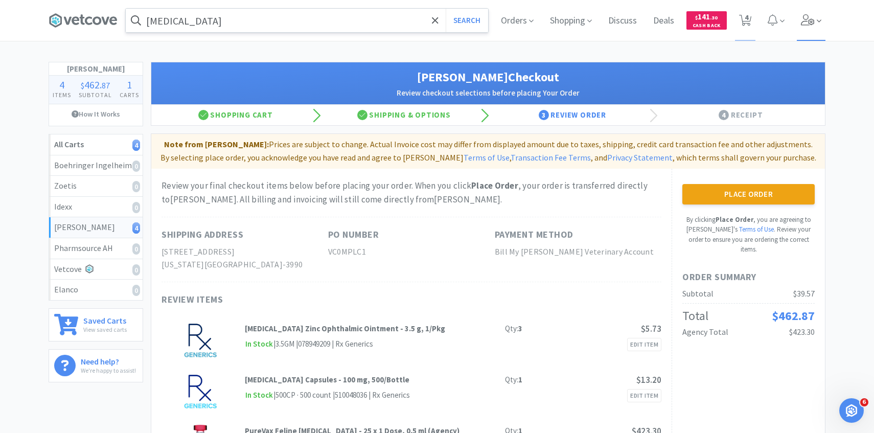
click at [797, 33] on span at bounding box center [811, 20] width 29 height 41
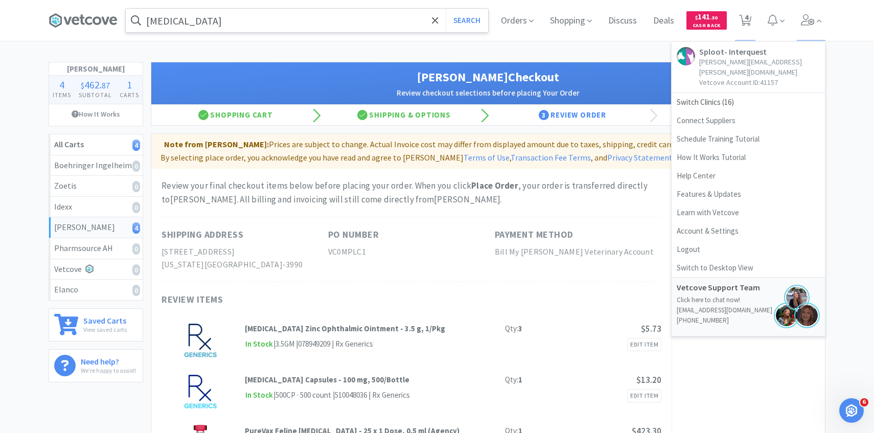
click at [608, 71] on h1 "[PERSON_NAME] Checkout" at bounding box center [488, 76] width 653 height 19
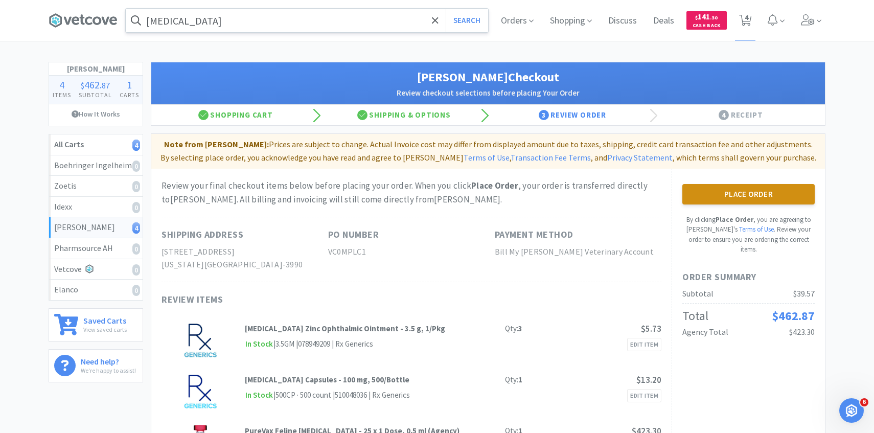
click at [718, 194] on button "Place Order" at bounding box center [748, 194] width 132 height 20
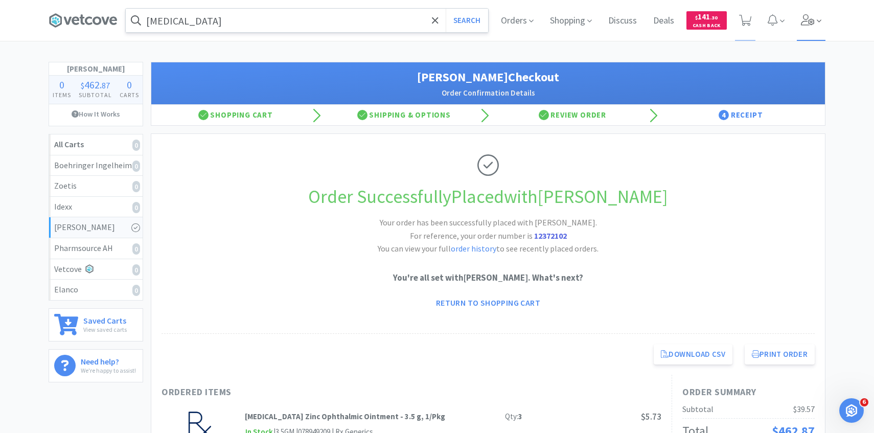
click at [802, 24] on icon at bounding box center [808, 19] width 14 height 11
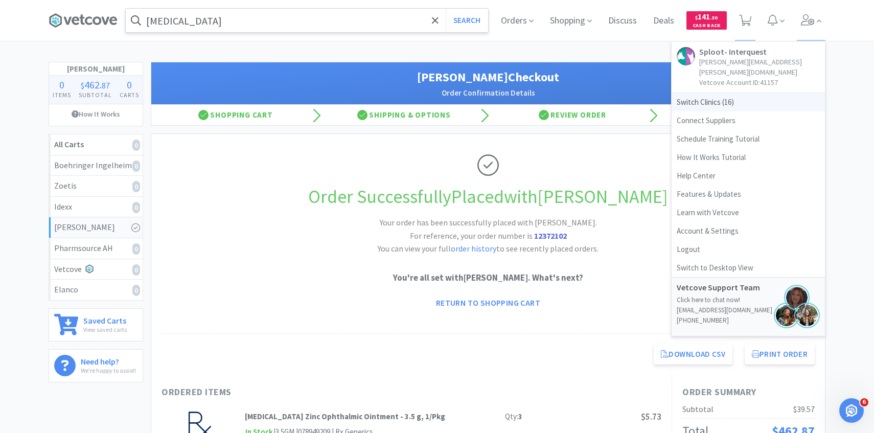
click at [744, 93] on span "Switch Clinics ( 16 )" at bounding box center [748, 102] width 153 height 18
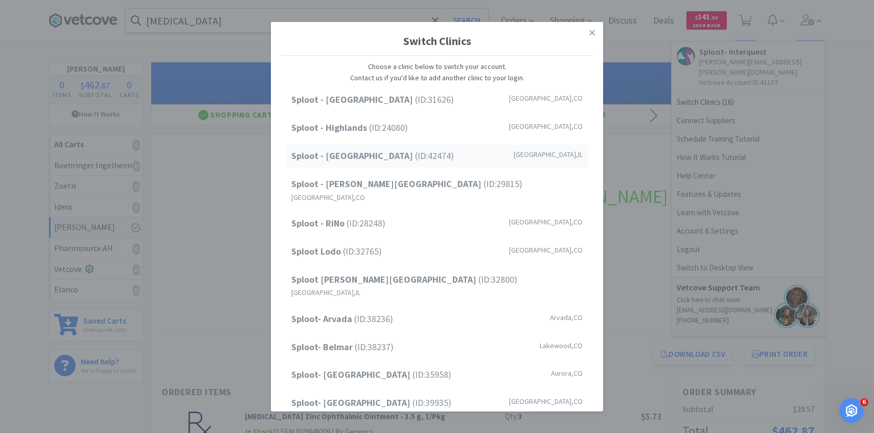
scroll to position [130, 0]
